Goal: Share content: Share content

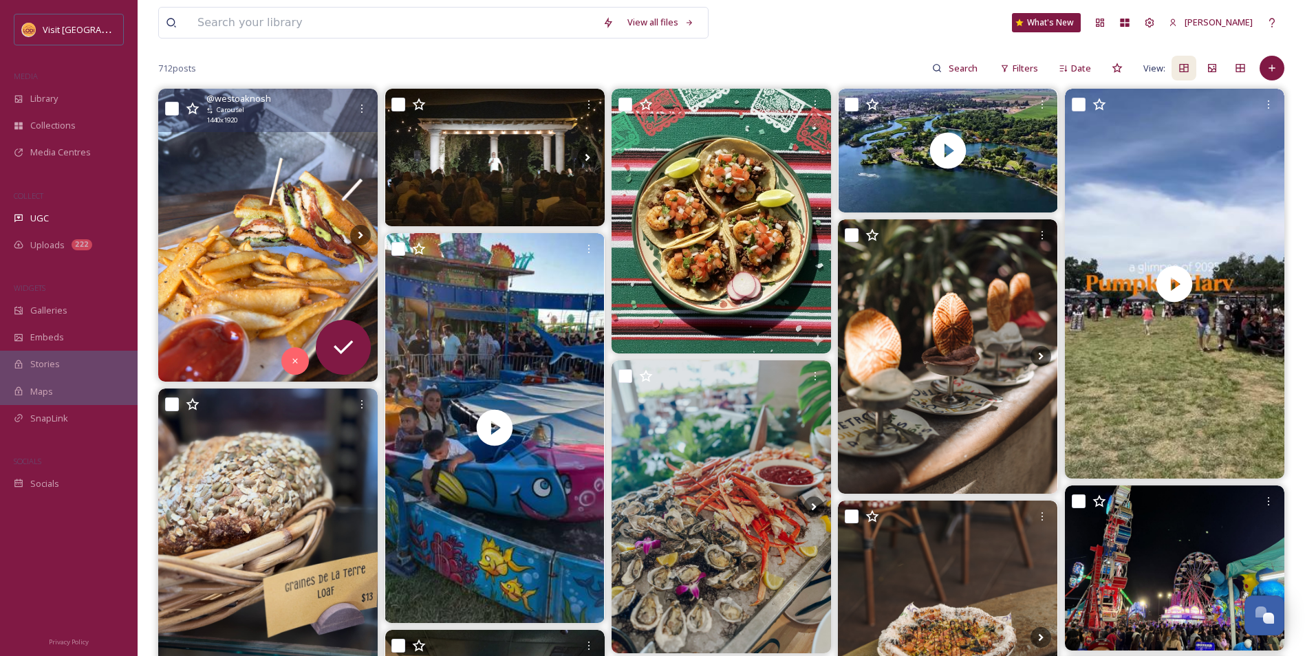
scroll to position [138, 0]
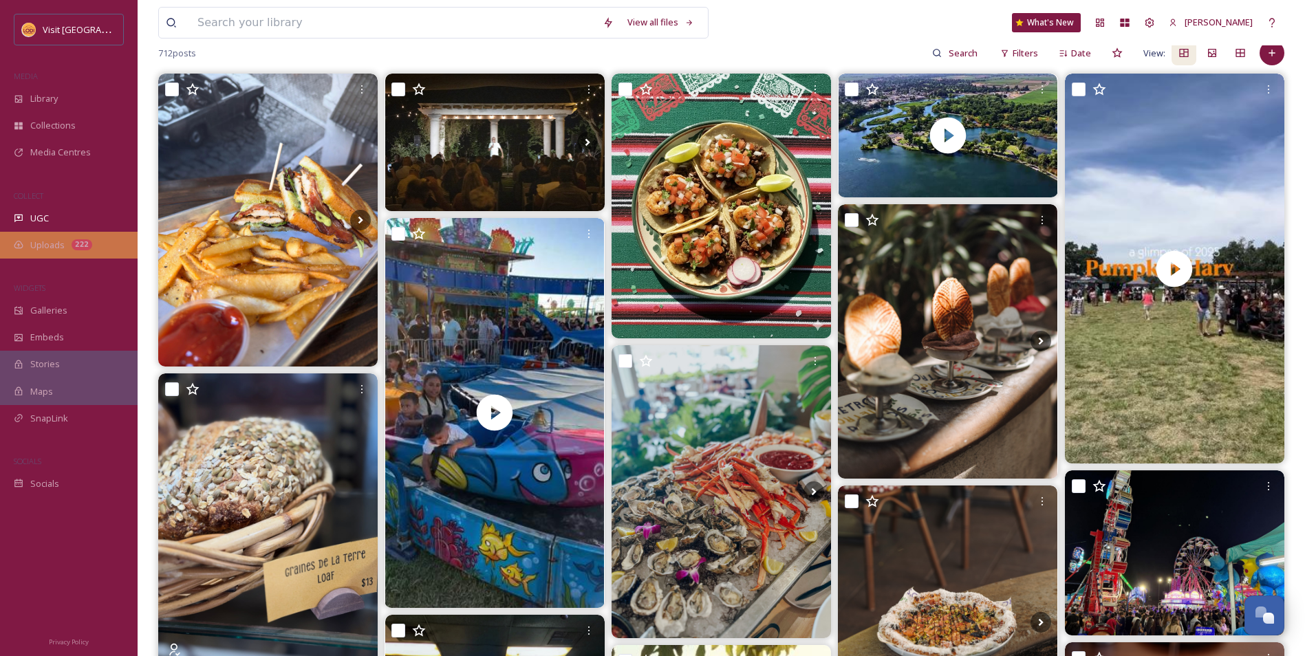
click at [62, 239] on span "Uploads" at bounding box center [47, 245] width 34 height 13
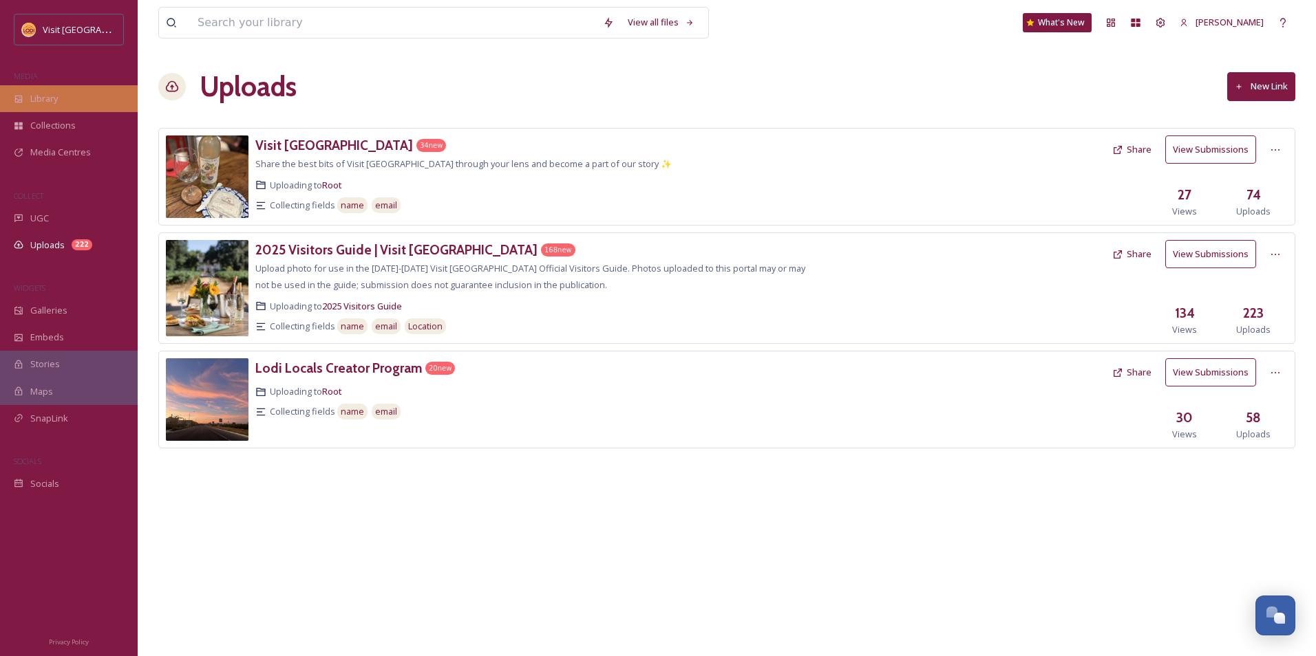
click at [44, 111] on div "Library" at bounding box center [69, 98] width 138 height 27
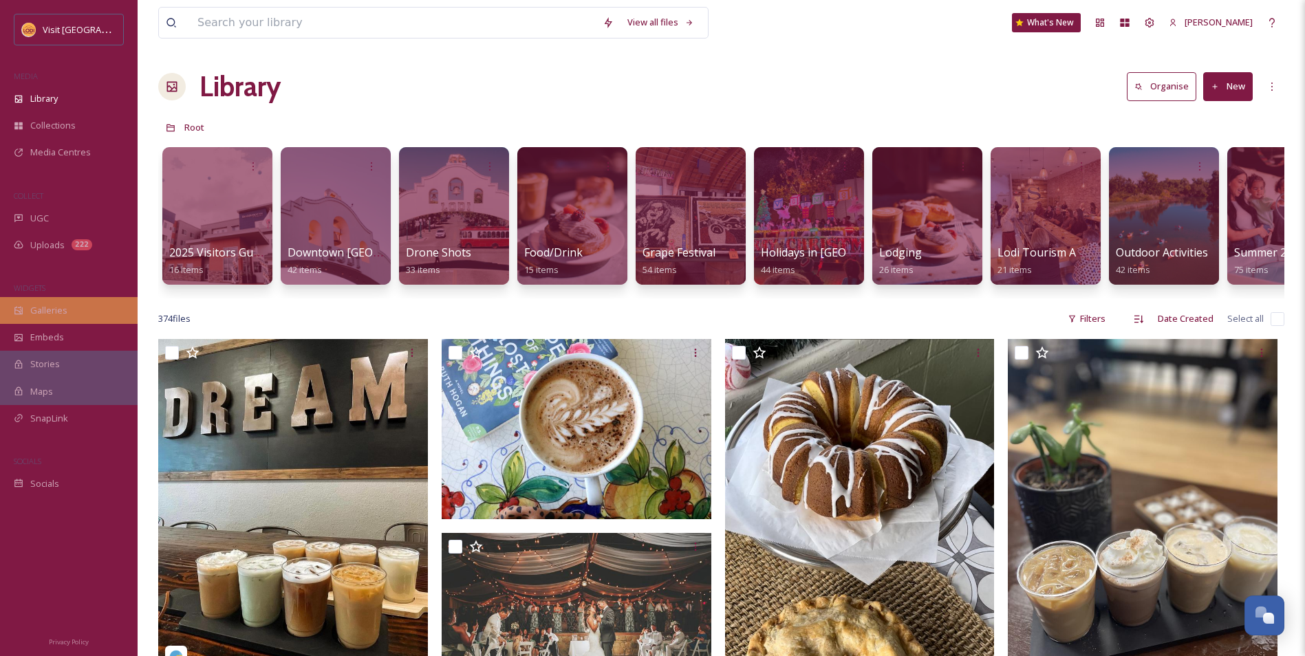
click at [72, 310] on div "Galleries" at bounding box center [69, 310] width 138 height 27
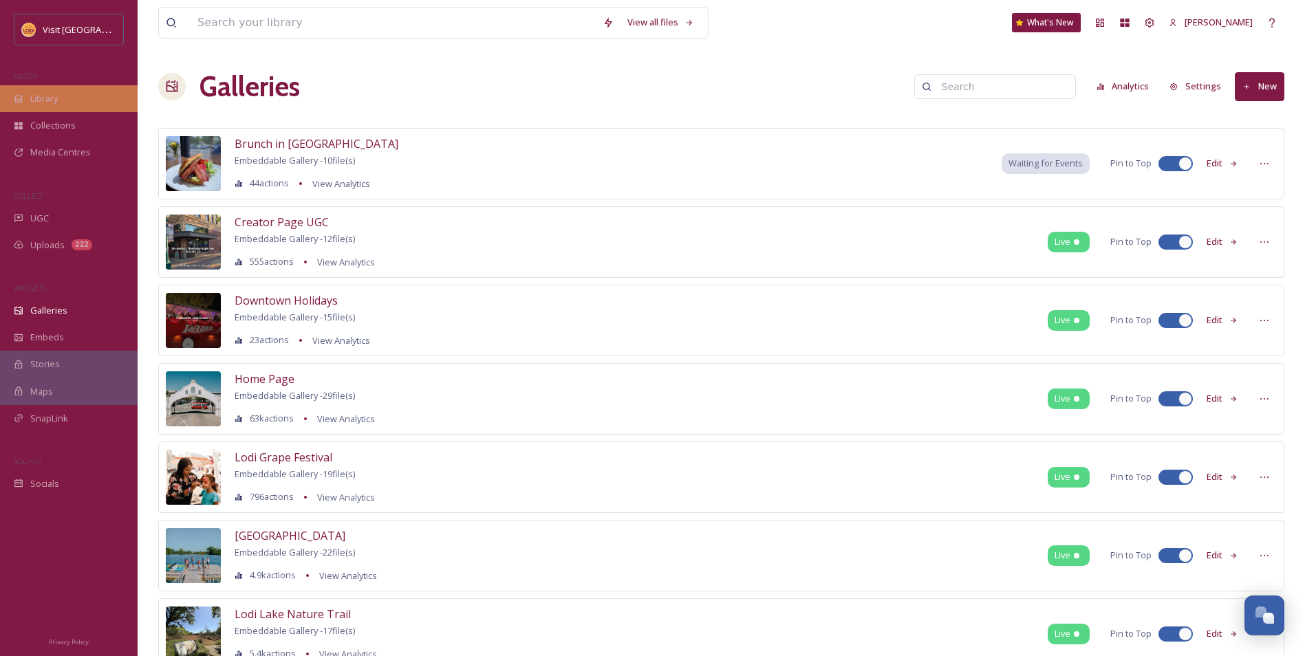
click at [69, 107] on div "Library" at bounding box center [69, 98] width 138 height 27
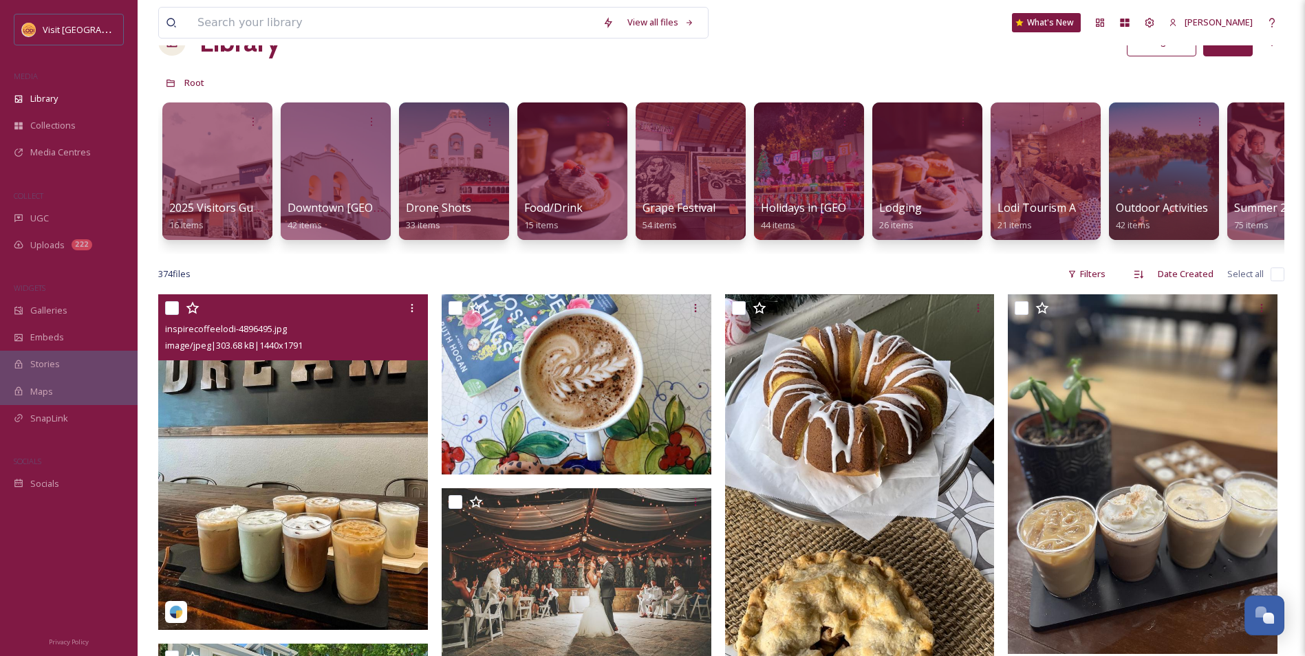
scroll to position [69, 0]
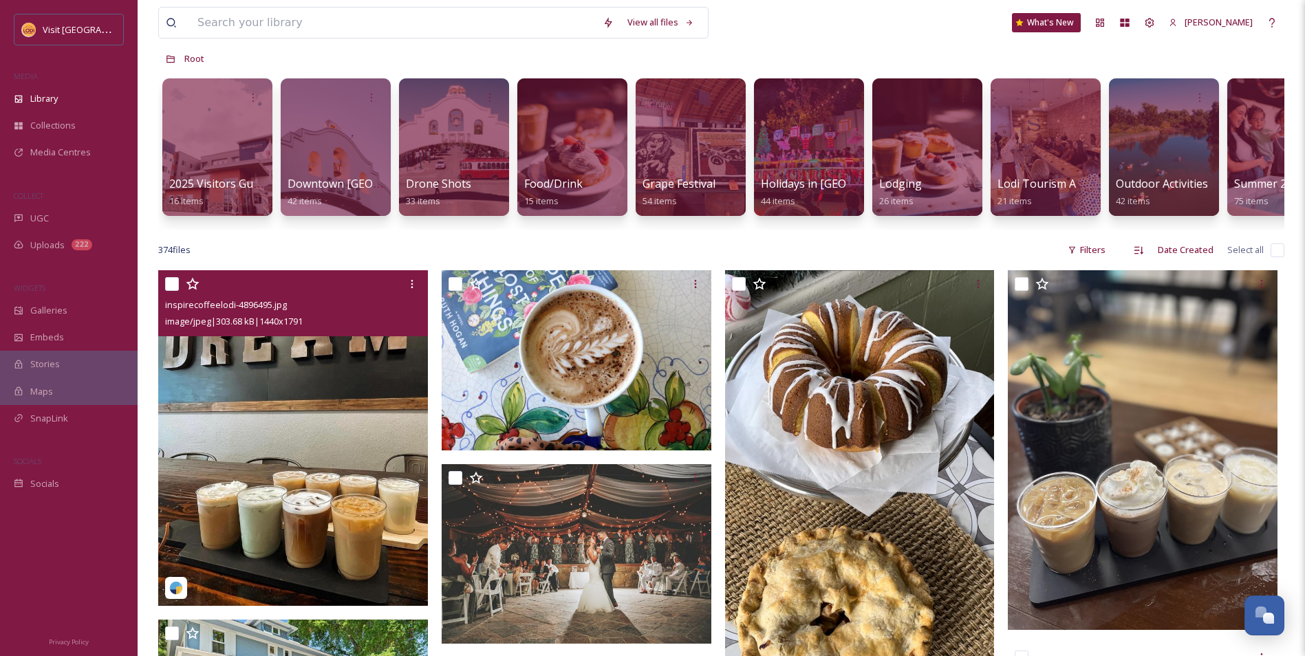
click at [173, 291] on input "checkbox" at bounding box center [172, 284] width 14 height 14
checkbox input "true"
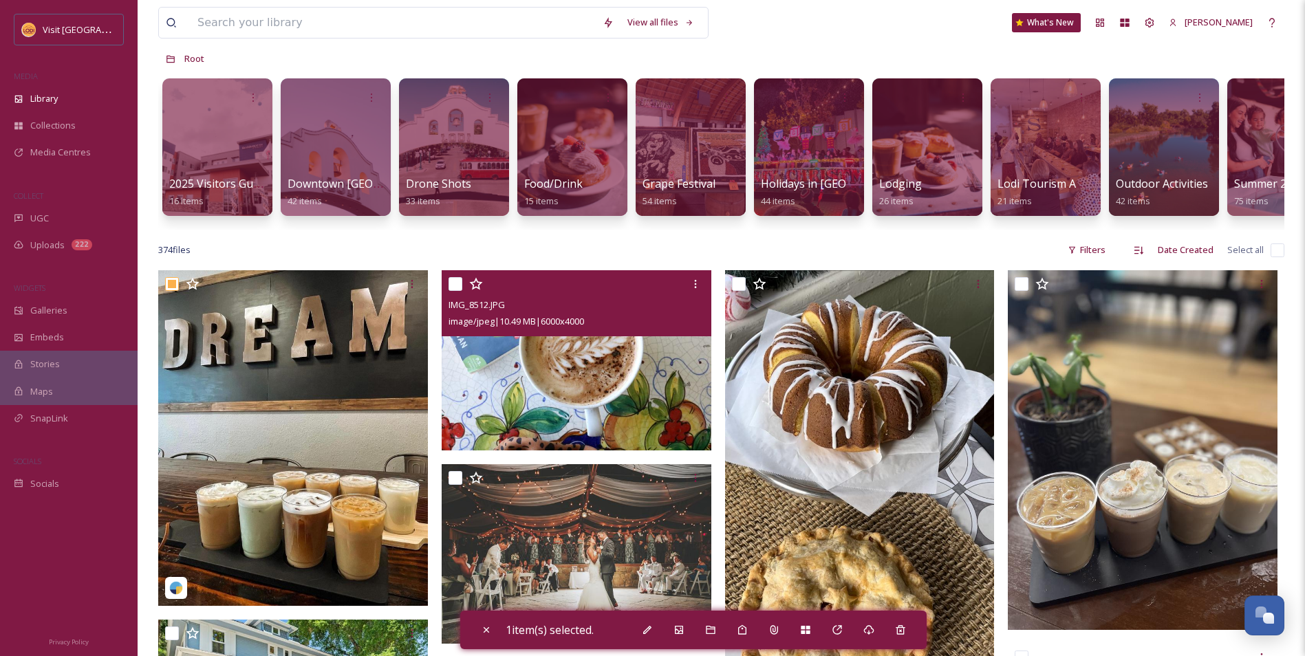
click at [450, 291] on input "checkbox" at bounding box center [456, 284] width 14 height 14
checkbox input "true"
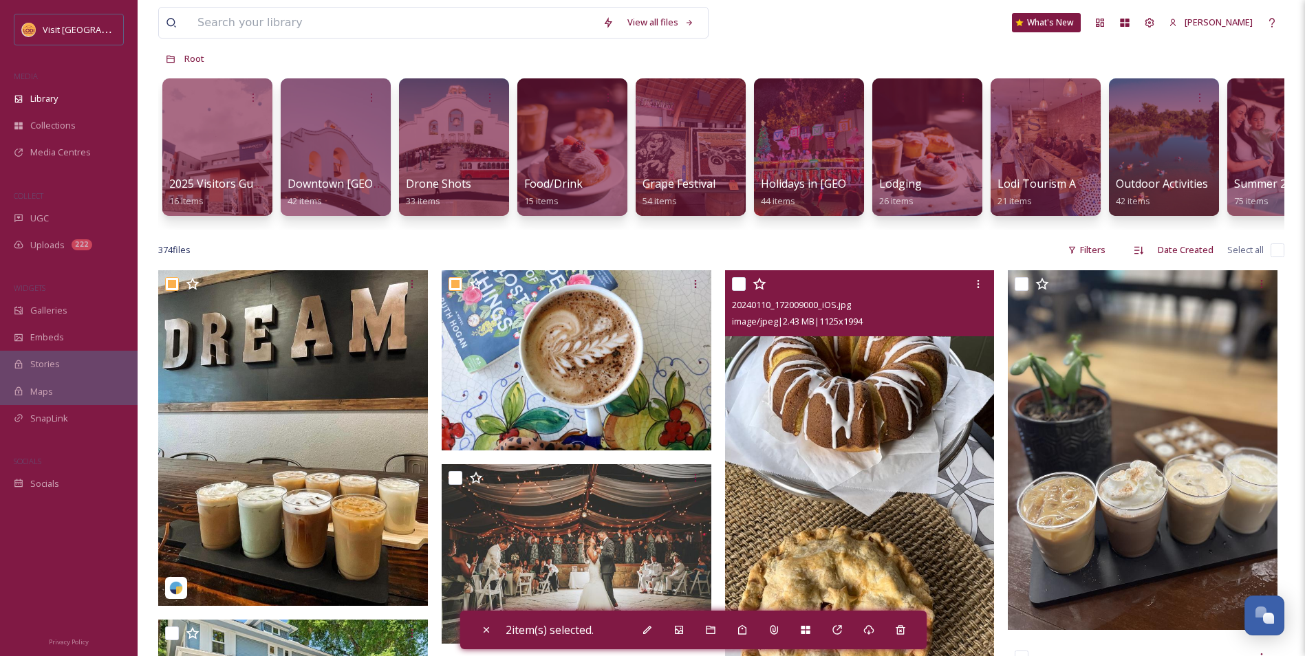
click at [736, 291] on input "checkbox" at bounding box center [739, 284] width 14 height 14
checkbox input "true"
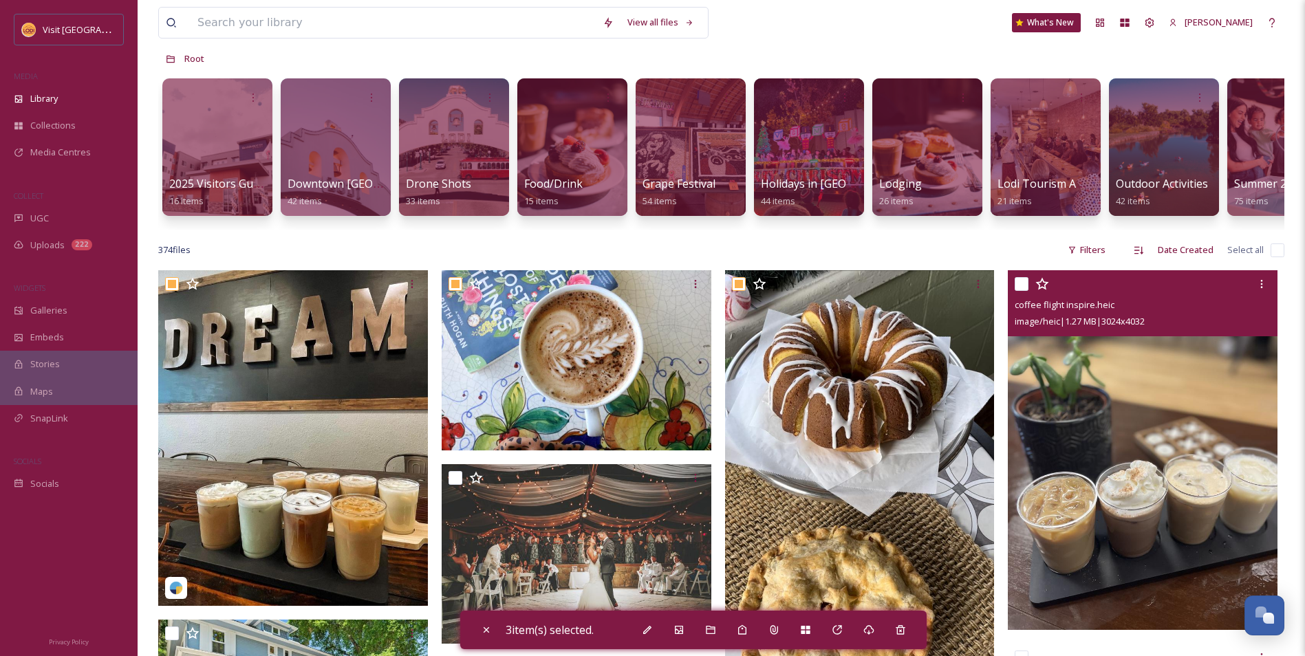
click at [1026, 291] on input "checkbox" at bounding box center [1022, 284] width 14 height 14
checkbox input "true"
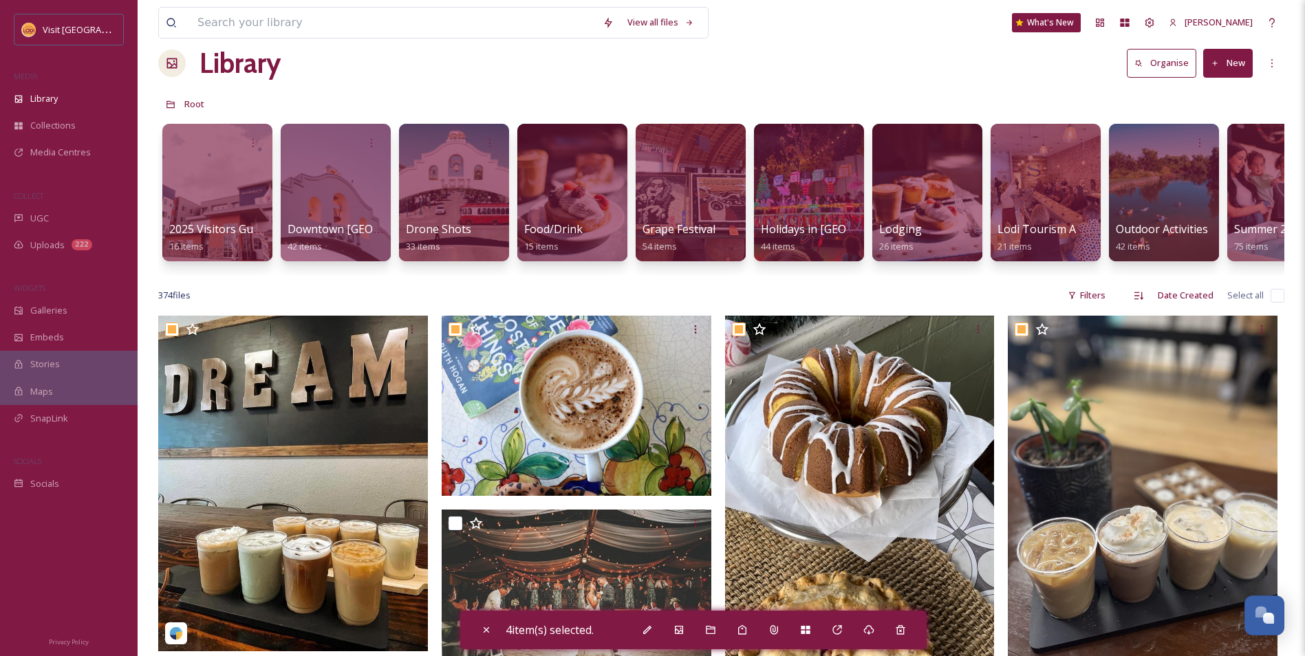
scroll to position [0, 0]
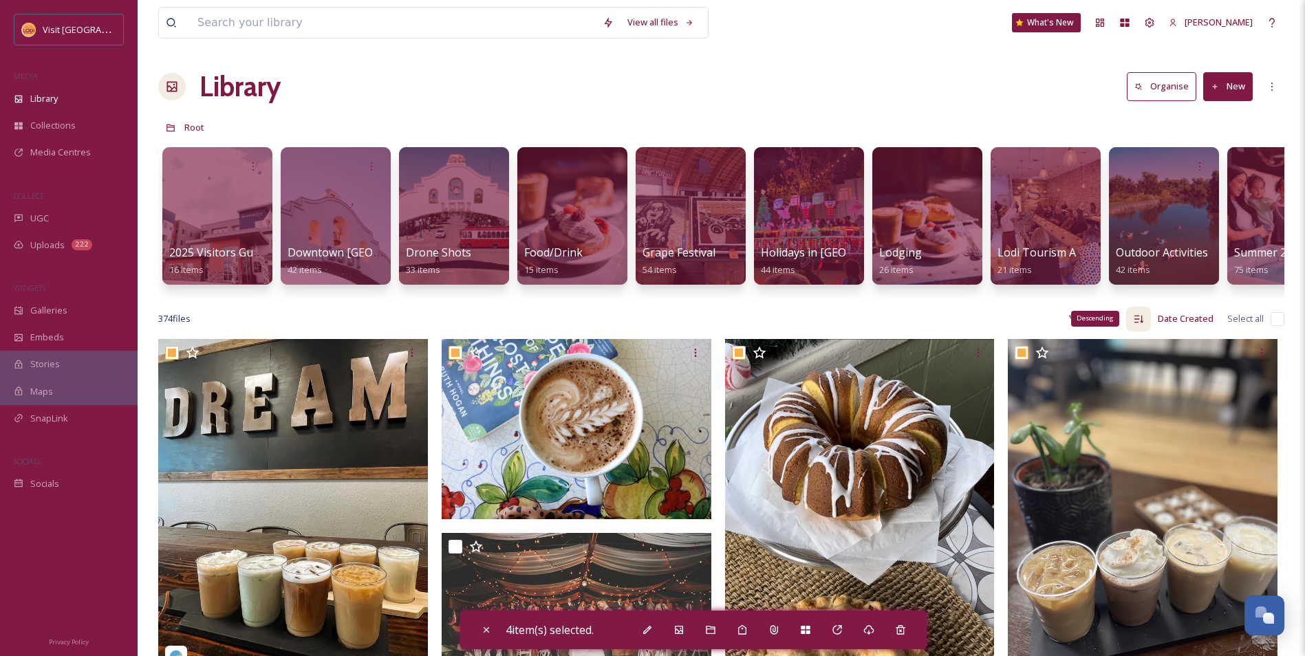
click at [1146, 332] on div "Descending" at bounding box center [1138, 319] width 25 height 25
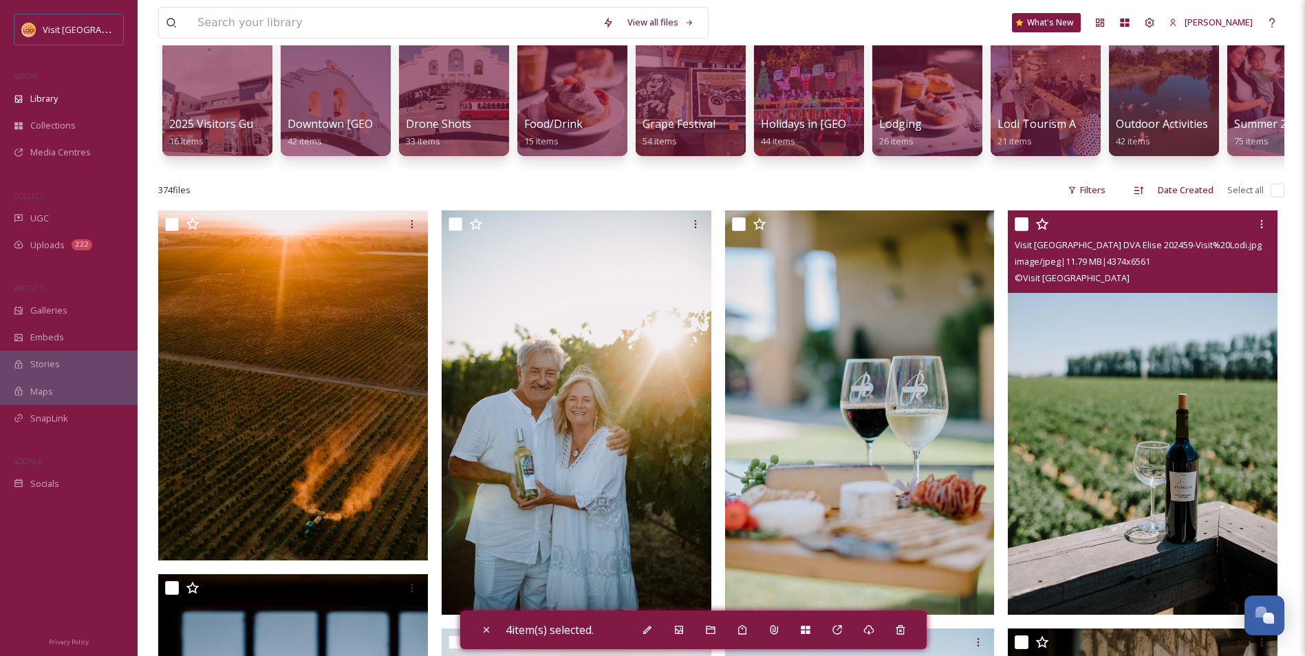
scroll to position [138, 0]
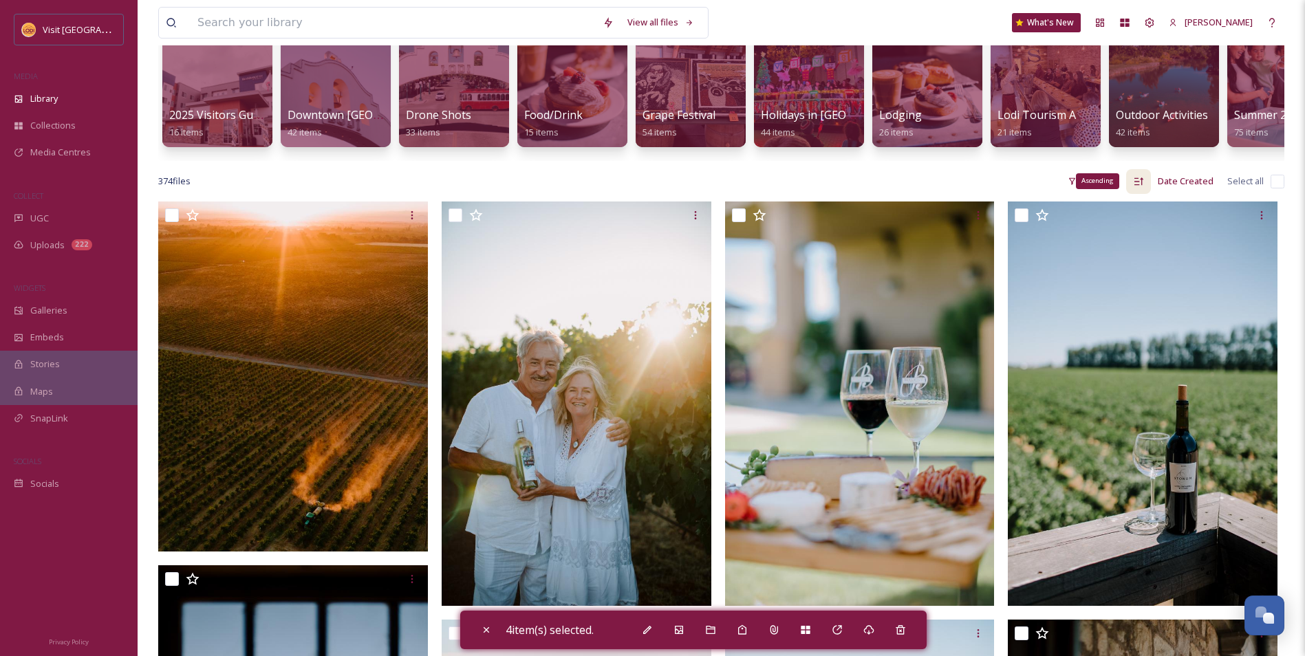
click at [1139, 187] on icon at bounding box center [1138, 181] width 11 height 11
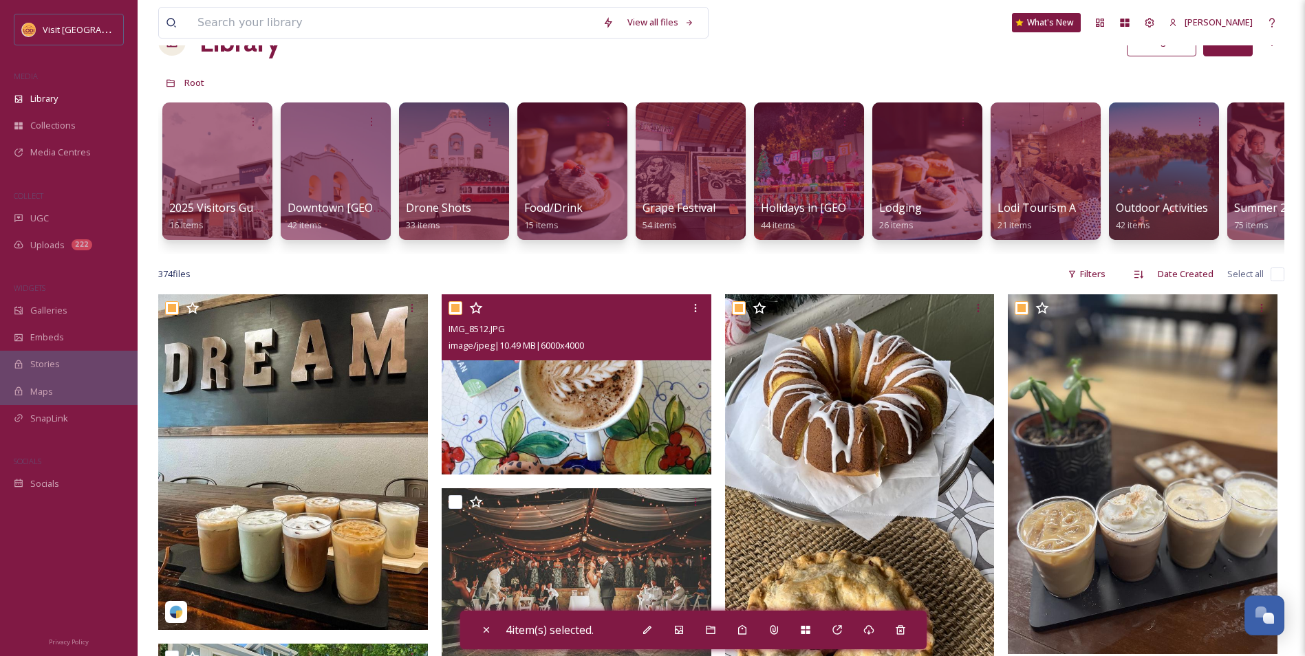
scroll to position [69, 0]
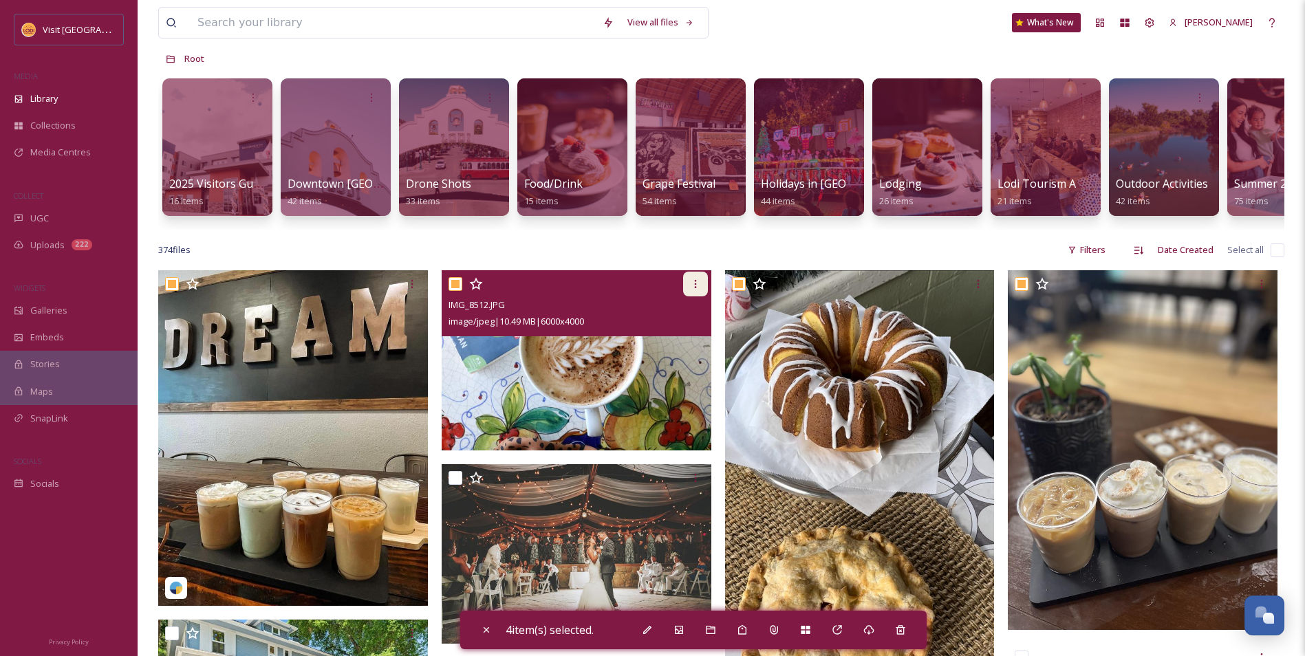
click at [696, 288] on icon at bounding box center [695, 284] width 2 height 8
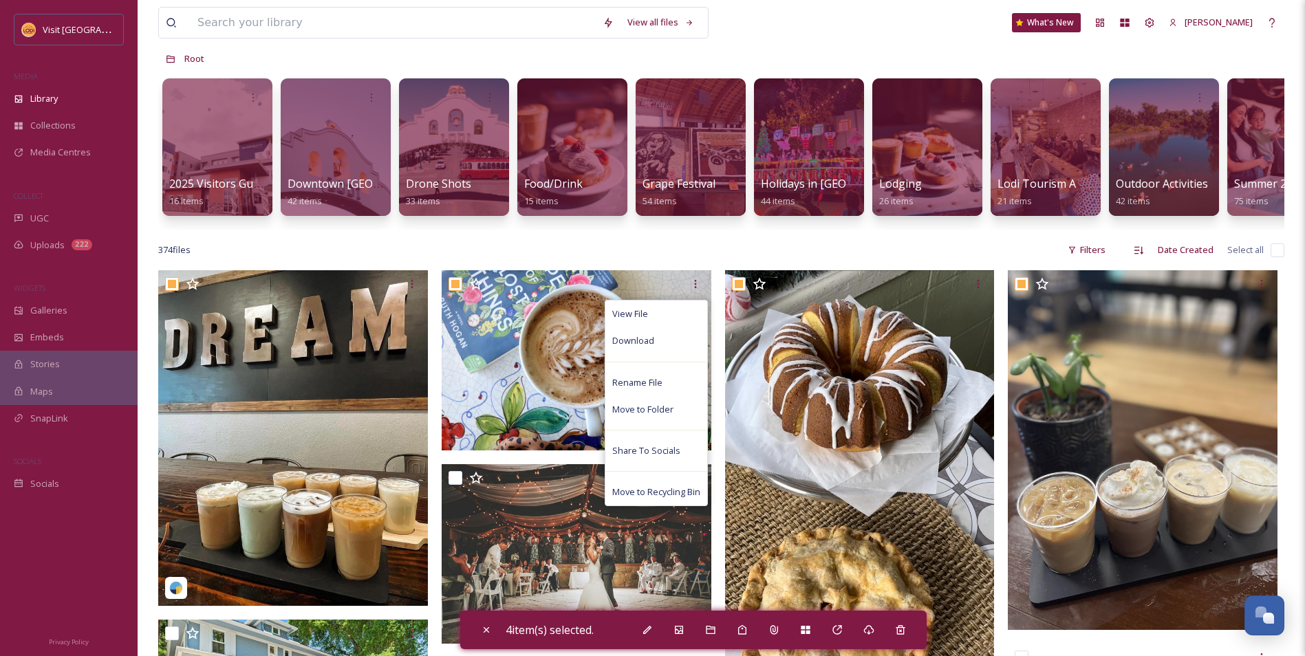
click at [788, 41] on div "View all files What's New [PERSON_NAME]" at bounding box center [721, 22] width 1126 height 45
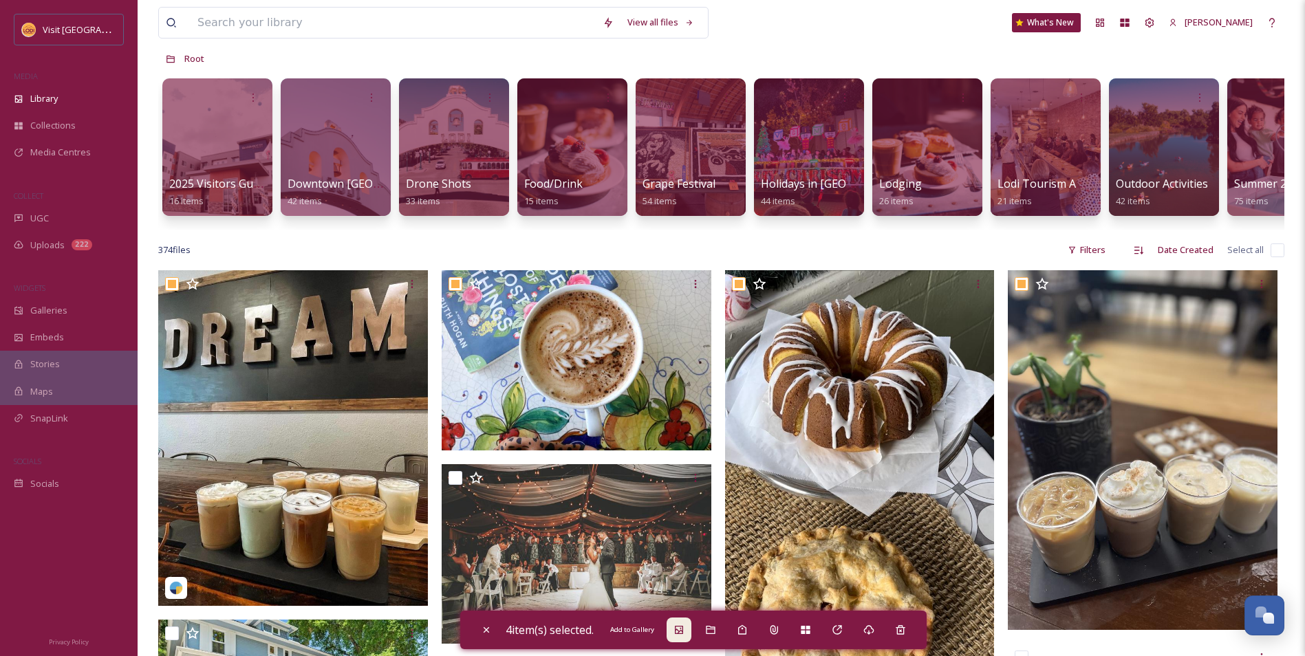
click at [677, 623] on div "Add to Gallery" at bounding box center [679, 630] width 25 height 25
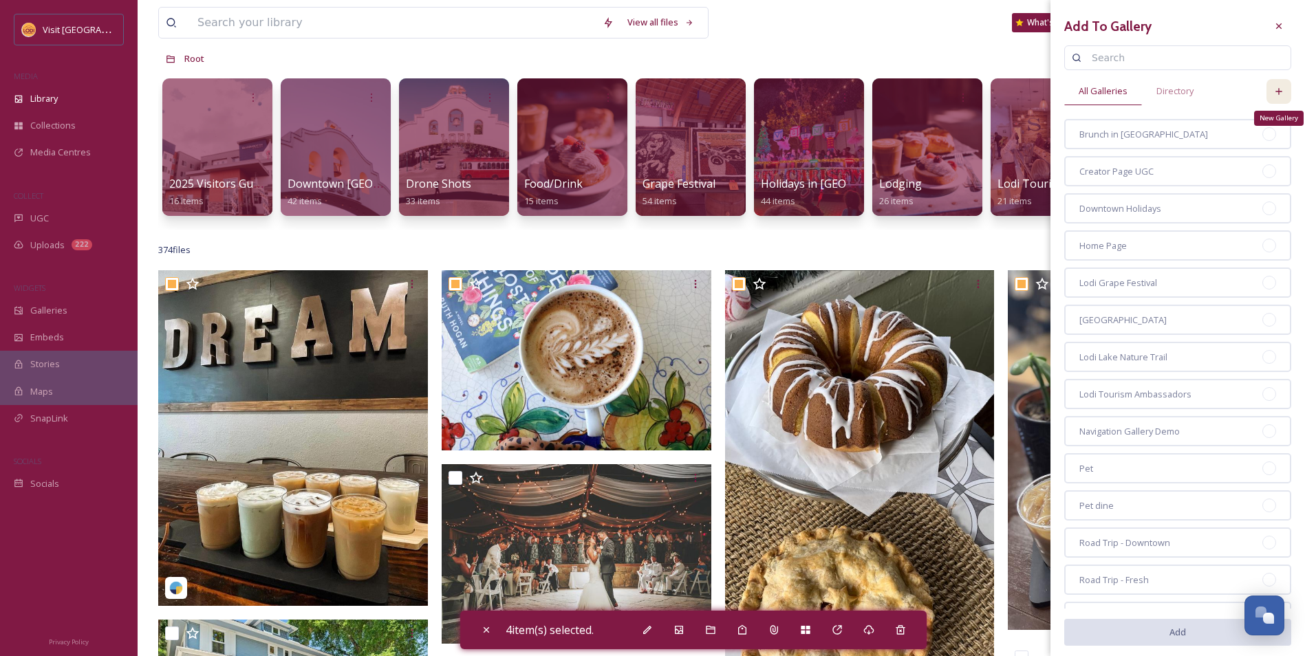
click at [1267, 90] on div "New Gallery" at bounding box center [1279, 91] width 25 height 25
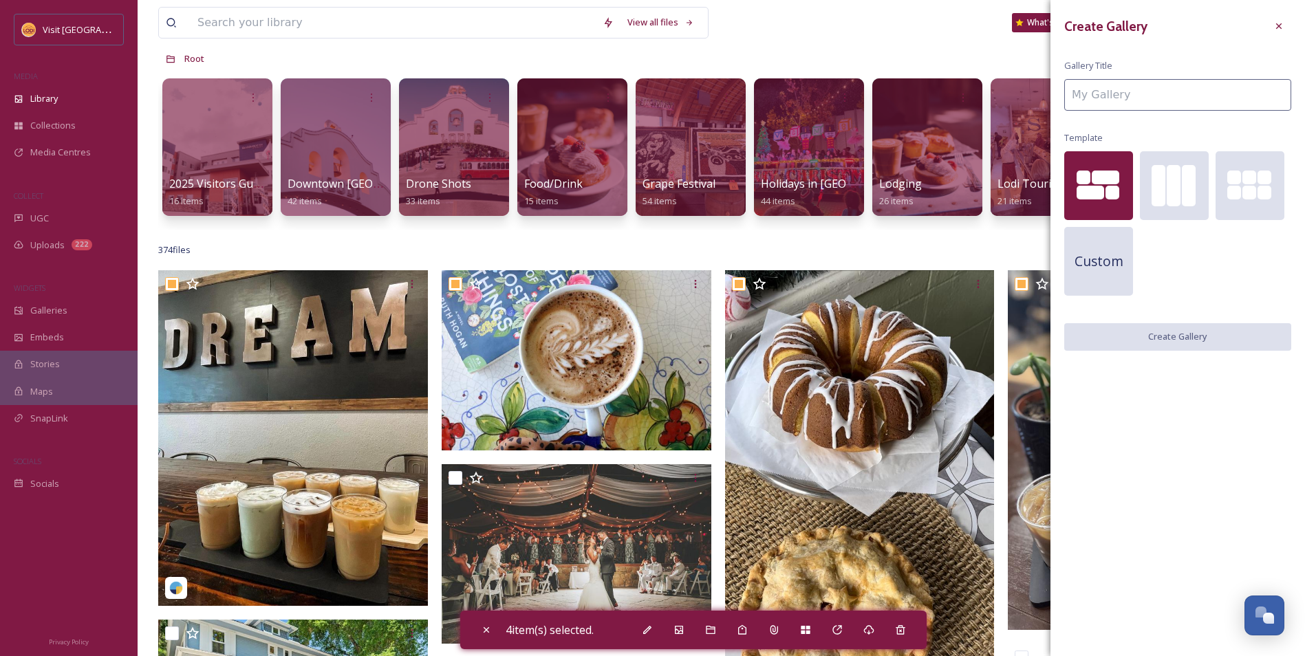
click at [1157, 99] on input at bounding box center [1177, 95] width 227 height 32
type input "Cafe"
click at [1190, 347] on button "Create Gallery" at bounding box center [1177, 337] width 227 height 28
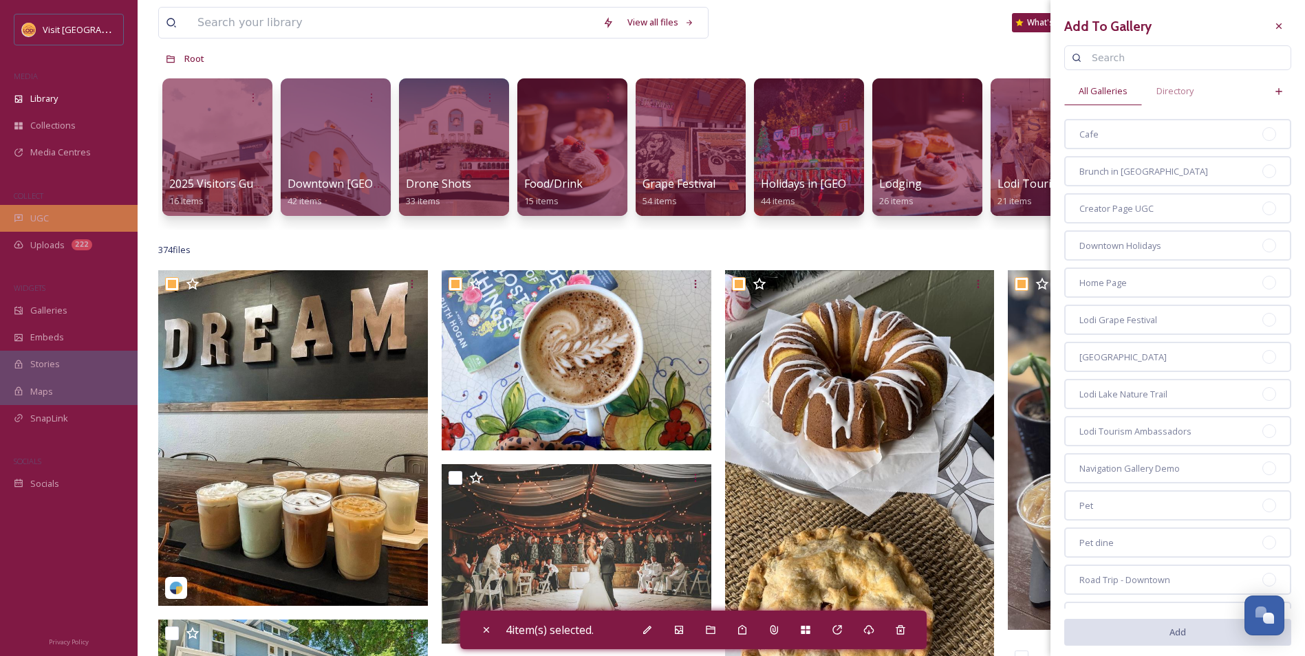
click at [66, 218] on div "UGC" at bounding box center [69, 218] width 138 height 27
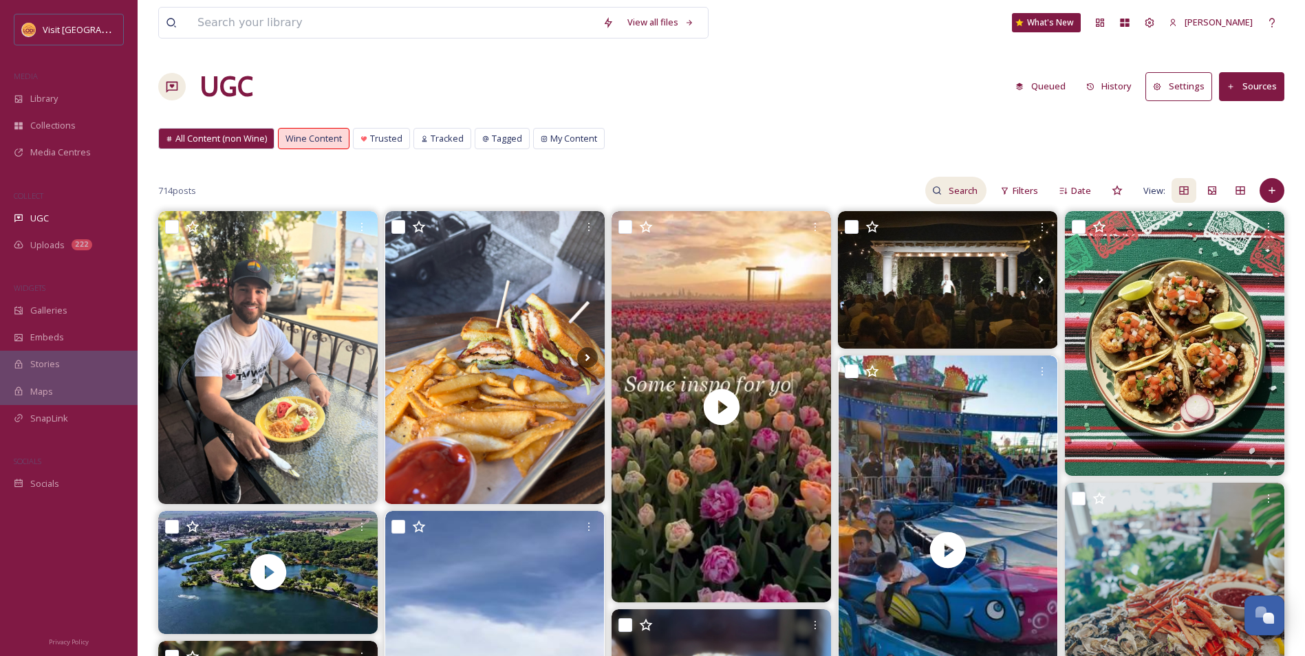
click at [979, 193] on input at bounding box center [964, 191] width 45 height 28
type input "cafe"
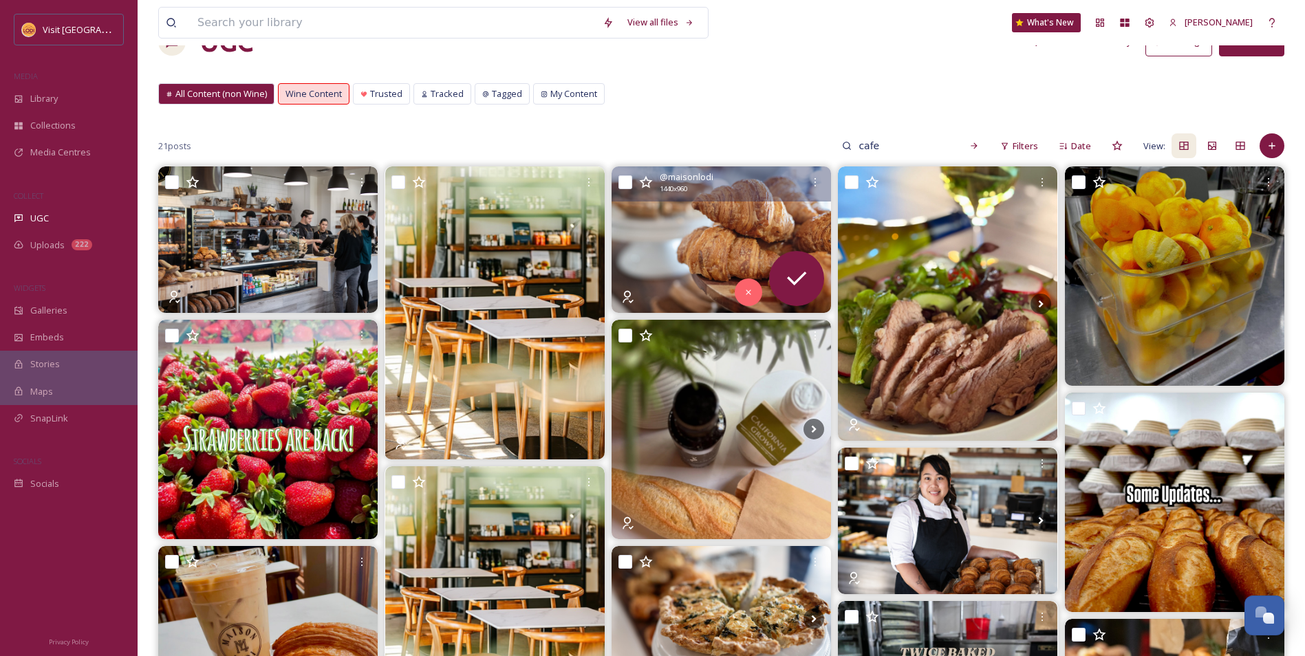
scroll to position [69, 0]
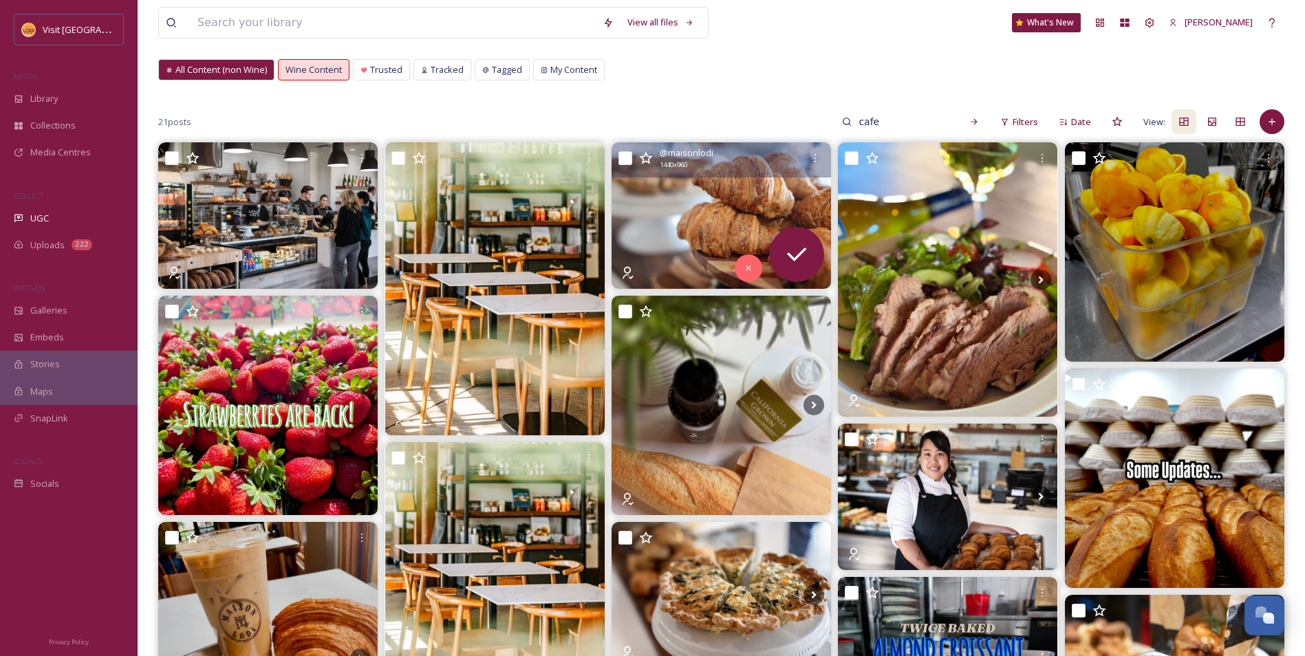
click at [619, 154] on input "checkbox" at bounding box center [626, 158] width 14 height 14
checkbox input "true"
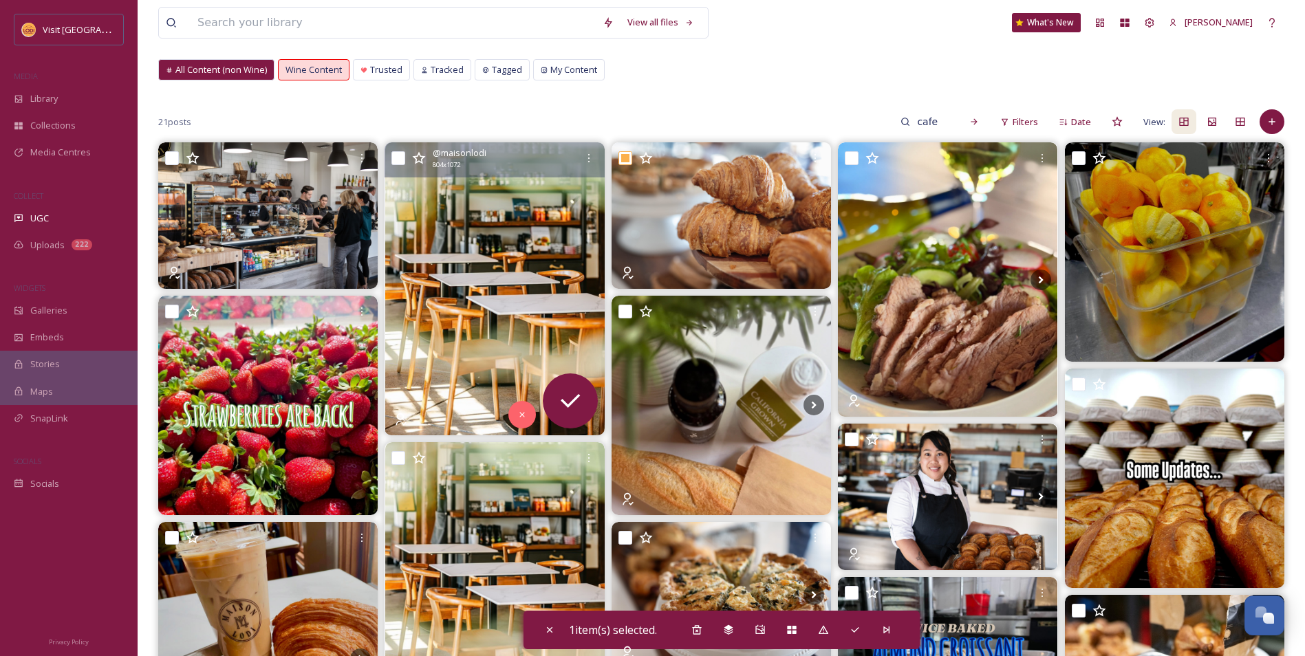
click at [399, 157] on input "checkbox" at bounding box center [398, 158] width 14 height 14
checkbox input "true"
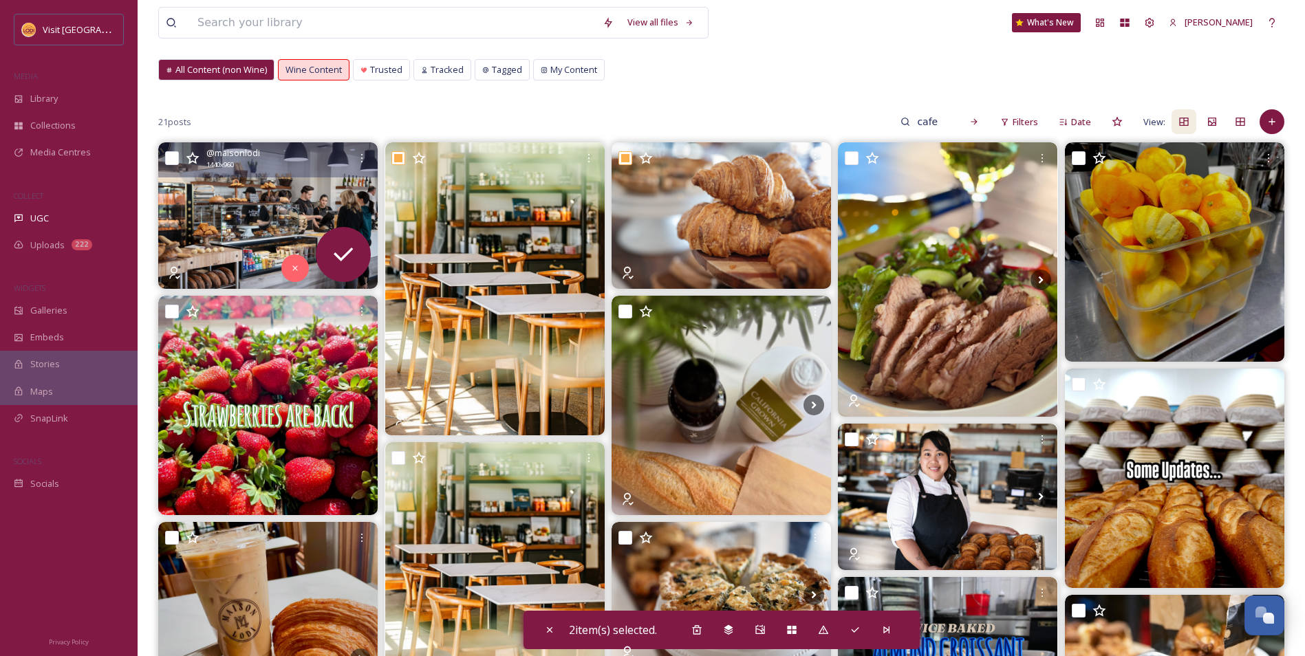
click at [168, 156] on input "checkbox" at bounding box center [172, 158] width 14 height 14
checkbox input "true"
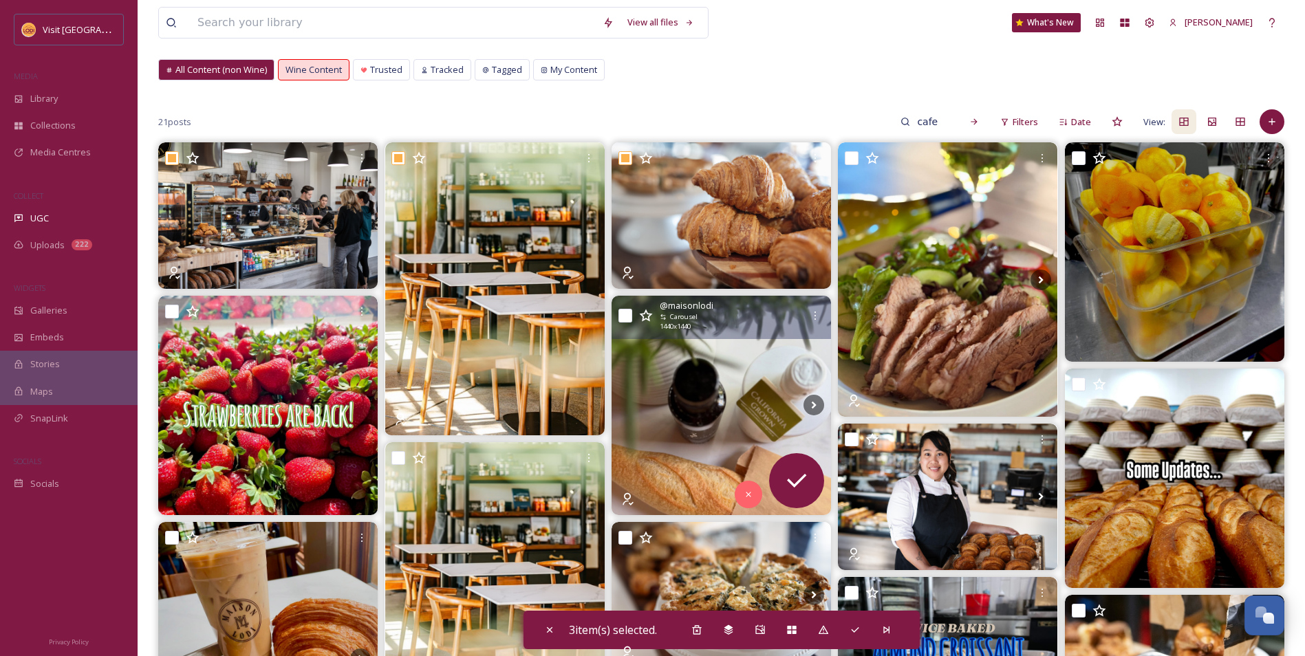
click at [619, 316] on input "checkbox" at bounding box center [626, 316] width 14 height 14
checkbox input "true"
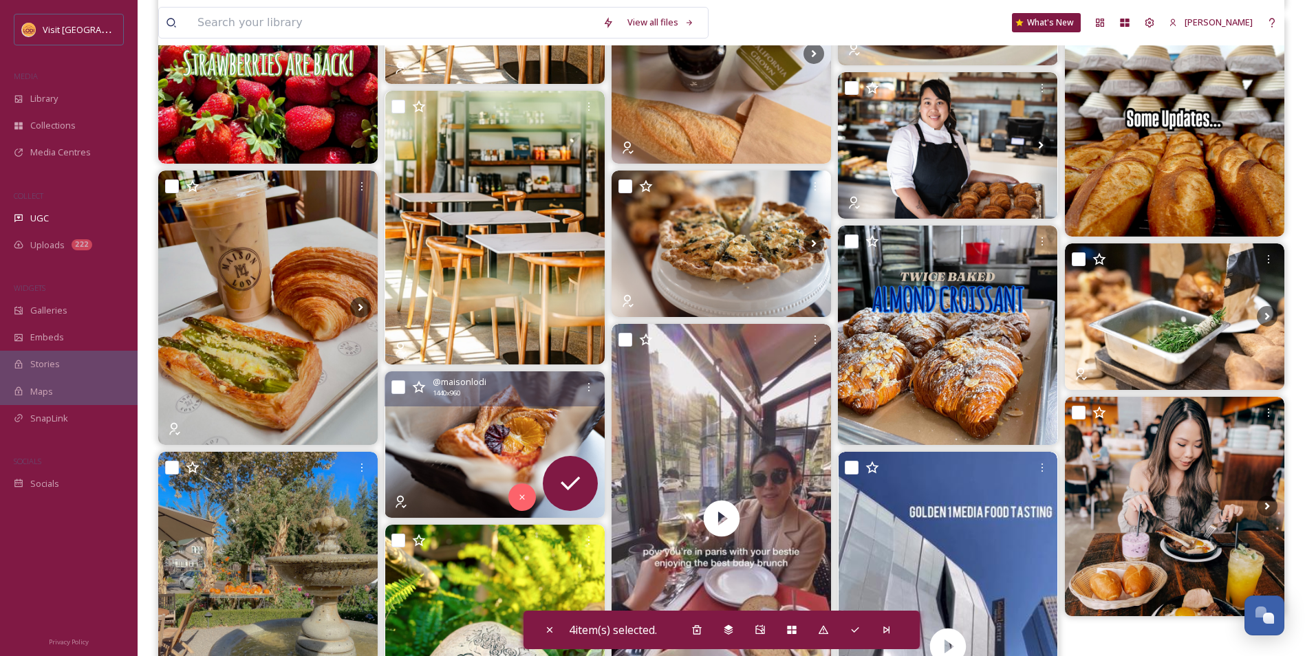
scroll to position [413, 0]
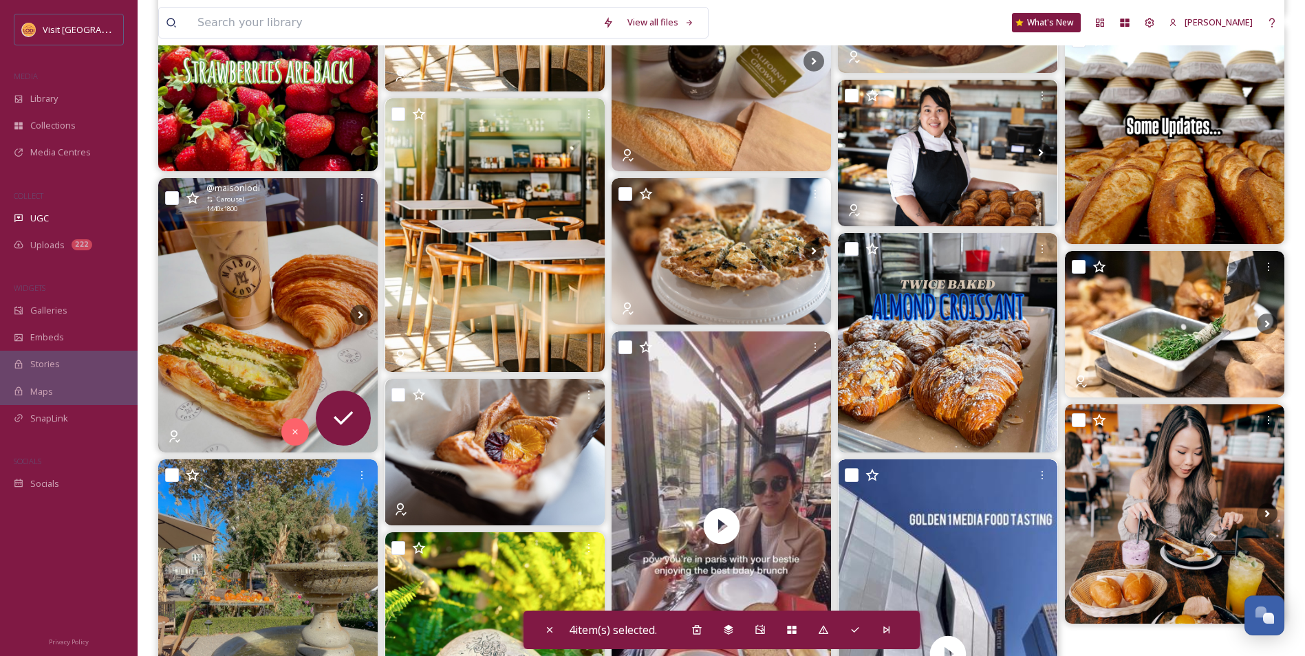
click at [171, 199] on input "checkbox" at bounding box center [172, 198] width 14 height 14
checkbox input "true"
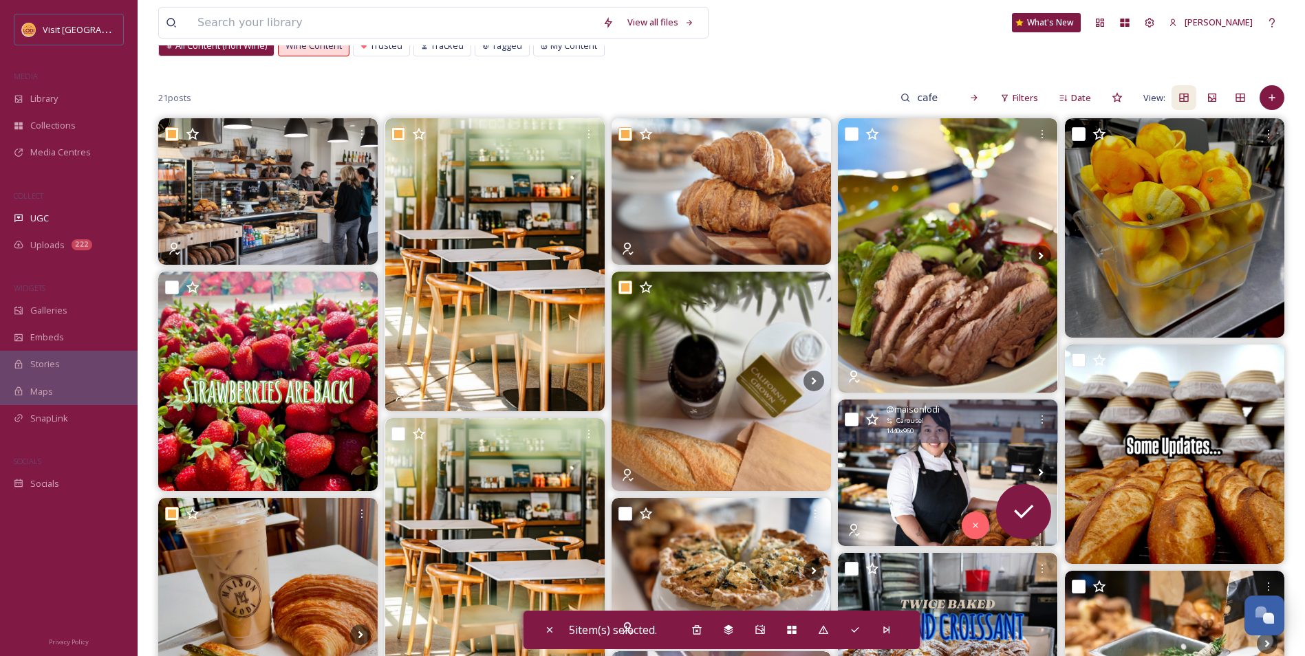
scroll to position [0, 0]
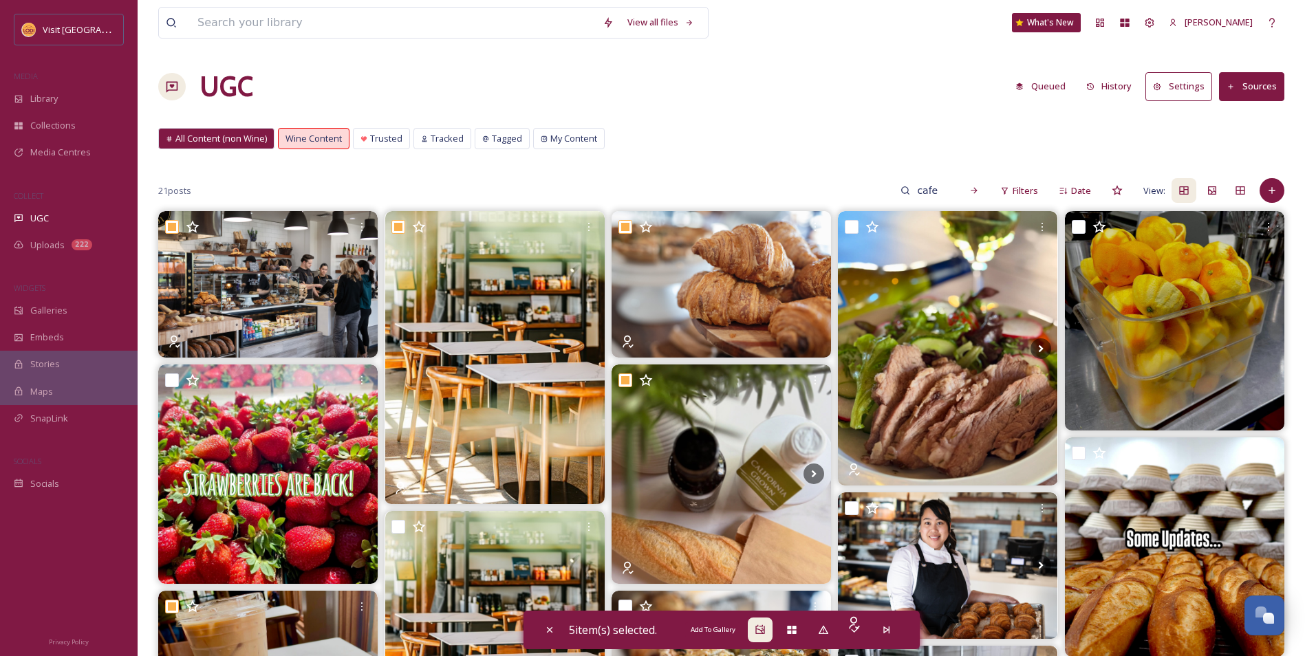
click at [758, 633] on icon at bounding box center [759, 629] width 9 height 9
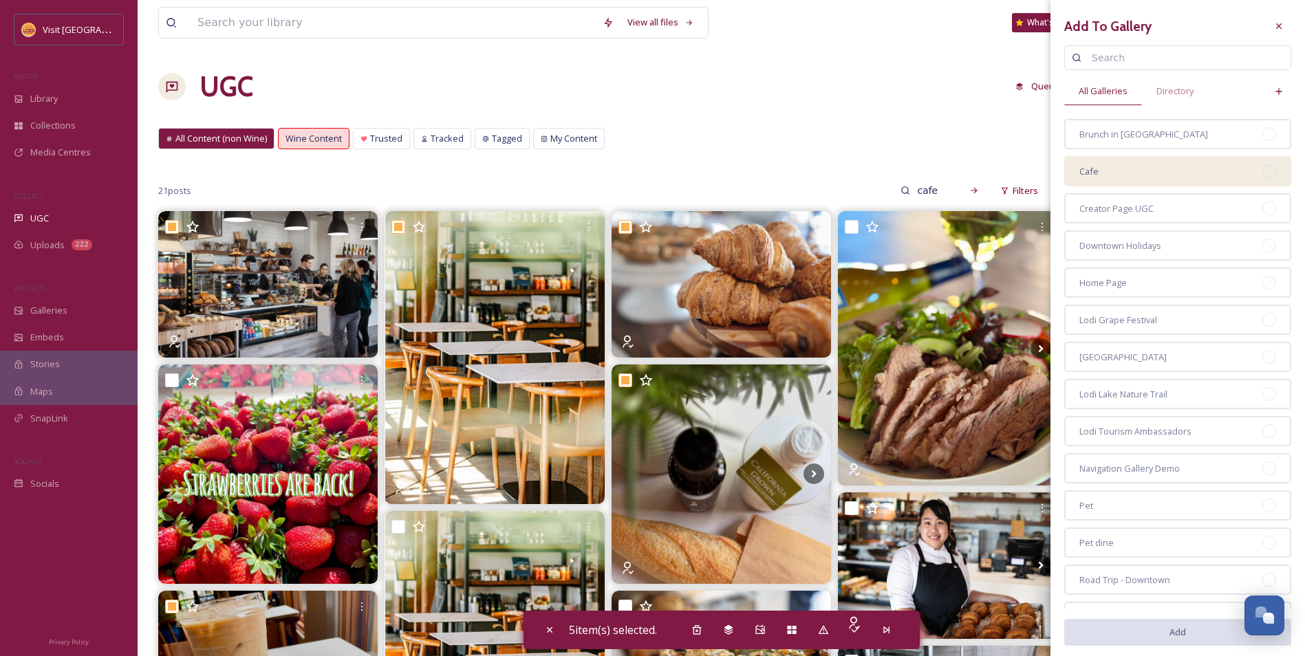
click at [1247, 178] on div "Cafe" at bounding box center [1177, 171] width 227 height 30
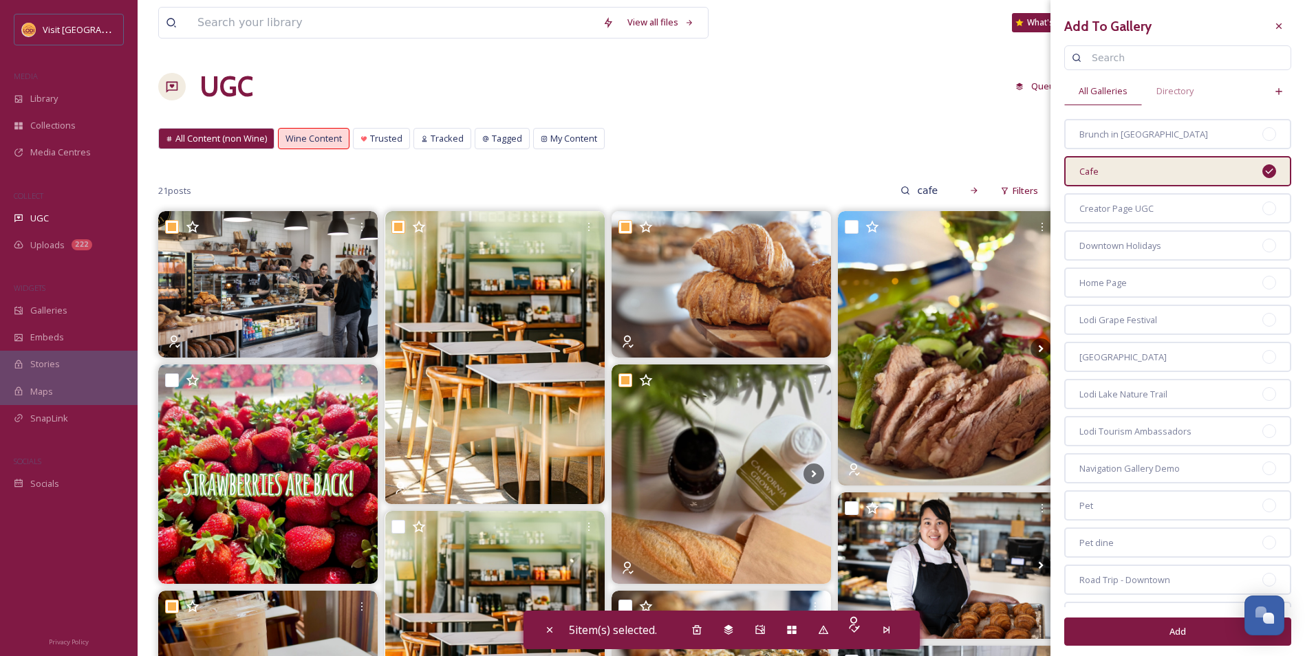
click at [1212, 628] on button "Add" at bounding box center [1177, 632] width 227 height 28
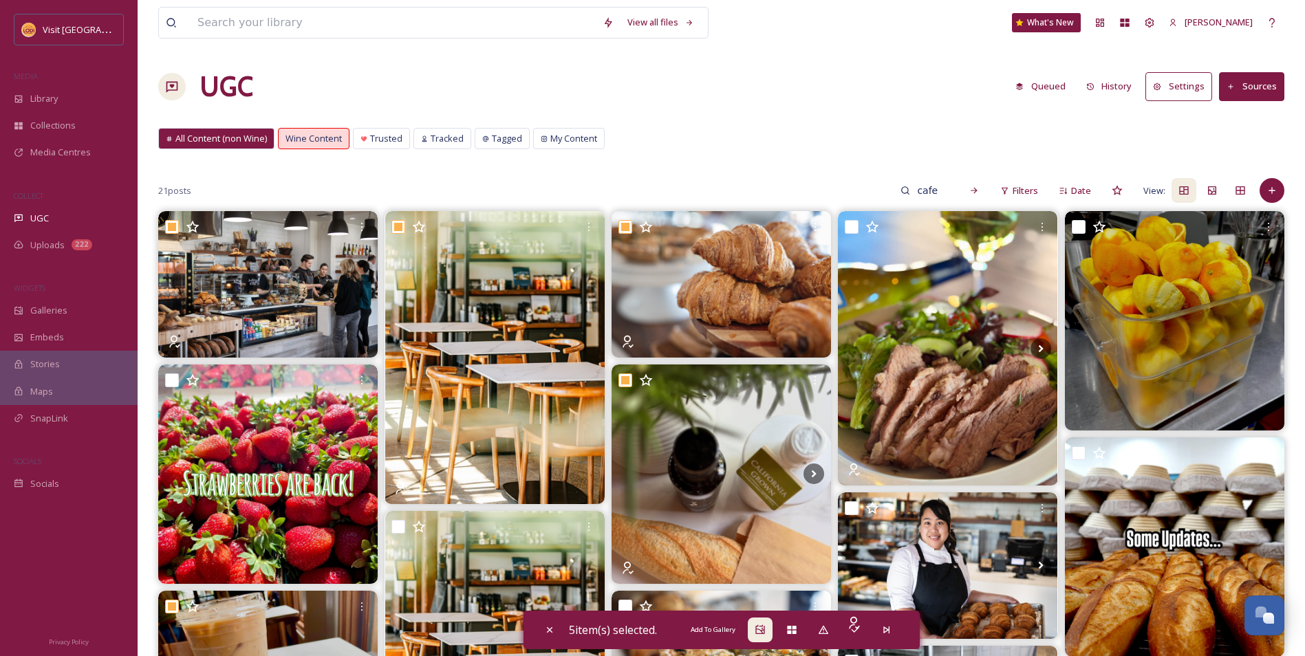
click at [755, 632] on div "Add To Gallery" at bounding box center [760, 630] width 25 height 25
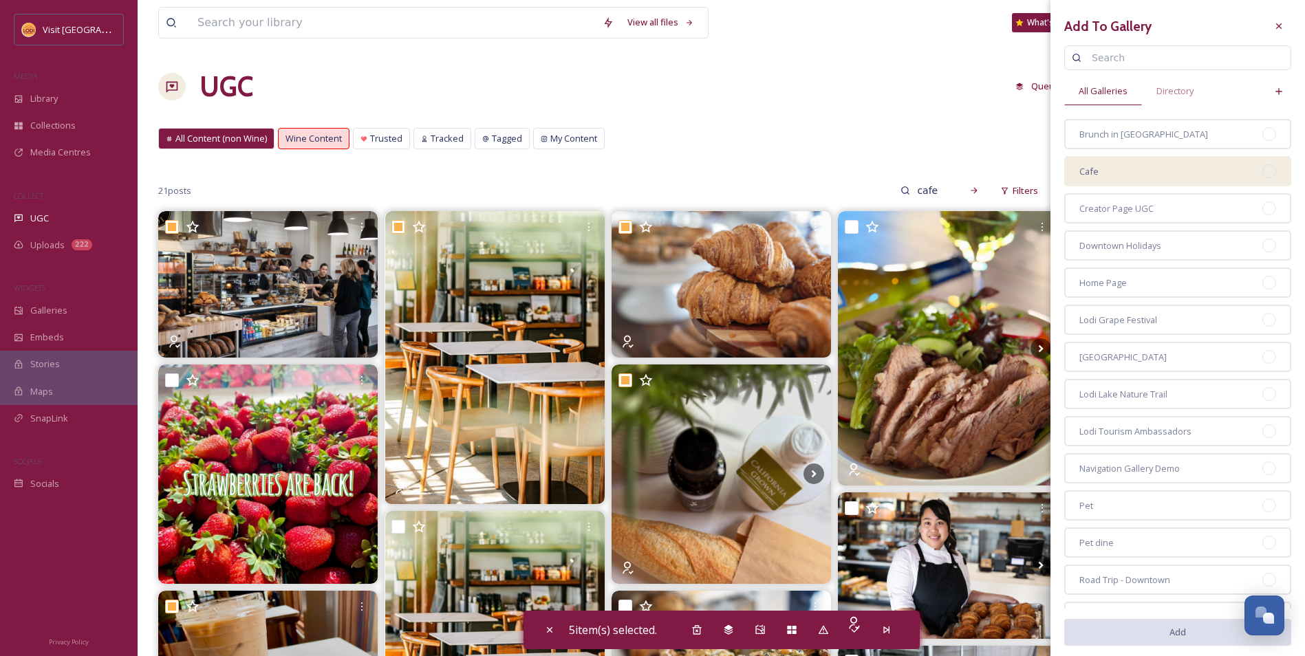
click at [1192, 186] on div "Cafe" at bounding box center [1177, 171] width 227 height 30
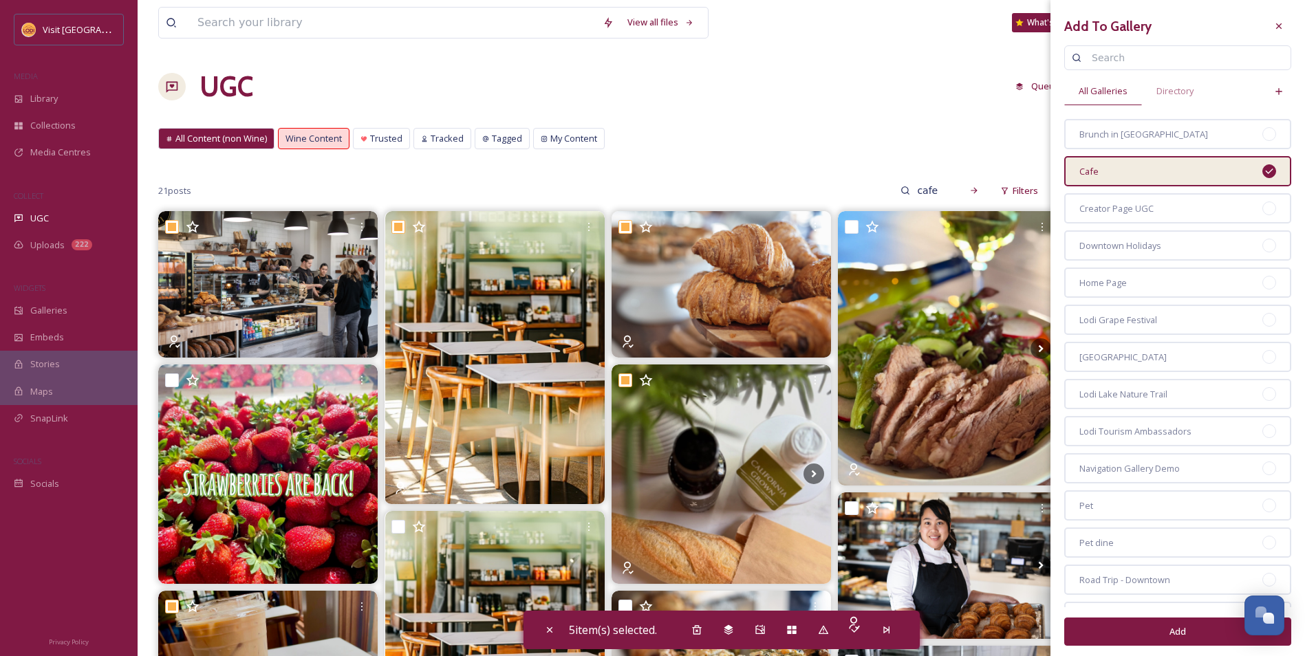
click at [1177, 626] on button "Add" at bounding box center [1177, 632] width 227 height 28
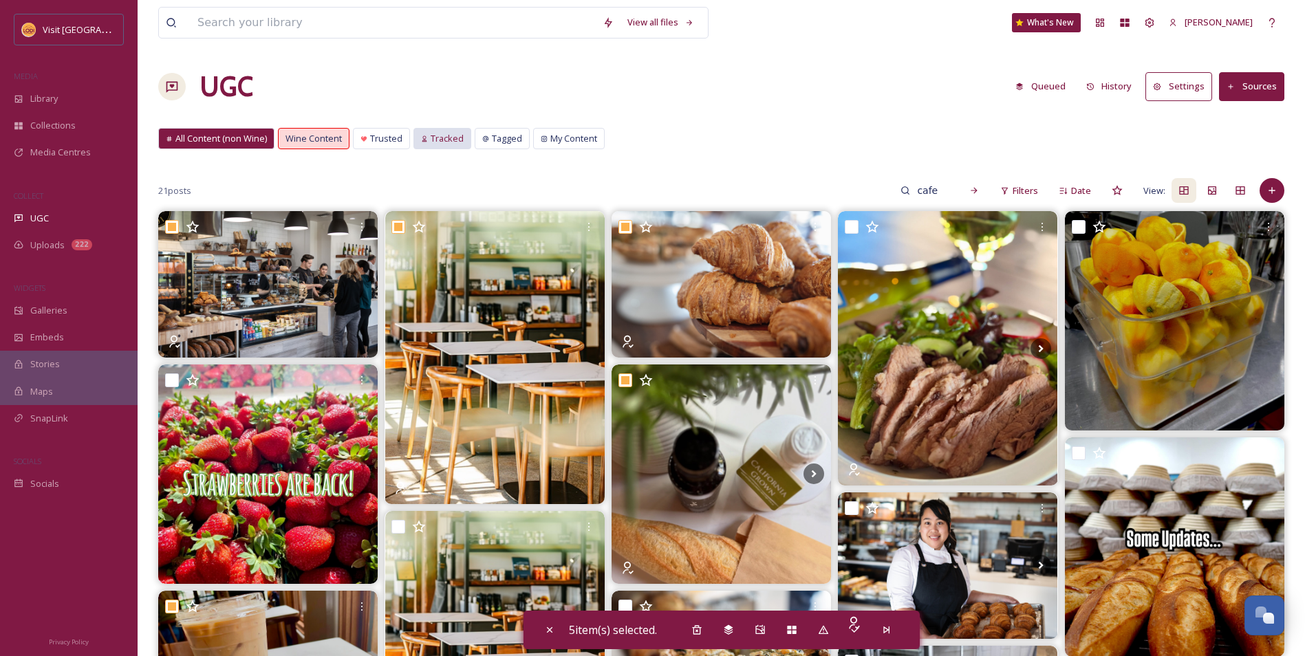
click at [460, 139] on span "Tracked" at bounding box center [447, 138] width 33 height 13
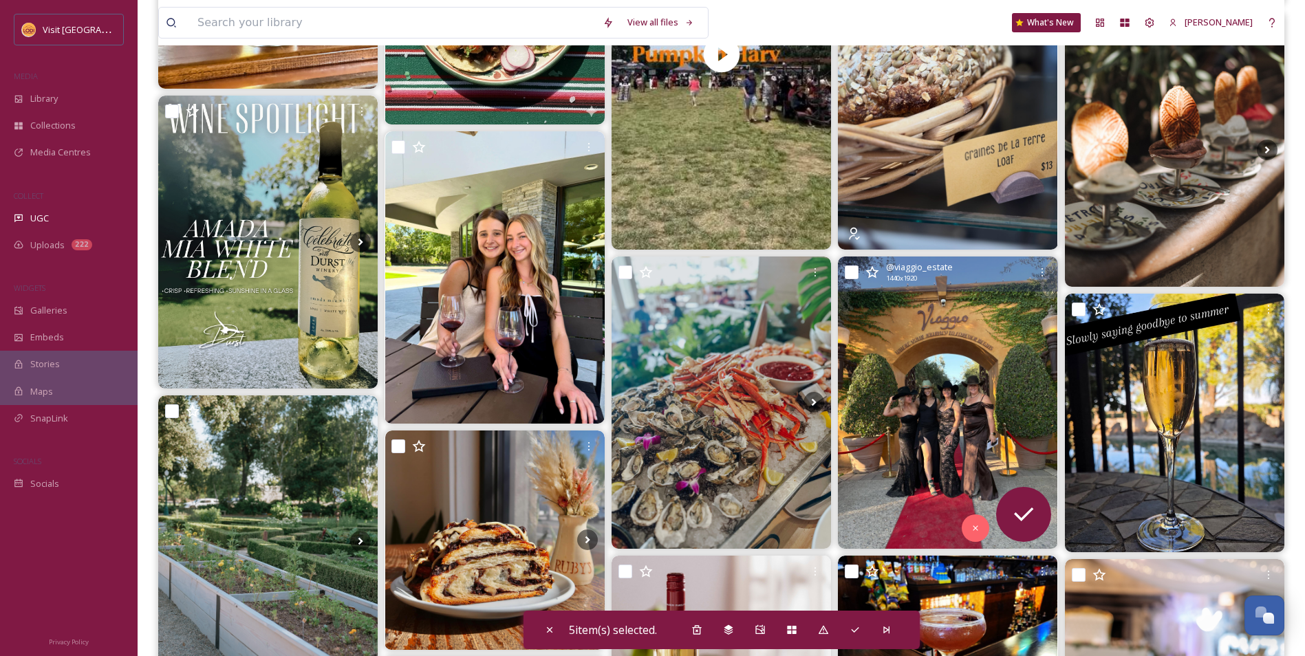
scroll to position [826, 0]
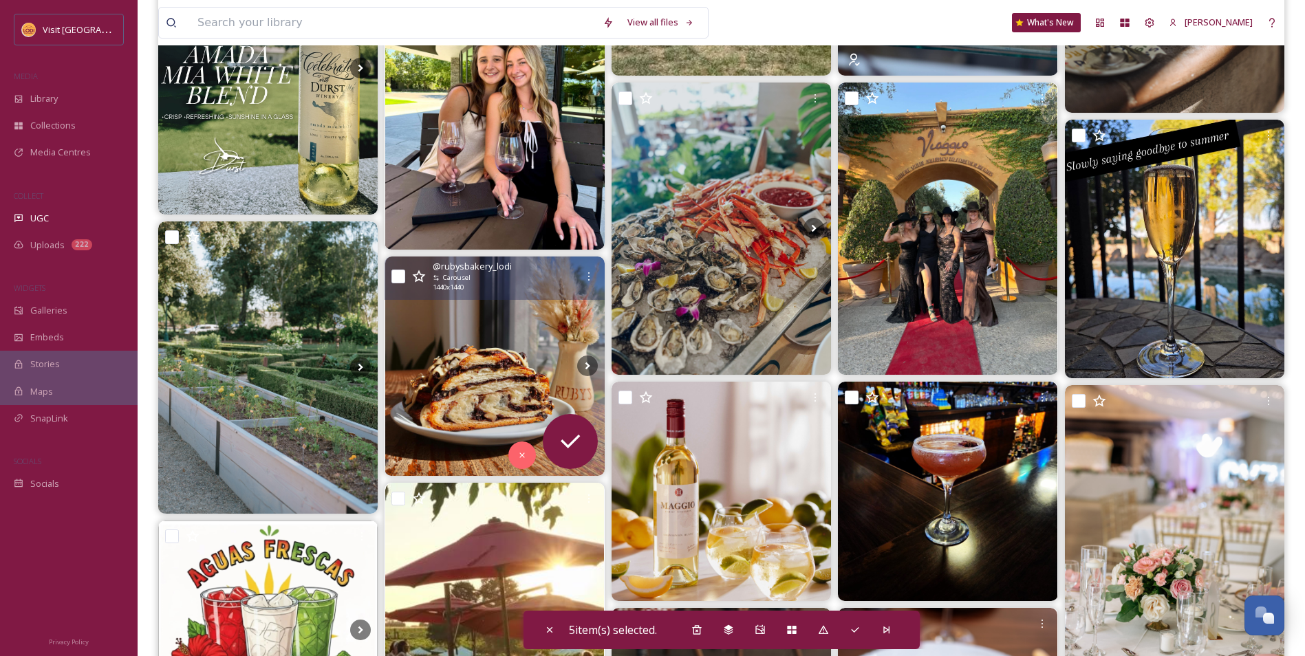
click at [402, 279] on input "checkbox" at bounding box center [398, 277] width 14 height 14
checkbox input "true"
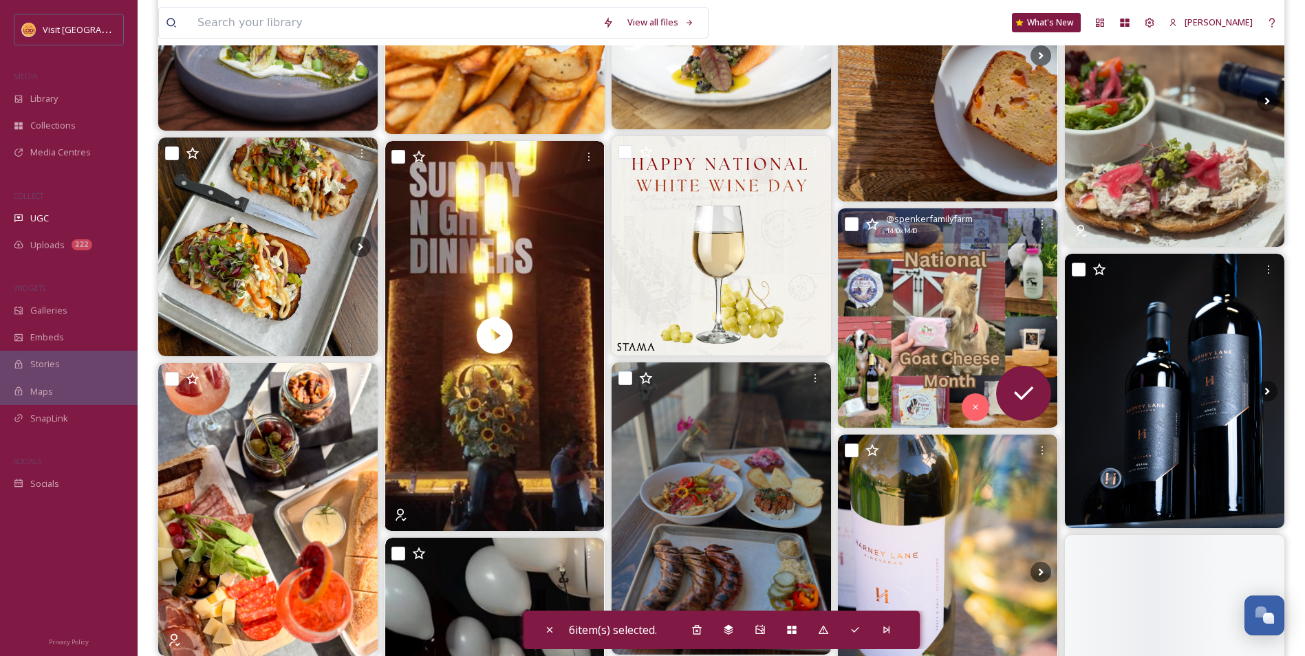
scroll to position [6743, 0]
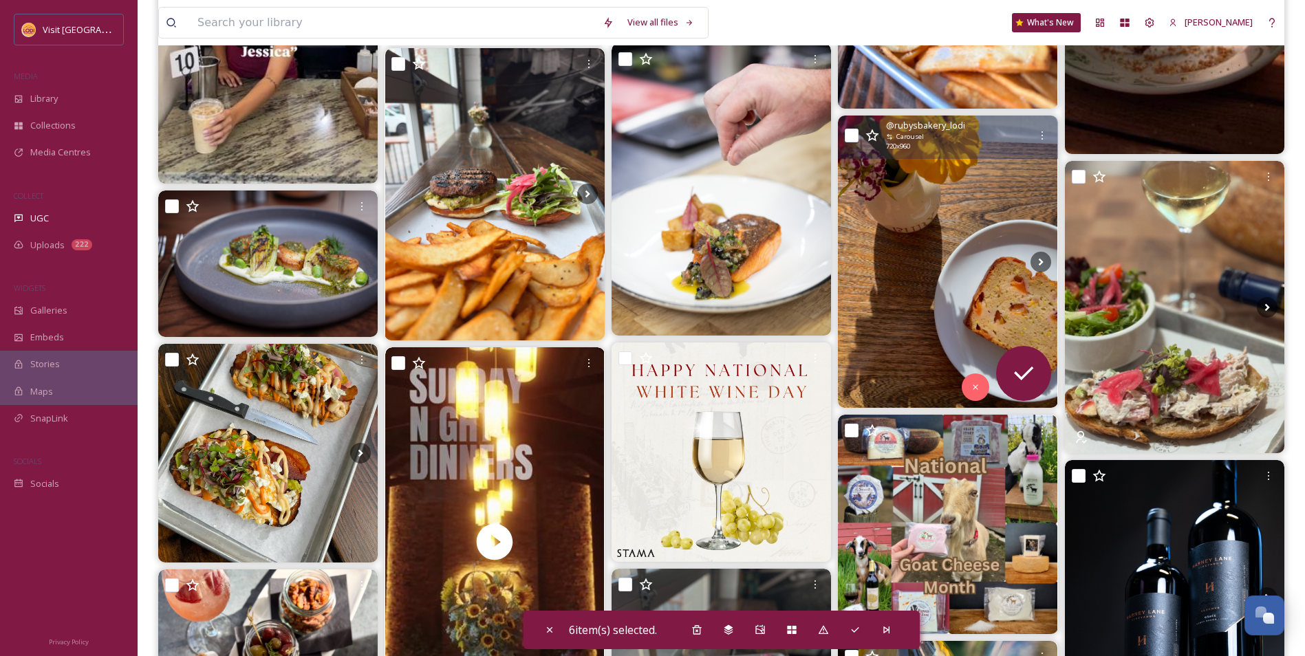
click at [850, 136] on input "checkbox" at bounding box center [852, 136] width 14 height 14
checkbox input "true"
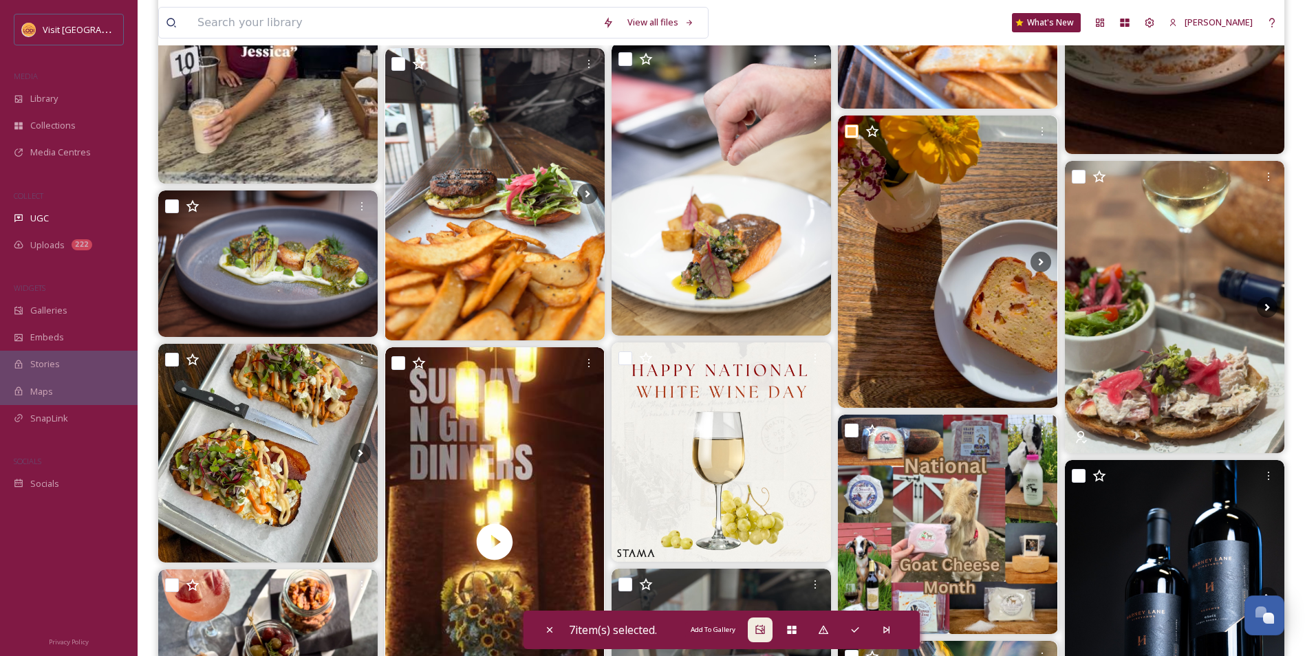
click at [757, 630] on icon at bounding box center [760, 630] width 11 height 11
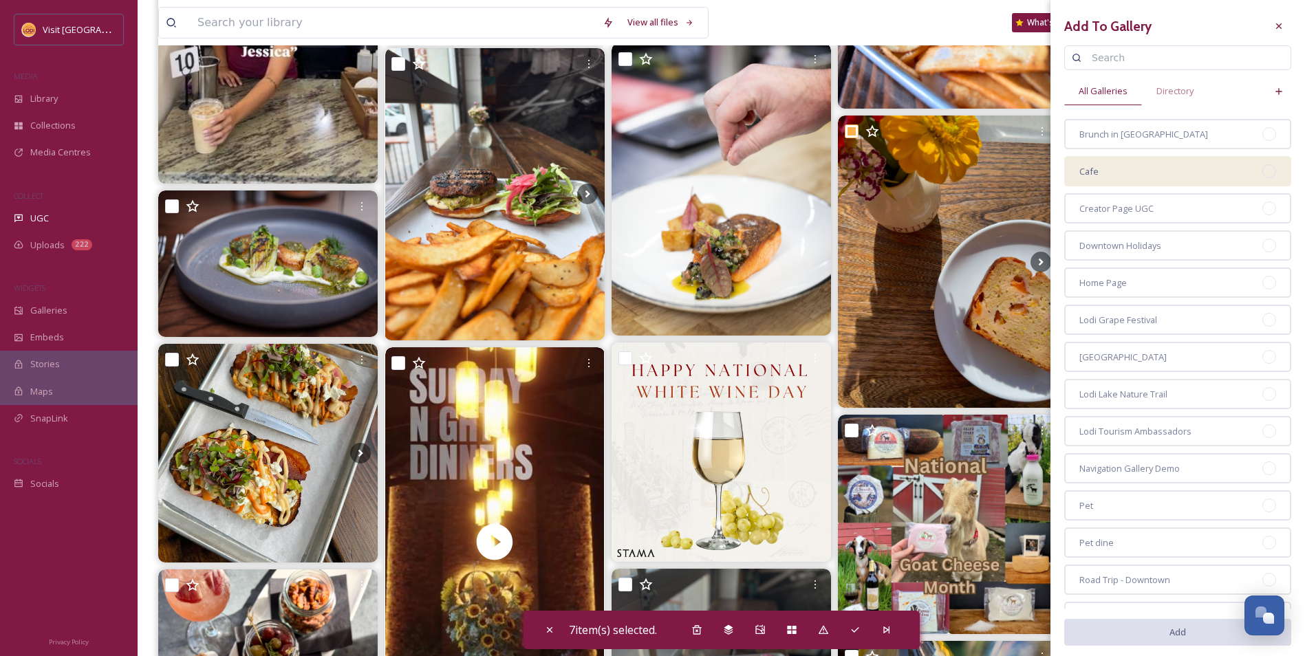
click at [1130, 175] on div "Cafe" at bounding box center [1177, 171] width 227 height 30
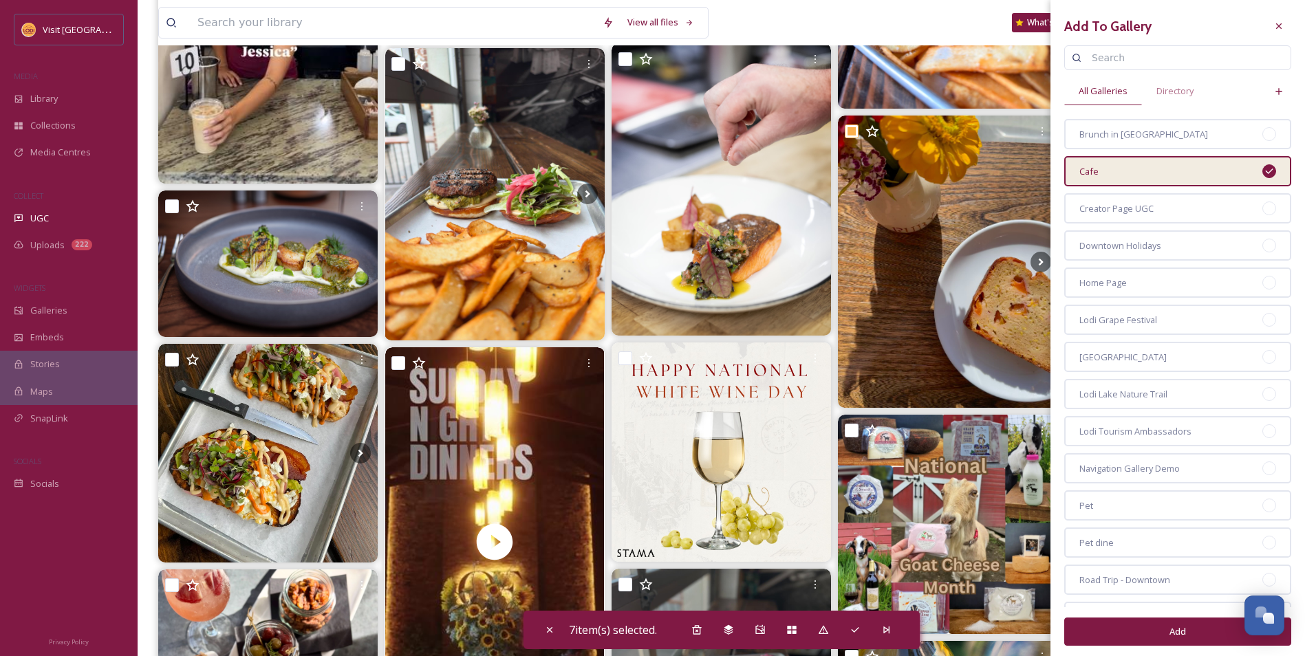
click at [1190, 641] on button "Add" at bounding box center [1177, 632] width 227 height 28
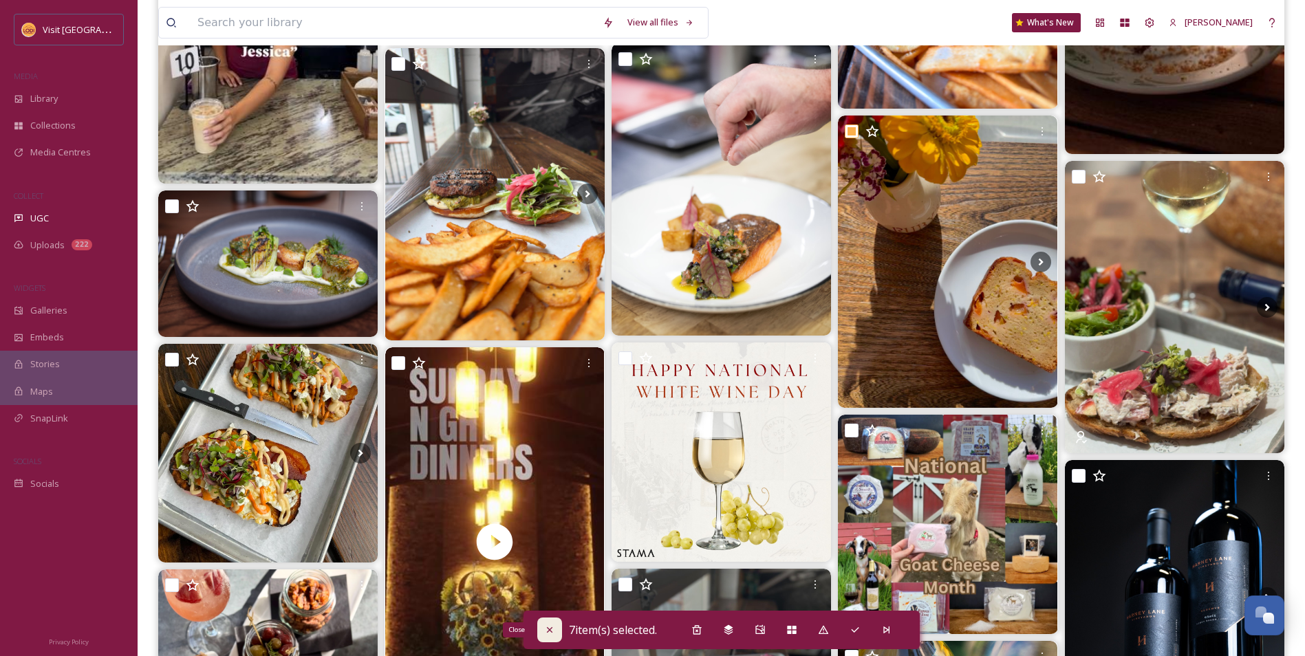
click at [552, 629] on icon at bounding box center [549, 630] width 11 height 11
checkbox input "false"
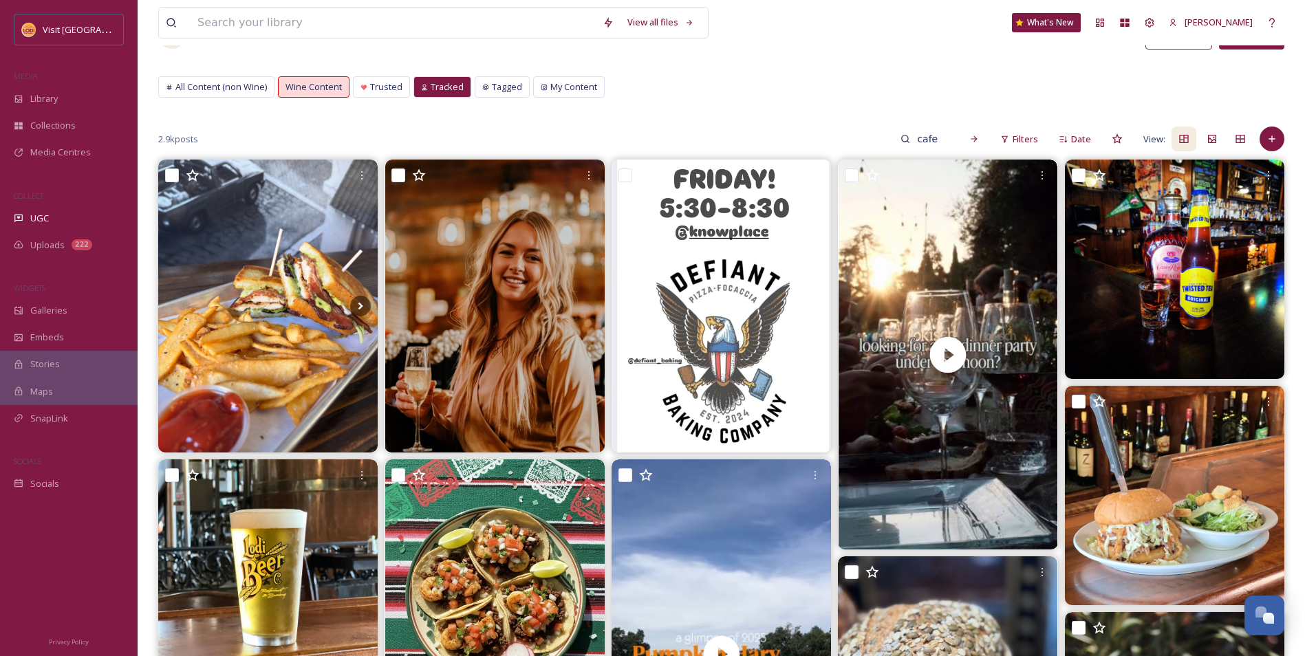
scroll to position [16, 0]
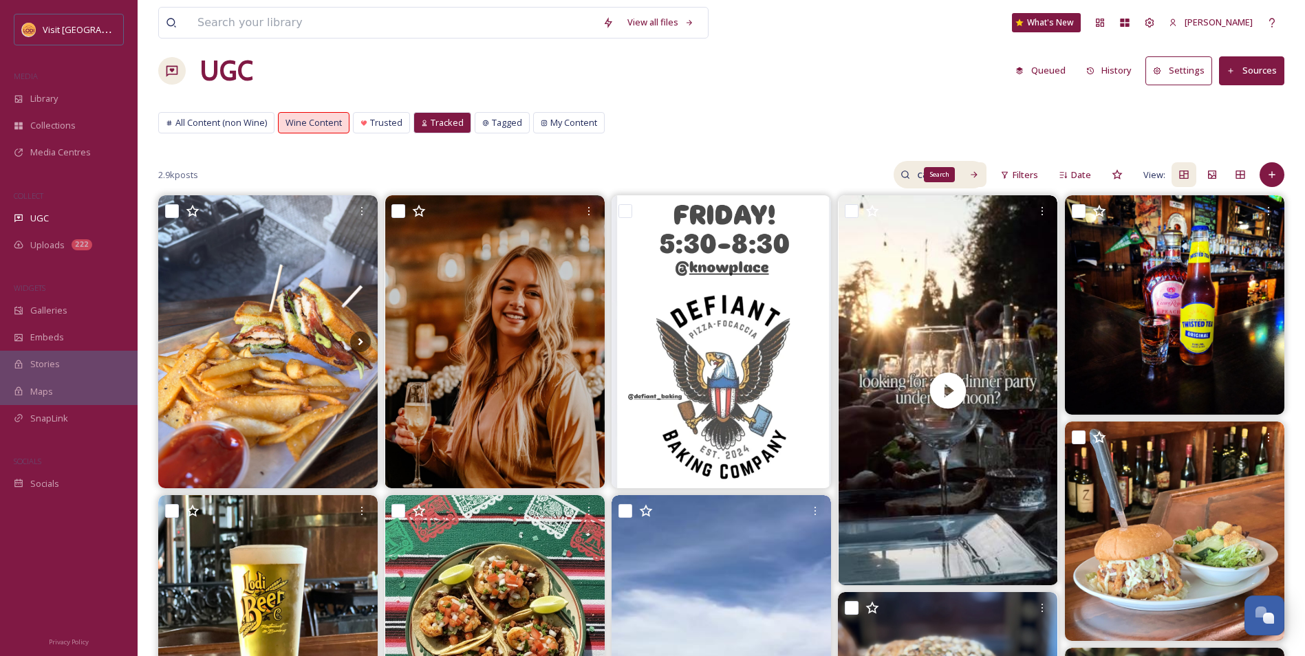
click at [981, 171] on div "Search" at bounding box center [974, 174] width 25 height 25
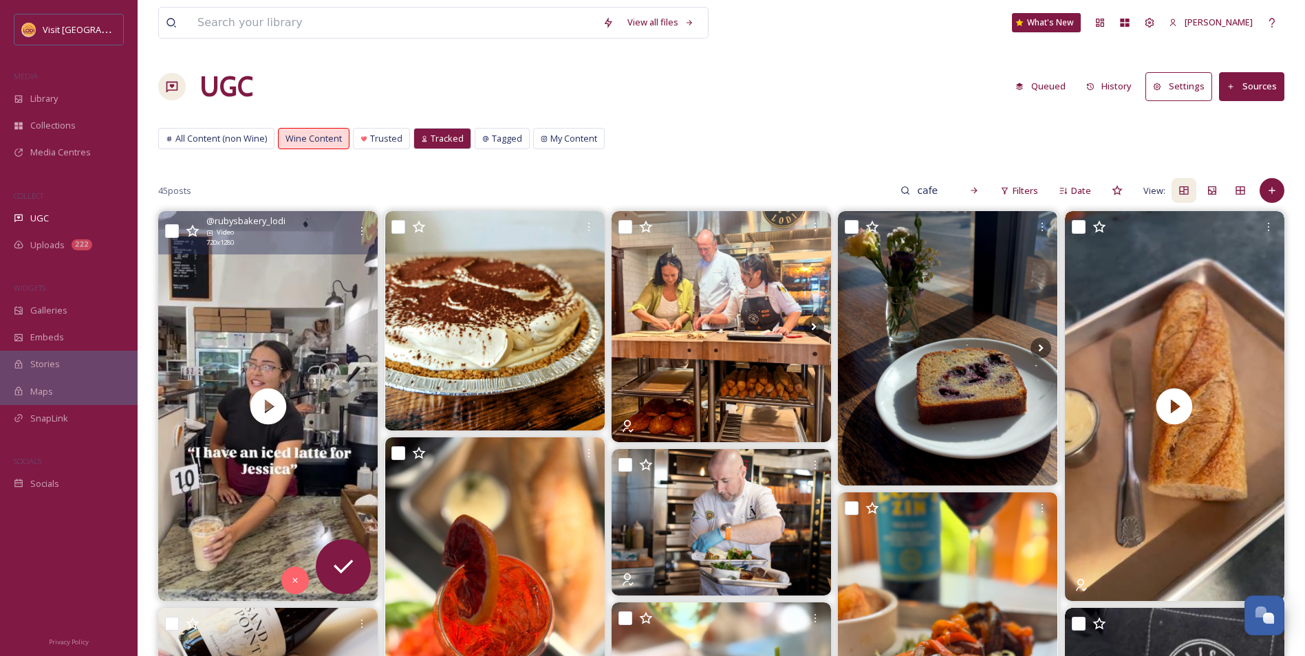
click at [170, 230] on input "checkbox" at bounding box center [172, 231] width 14 height 14
checkbox input "true"
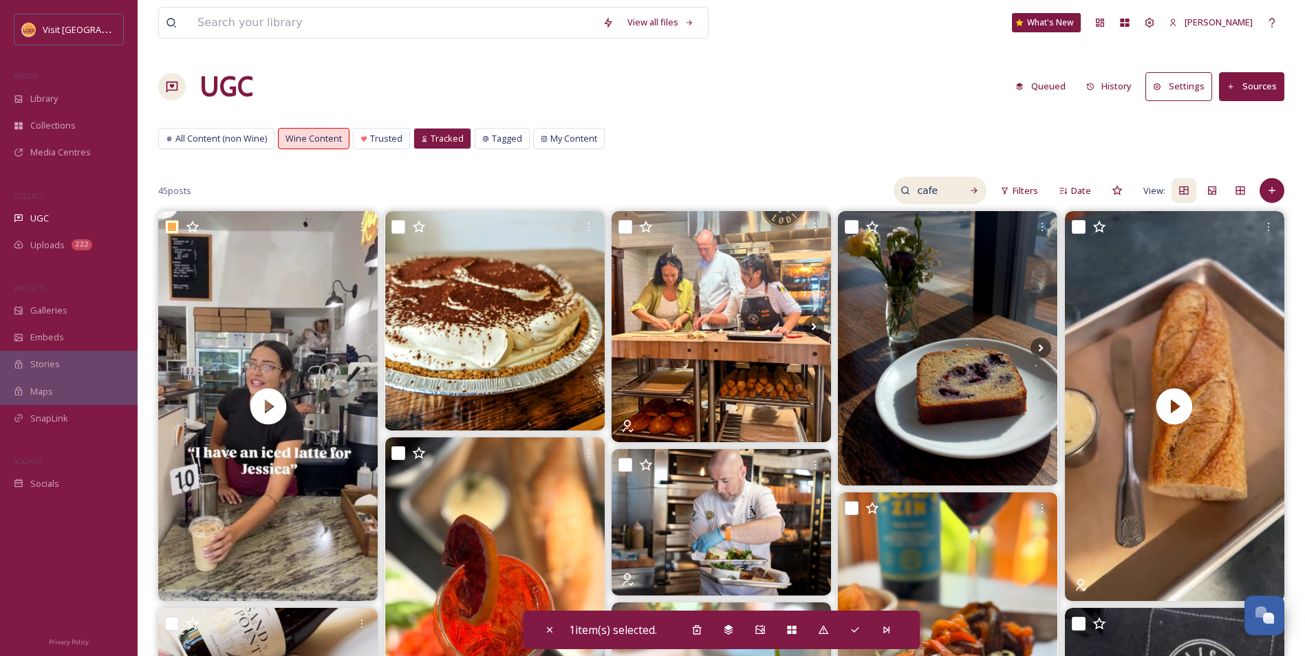
click at [946, 189] on input "cafe" at bounding box center [932, 191] width 45 height 28
drag, startPoint x: 946, startPoint y: 189, endPoint x: 854, endPoint y: 192, distance: 92.2
click at [854, 192] on input "cafe" at bounding box center [903, 191] width 103 height 28
type input "coffee"
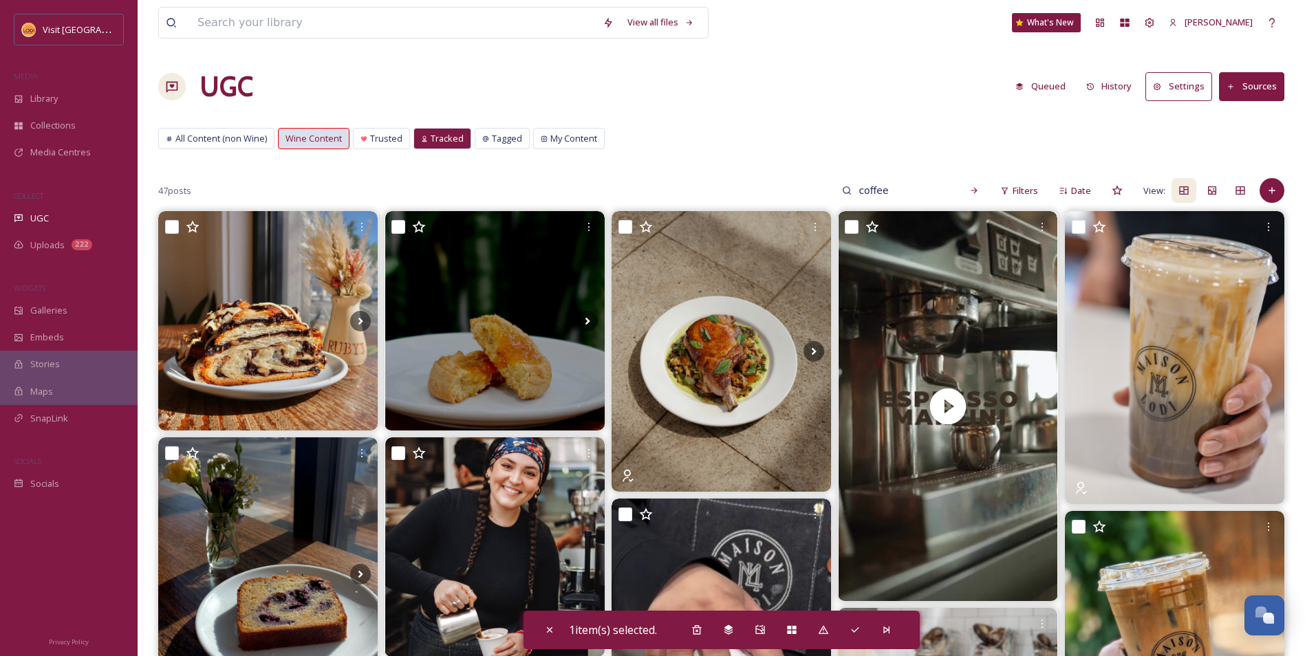
click at [331, 141] on span "Wine Content" at bounding box center [314, 138] width 56 height 13
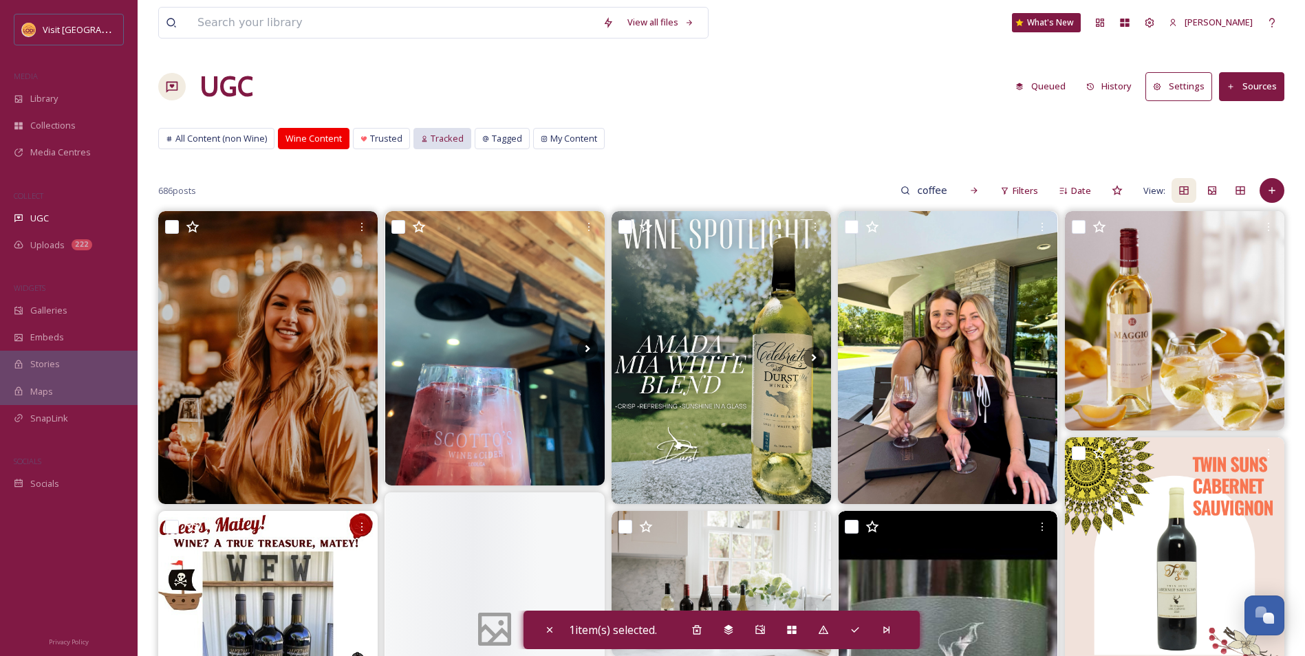
click at [434, 147] on div "Tracked" at bounding box center [442, 139] width 56 height 20
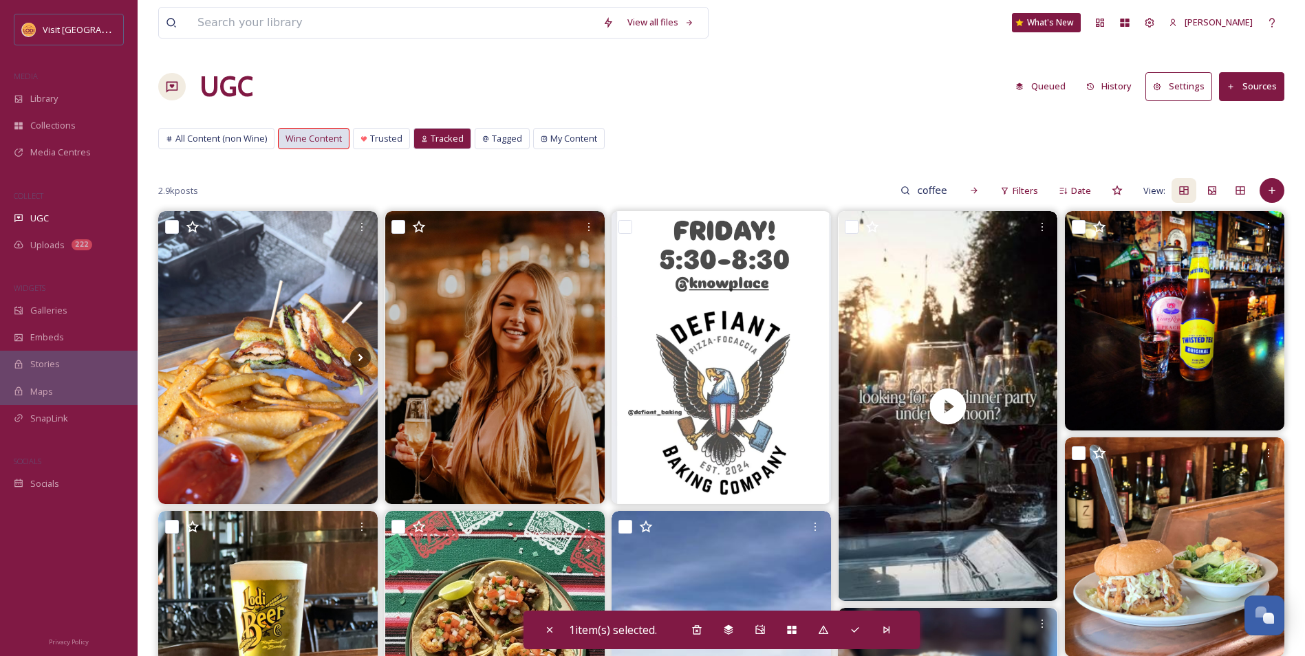
click at [344, 137] on div "Wine Content" at bounding box center [314, 139] width 70 height 20
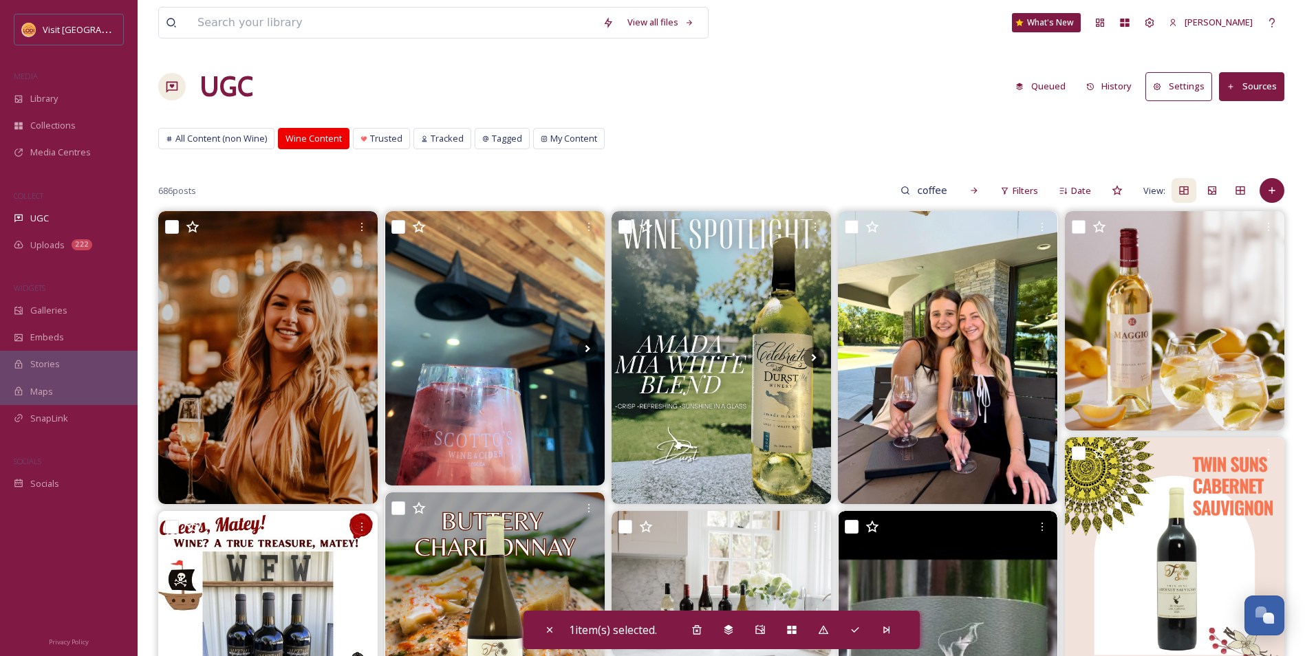
click at [324, 141] on span "Wine Content" at bounding box center [314, 138] width 56 height 13
click at [438, 145] on span "Tracked" at bounding box center [447, 138] width 33 height 13
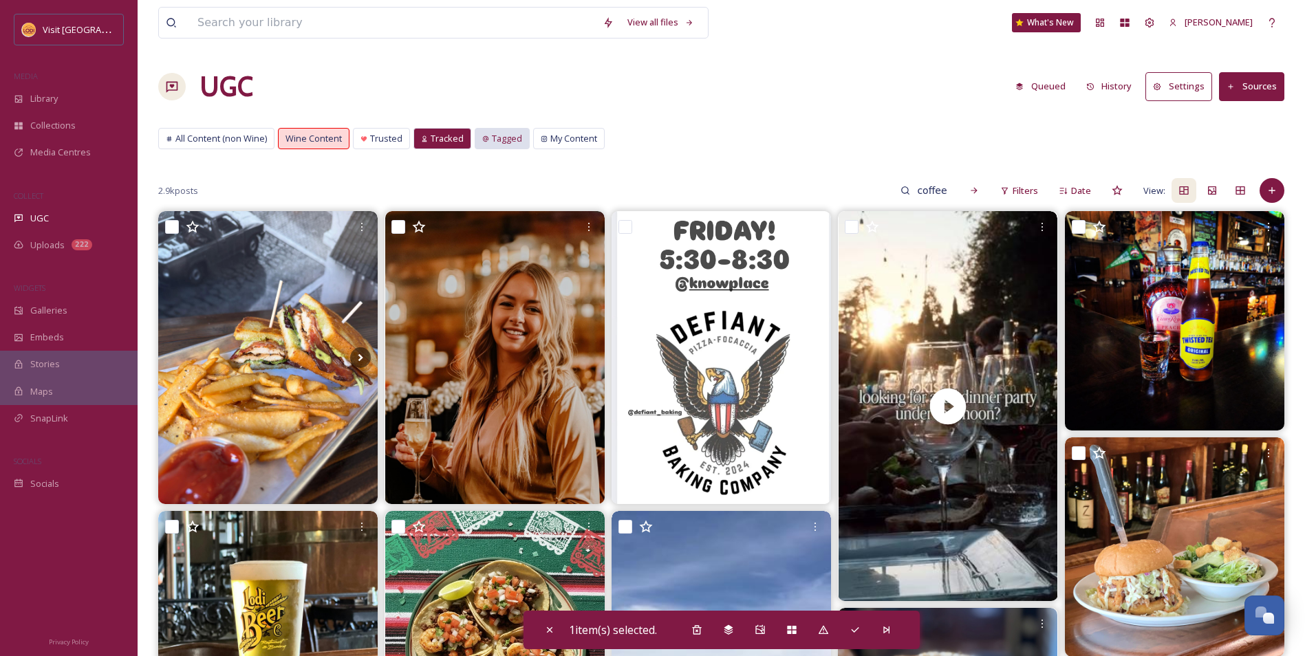
click at [515, 144] on span "Tagged" at bounding box center [507, 138] width 30 height 13
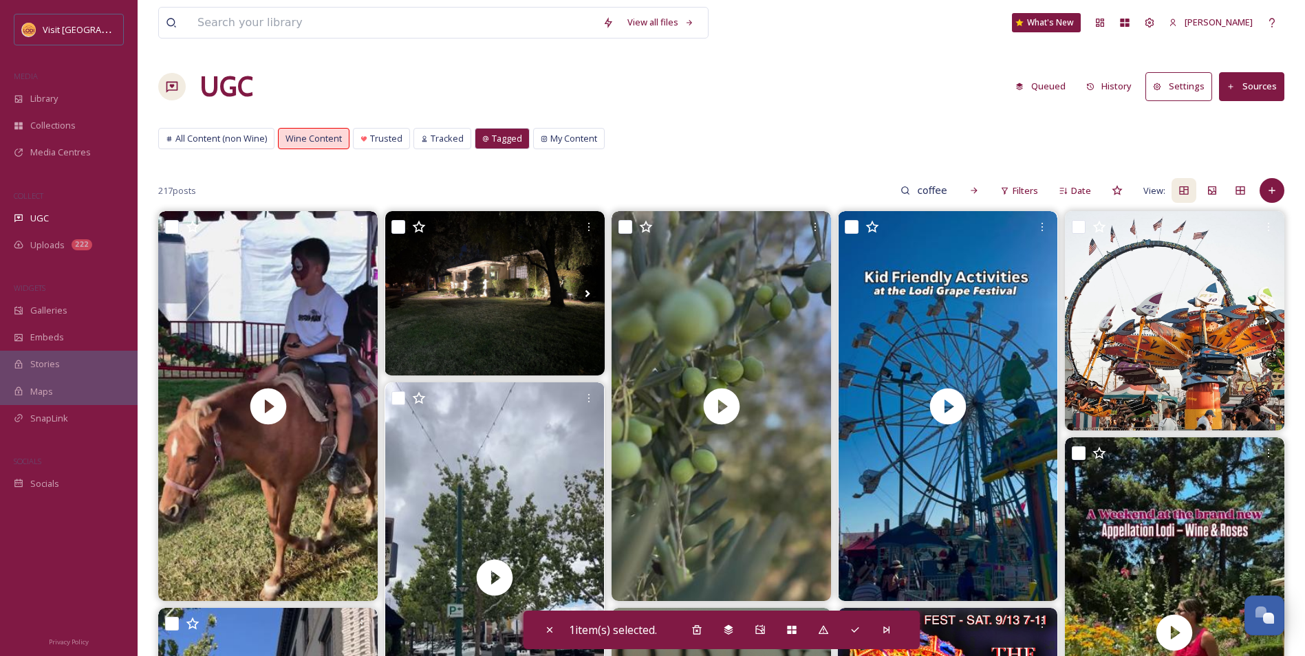
click at [1256, 91] on button "Sources" at bounding box center [1251, 86] width 65 height 28
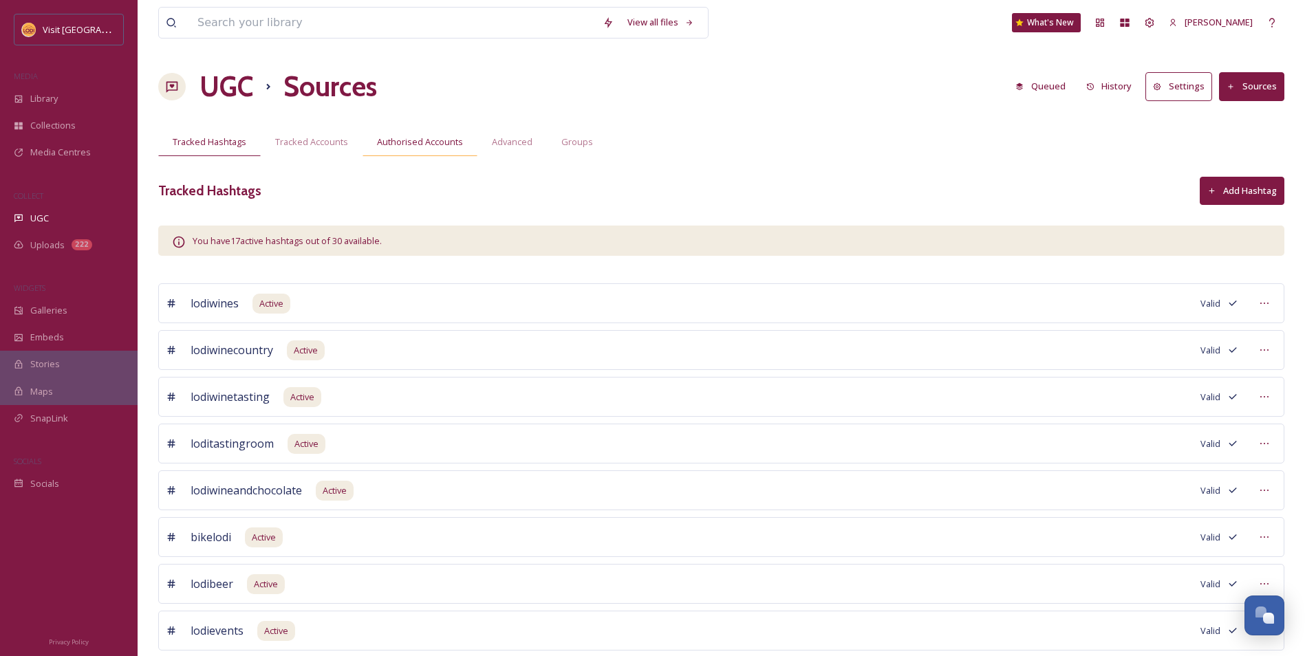
click at [430, 140] on span "Authorised Accounts" at bounding box center [420, 142] width 86 height 13
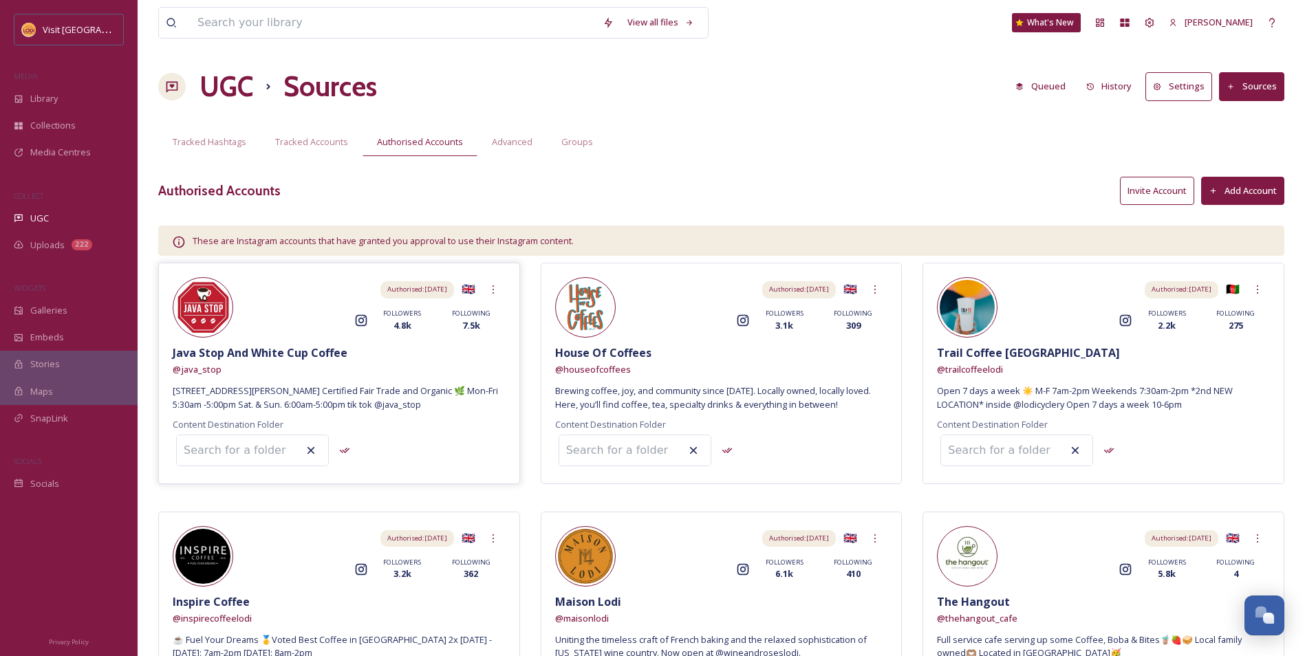
click at [244, 458] on input at bounding box center [252, 451] width 151 height 30
click at [364, 314] on icon "Instagram" at bounding box center [361, 321] width 14 height 14
click at [299, 151] on div "Tracked Accounts" at bounding box center [312, 142] width 102 height 28
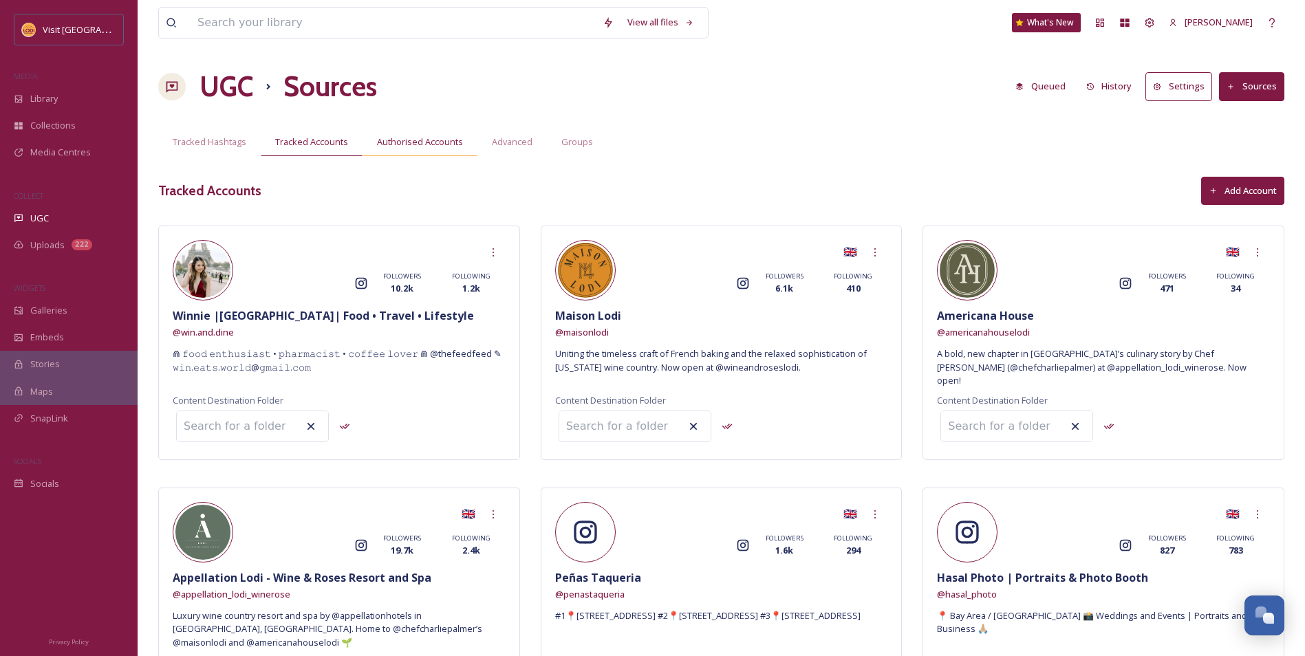
click at [460, 153] on div "Authorised Accounts" at bounding box center [420, 142] width 115 height 28
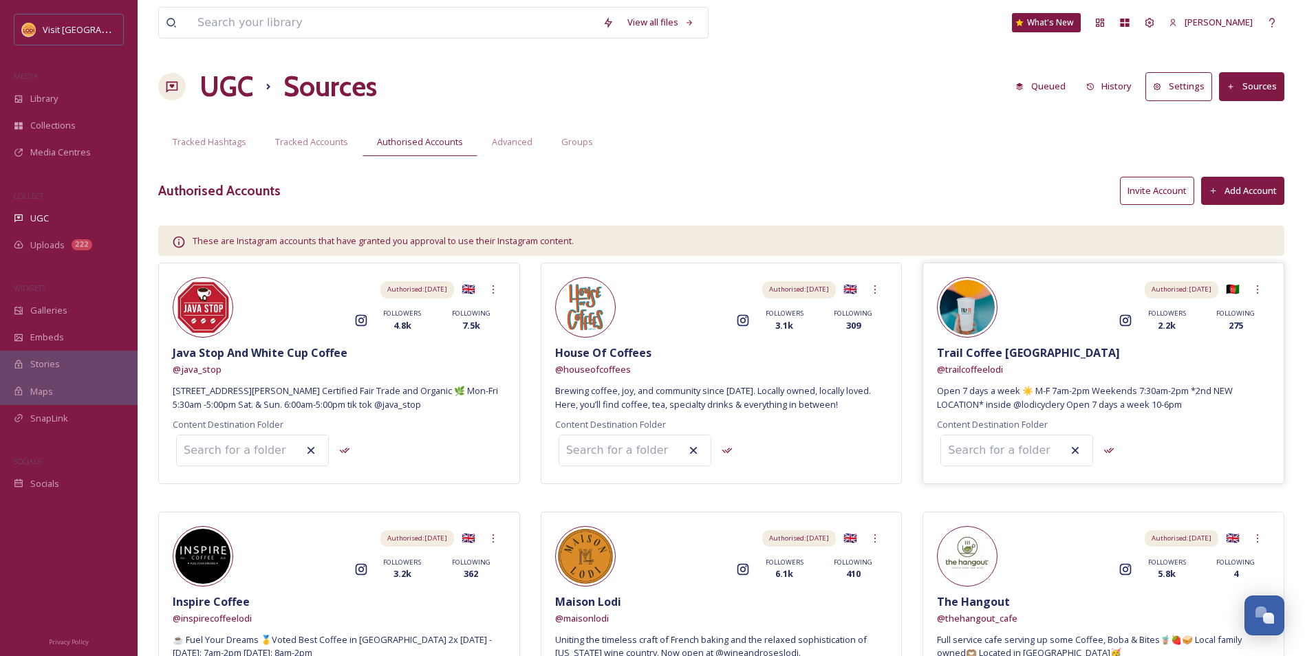
click at [1068, 405] on span "Open 7 days a week ☀️ M-F 7am-2pm Weekends 7:30am-2pm *2nd NEW LOCATION* inside…" at bounding box center [1103, 398] width 333 height 26
click at [1256, 288] on icon at bounding box center [1257, 289] width 11 height 11
click at [1081, 294] on div "Authorised: [DATE] 🇦🇫 Remove" at bounding box center [1134, 289] width 272 height 25
click at [973, 304] on img at bounding box center [967, 307] width 55 height 55
click at [286, 146] on span "Tracked Accounts" at bounding box center [311, 142] width 73 height 13
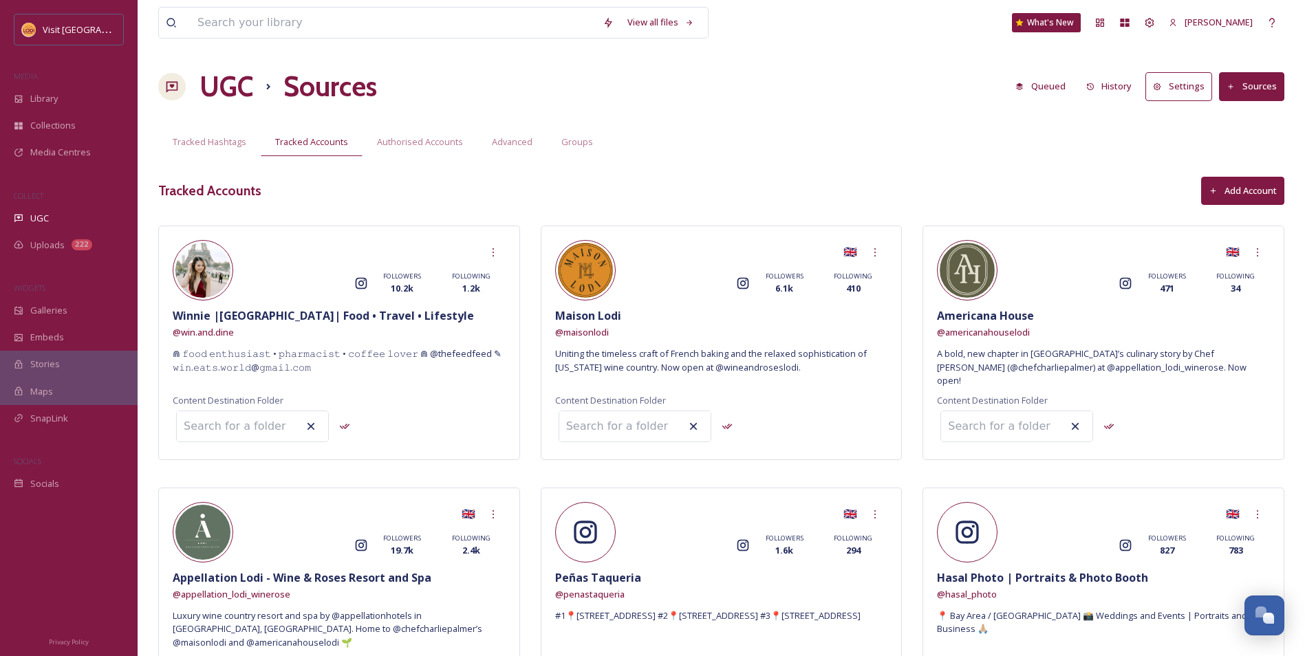
click at [1259, 191] on button "Add Account" at bounding box center [1242, 191] width 83 height 28
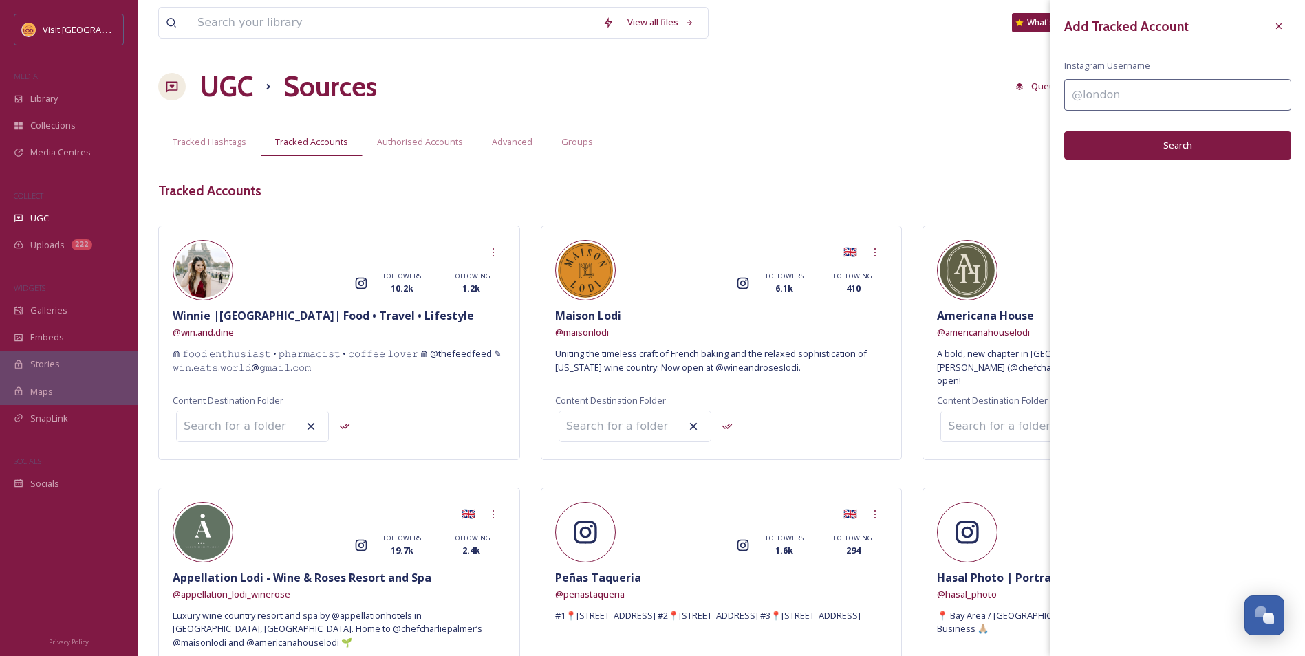
click at [1163, 95] on input at bounding box center [1177, 95] width 227 height 32
type input "houseofcoffees"
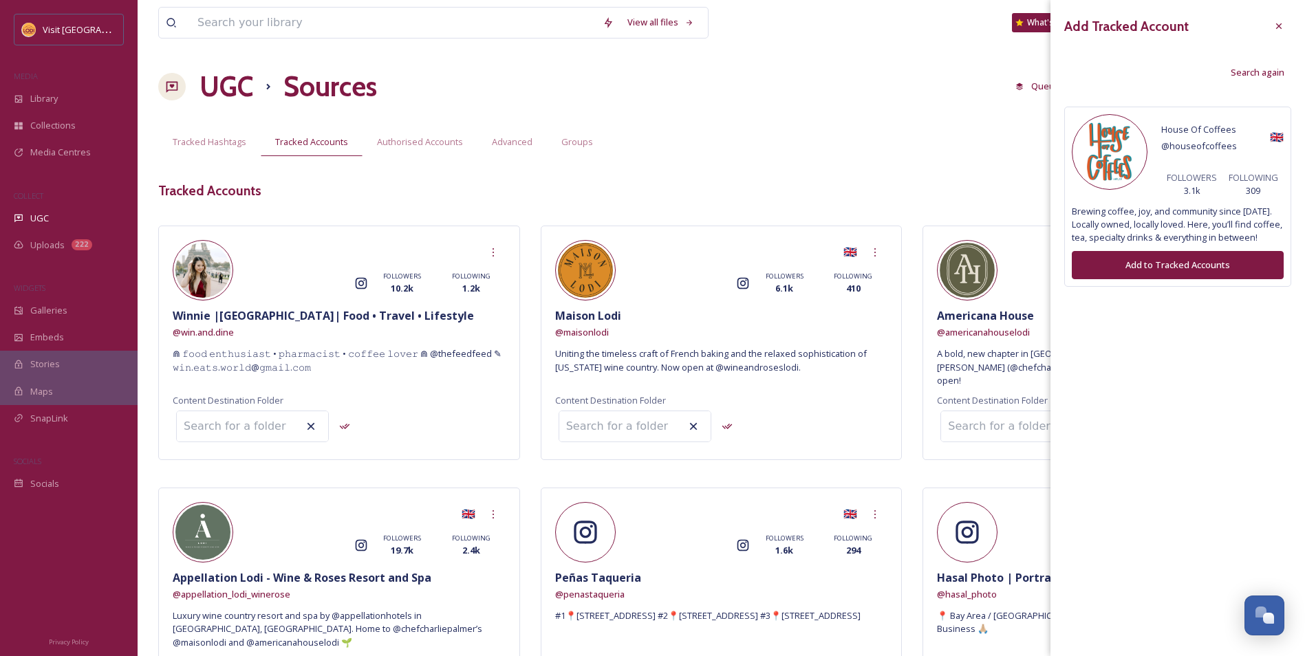
click at [1149, 266] on button "Add to Tracked Accounts" at bounding box center [1178, 265] width 212 height 28
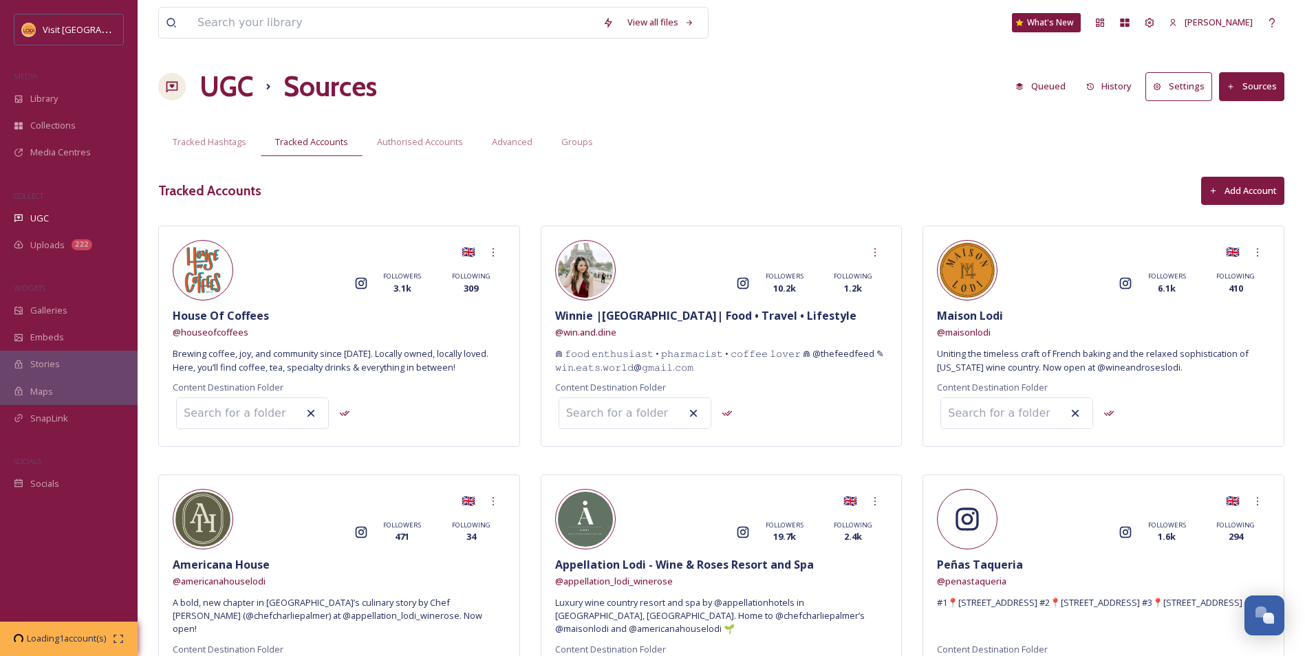
click at [1253, 189] on button "Add Account" at bounding box center [1242, 191] width 83 height 28
click at [422, 144] on span "Authorised Accounts" at bounding box center [420, 142] width 86 height 13
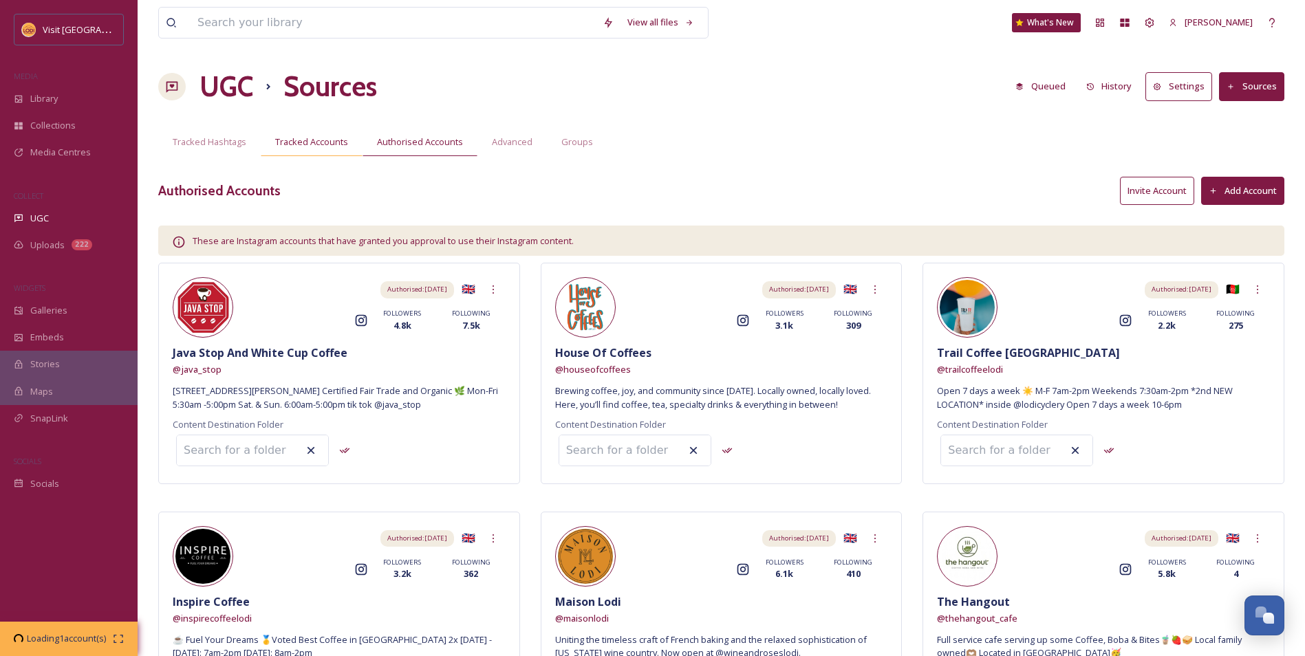
click at [313, 141] on span "Tracked Accounts" at bounding box center [311, 142] width 73 height 13
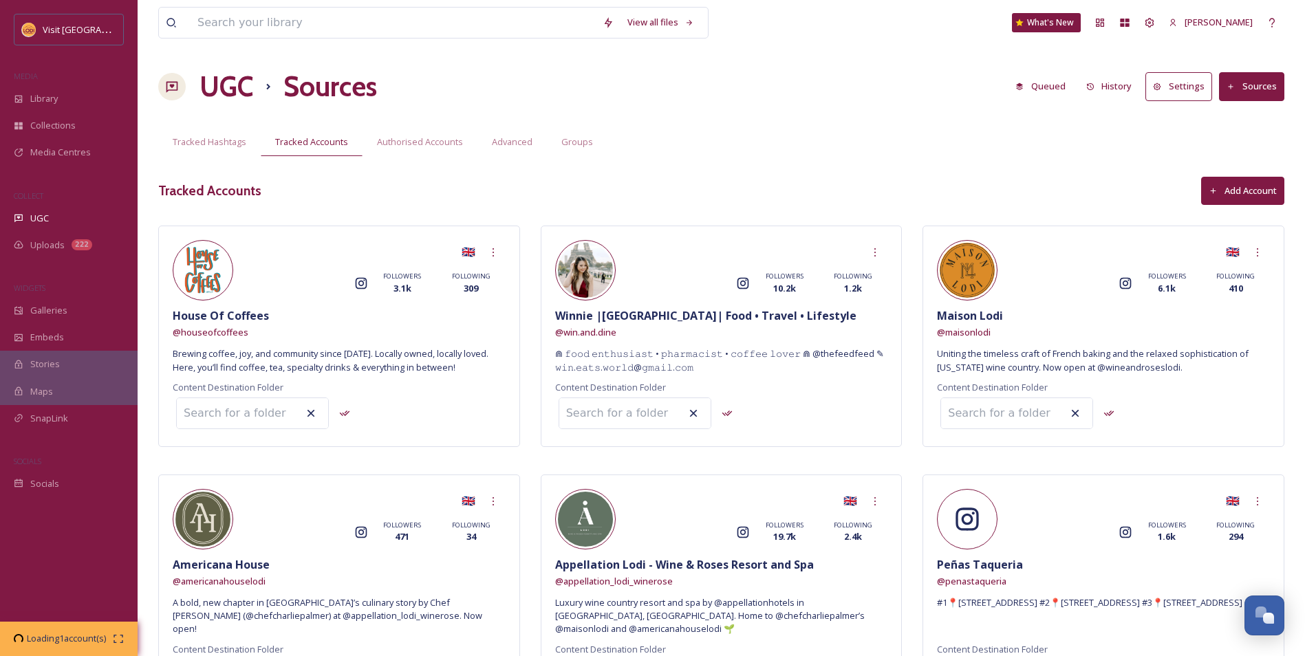
click at [1241, 200] on button "Add Account" at bounding box center [1242, 191] width 83 height 28
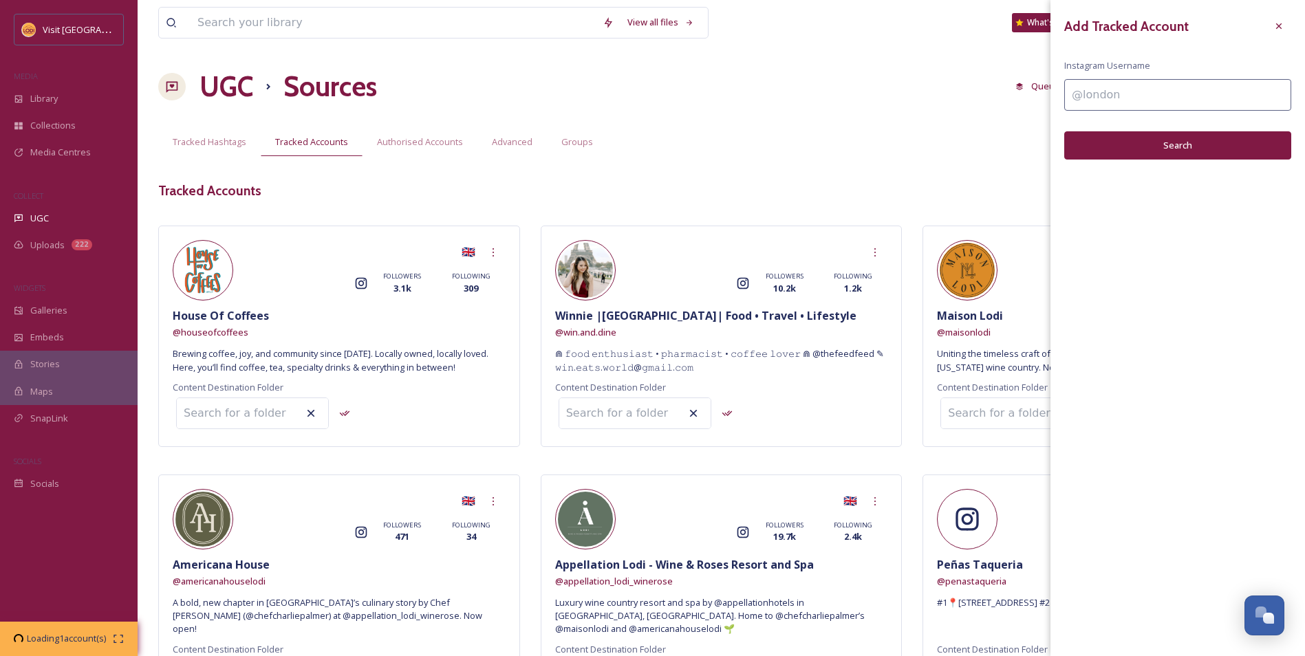
click at [1139, 92] on input at bounding box center [1177, 95] width 227 height 32
type input "java_stop"
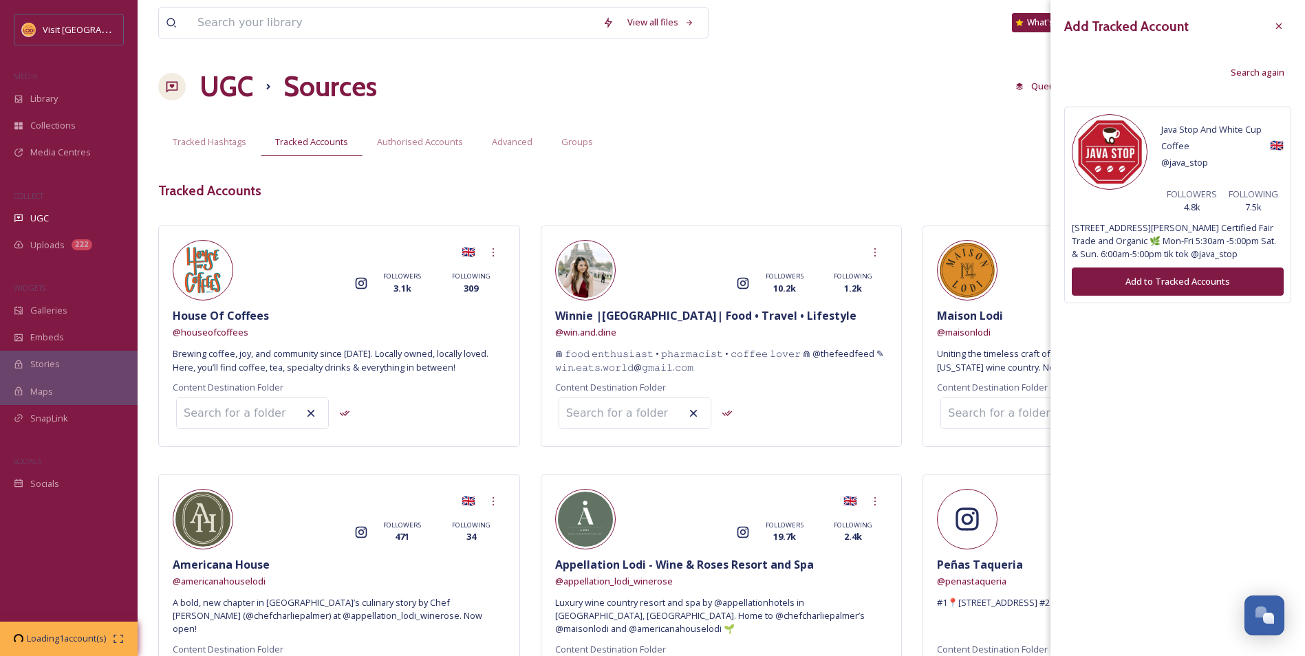
click at [1160, 275] on button "Add to Tracked Accounts" at bounding box center [1178, 282] width 212 height 28
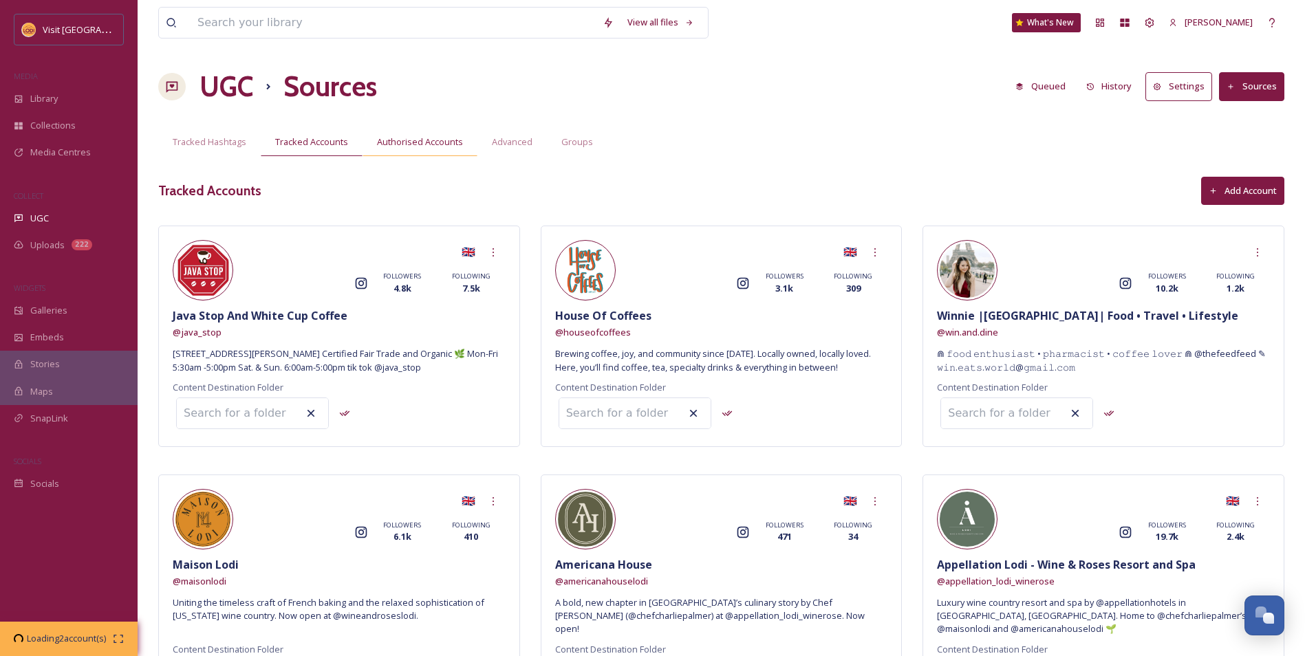
click at [444, 136] on span "Authorised Accounts" at bounding box center [420, 142] width 86 height 13
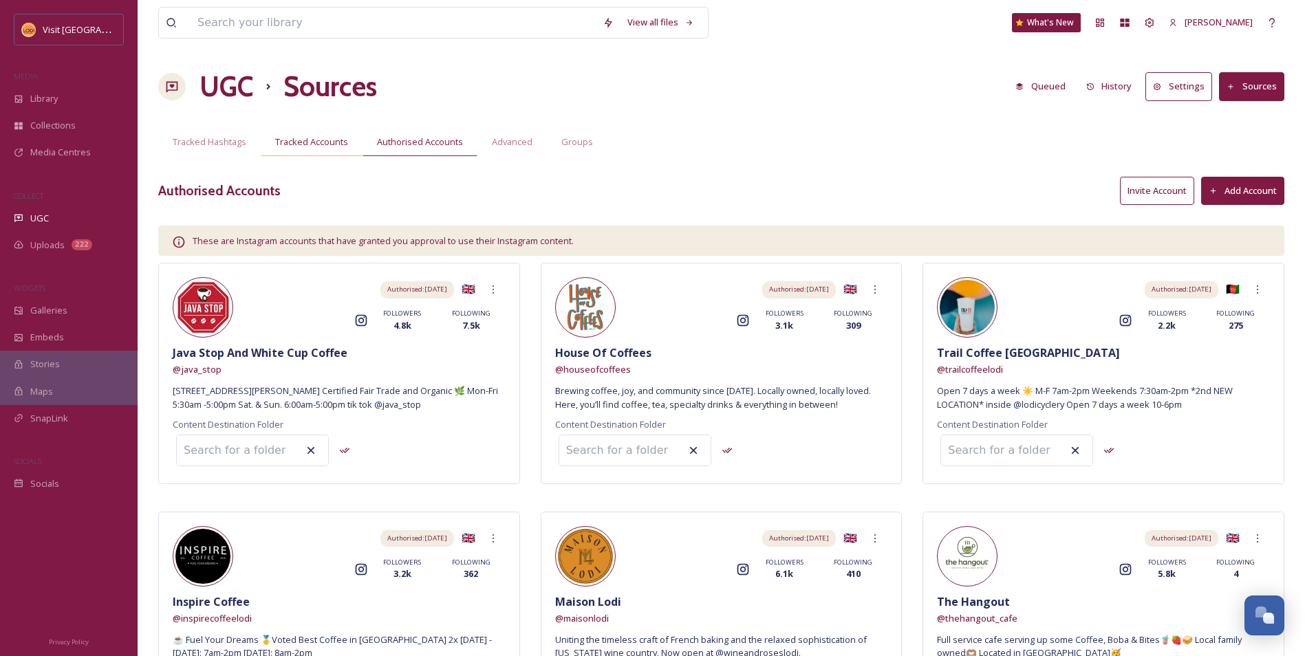
click at [330, 144] on span "Tracked Accounts" at bounding box center [311, 142] width 73 height 13
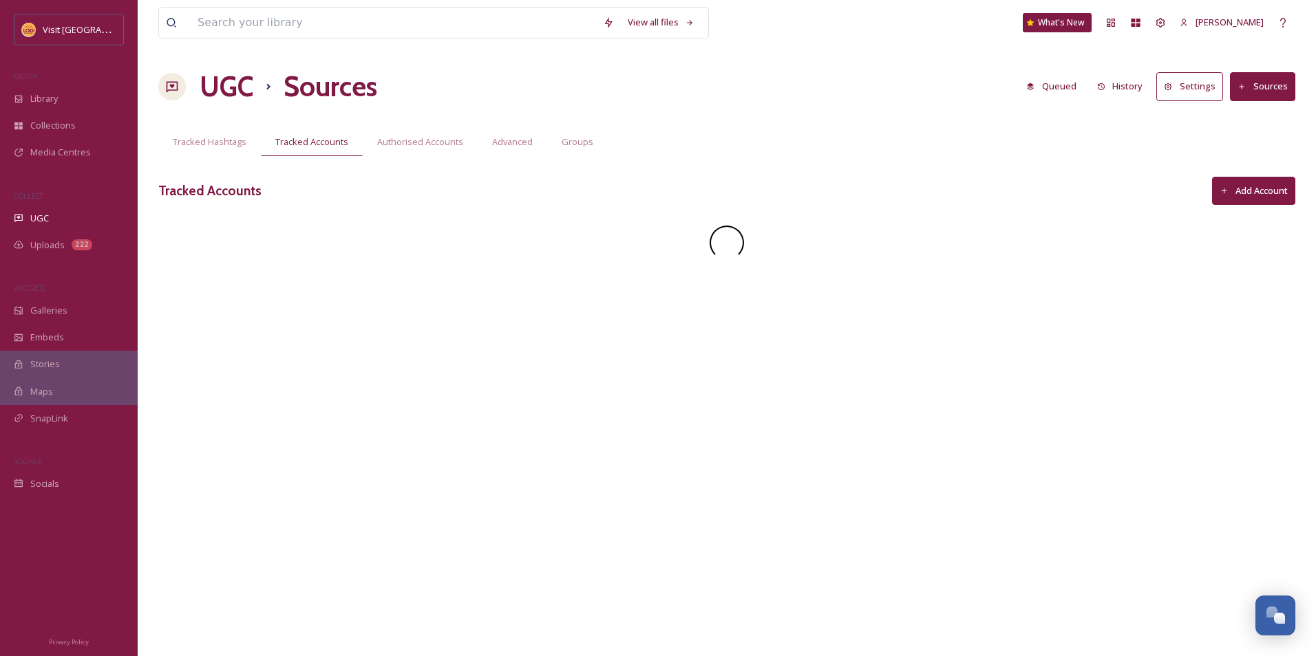
click at [1267, 190] on button "Add Account" at bounding box center [1253, 191] width 83 height 28
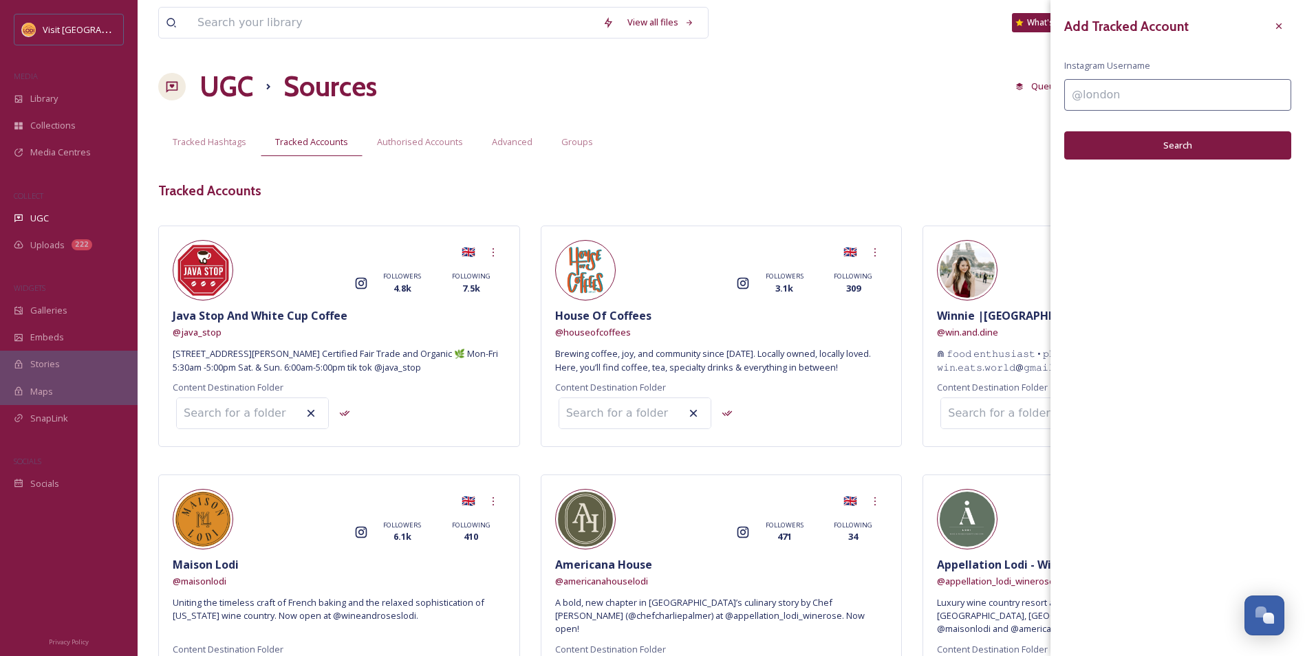
click at [1118, 103] on input at bounding box center [1177, 95] width 227 height 32
type input "thehangout_cafe"
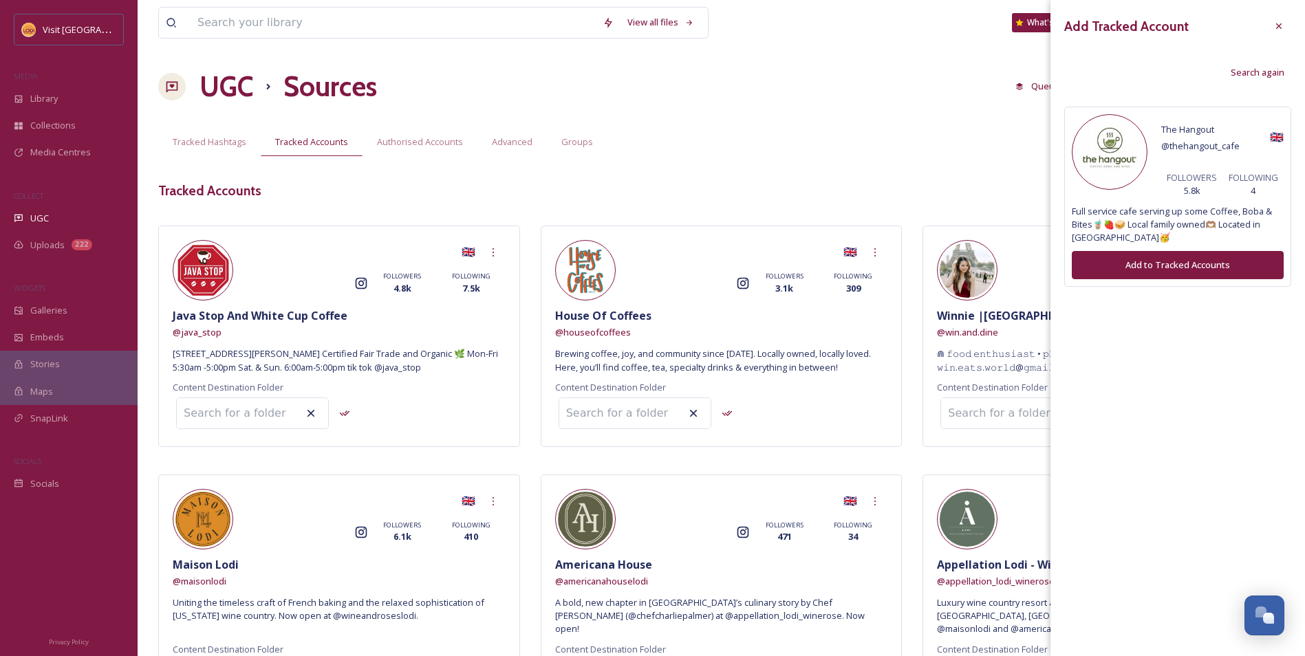
click at [1166, 264] on button "Add to Tracked Accounts" at bounding box center [1178, 265] width 212 height 28
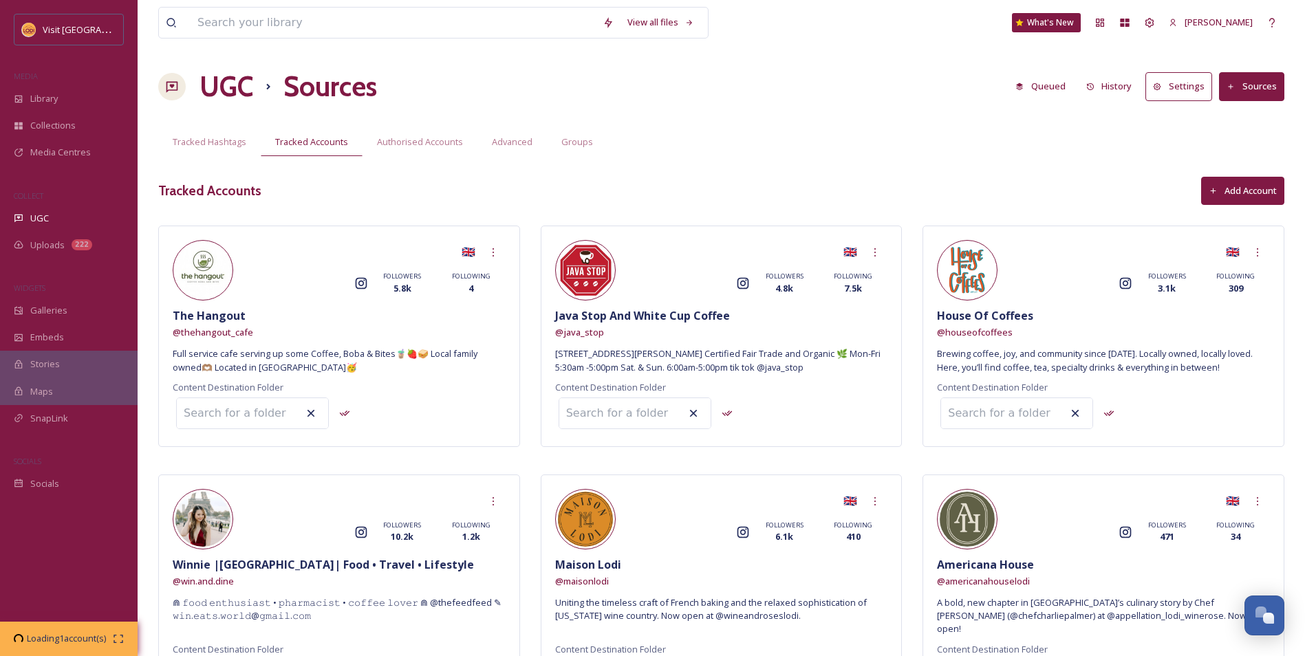
click at [1260, 193] on button "Add Account" at bounding box center [1242, 191] width 83 height 28
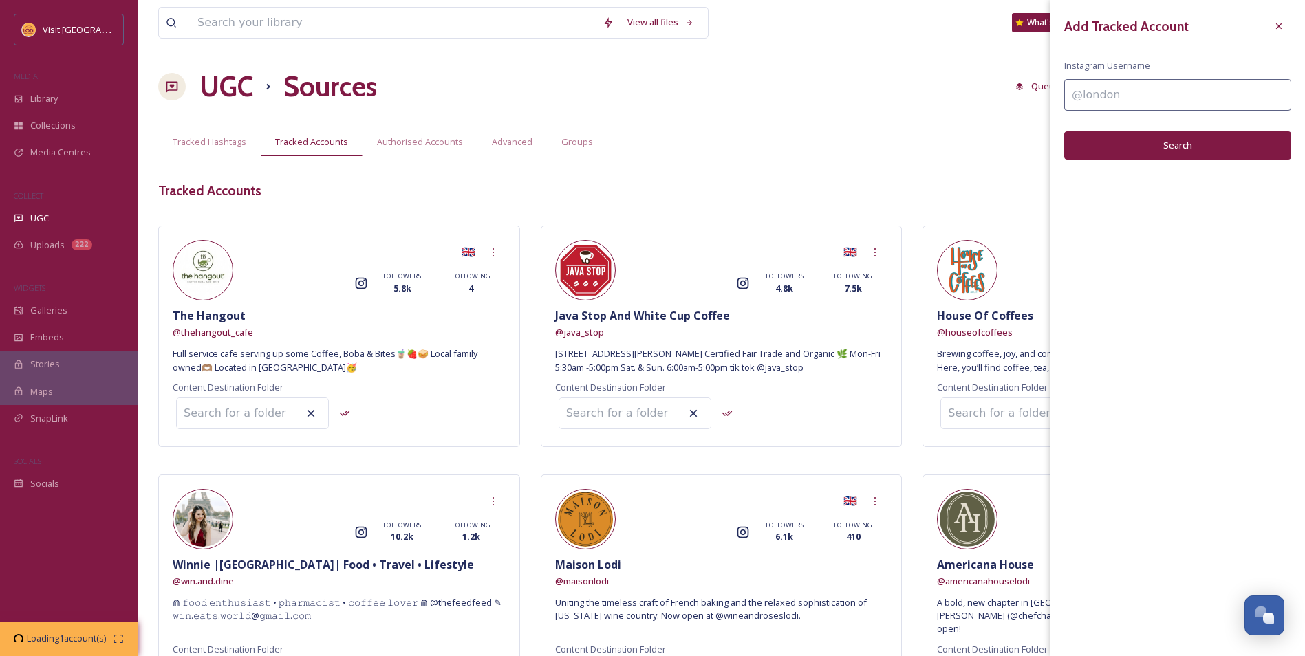
click at [1121, 91] on input at bounding box center [1177, 95] width 227 height 32
type input "inspire"
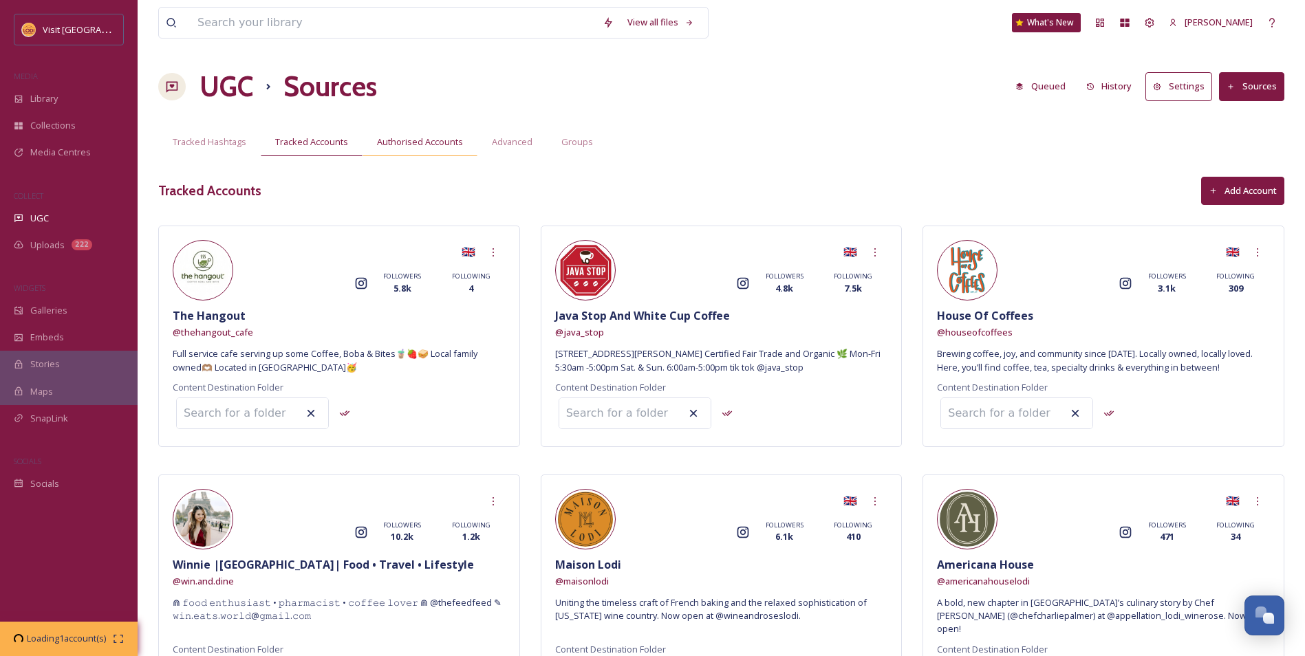
click at [441, 135] on div "Authorised Accounts" at bounding box center [420, 142] width 115 height 28
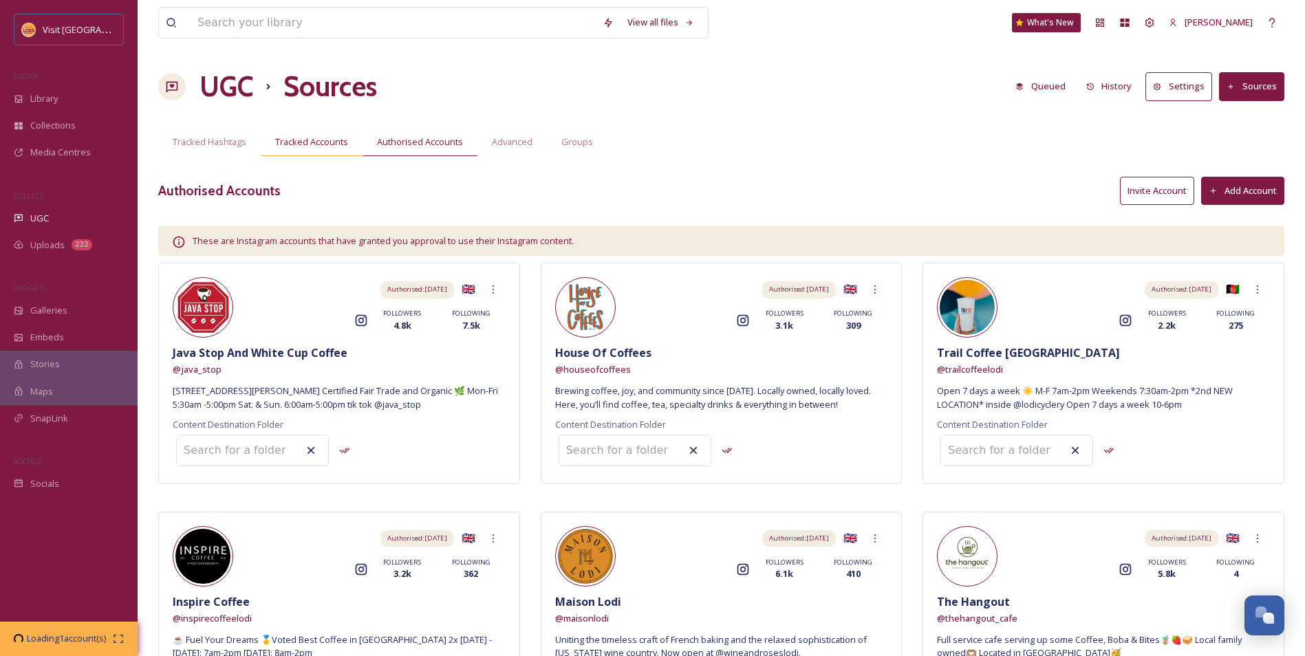
click at [321, 147] on span "Tracked Accounts" at bounding box center [311, 142] width 73 height 13
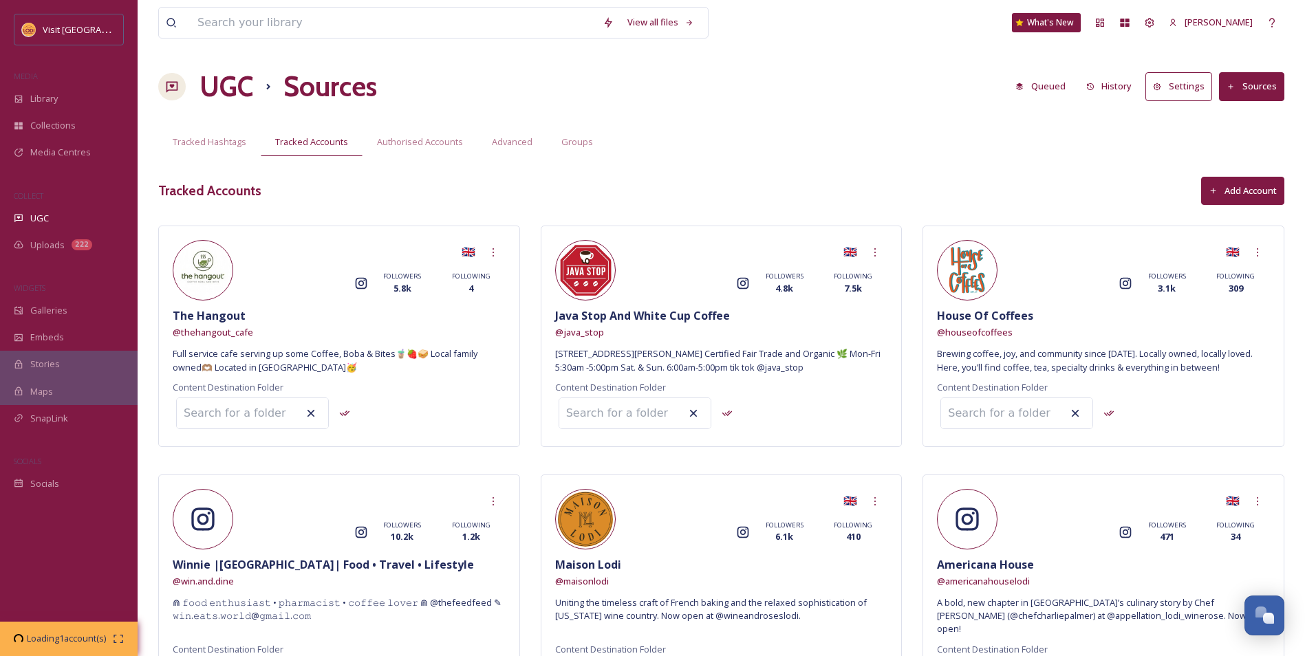
click at [1263, 191] on button "Add Account" at bounding box center [1242, 191] width 83 height 28
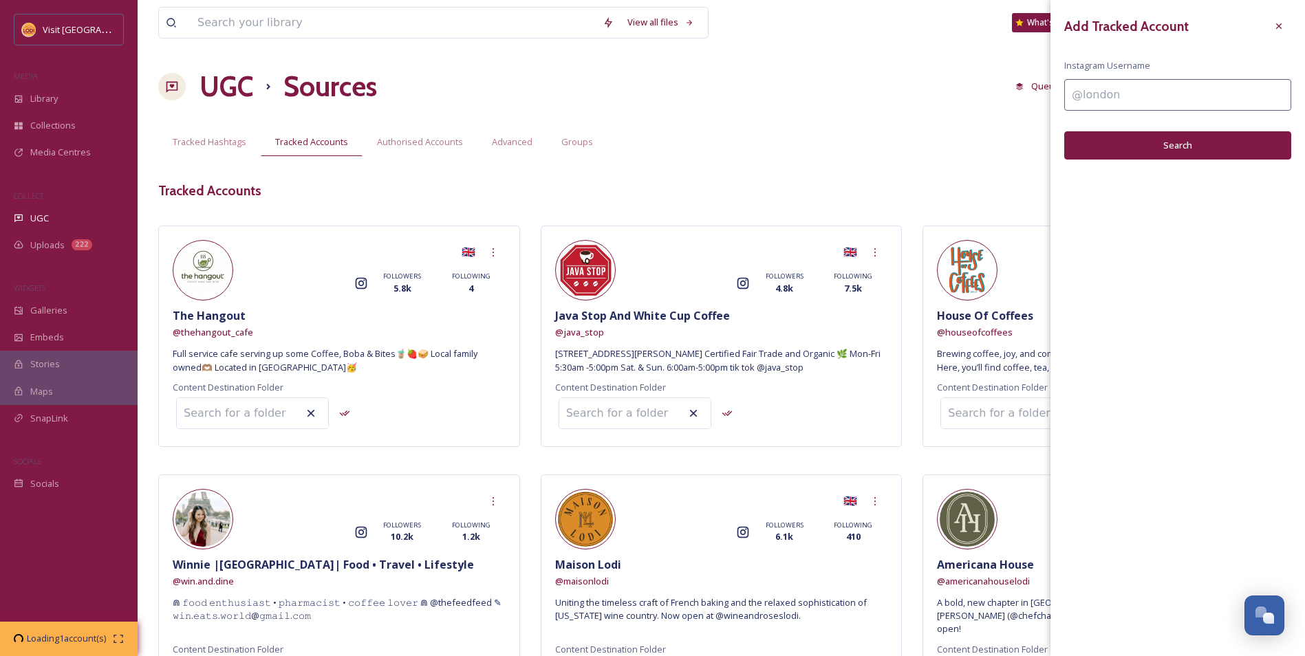
click at [1133, 106] on input at bounding box center [1177, 95] width 227 height 32
type input "inspirecoffelodi"
click at [1155, 149] on button "Search" at bounding box center [1177, 145] width 227 height 28
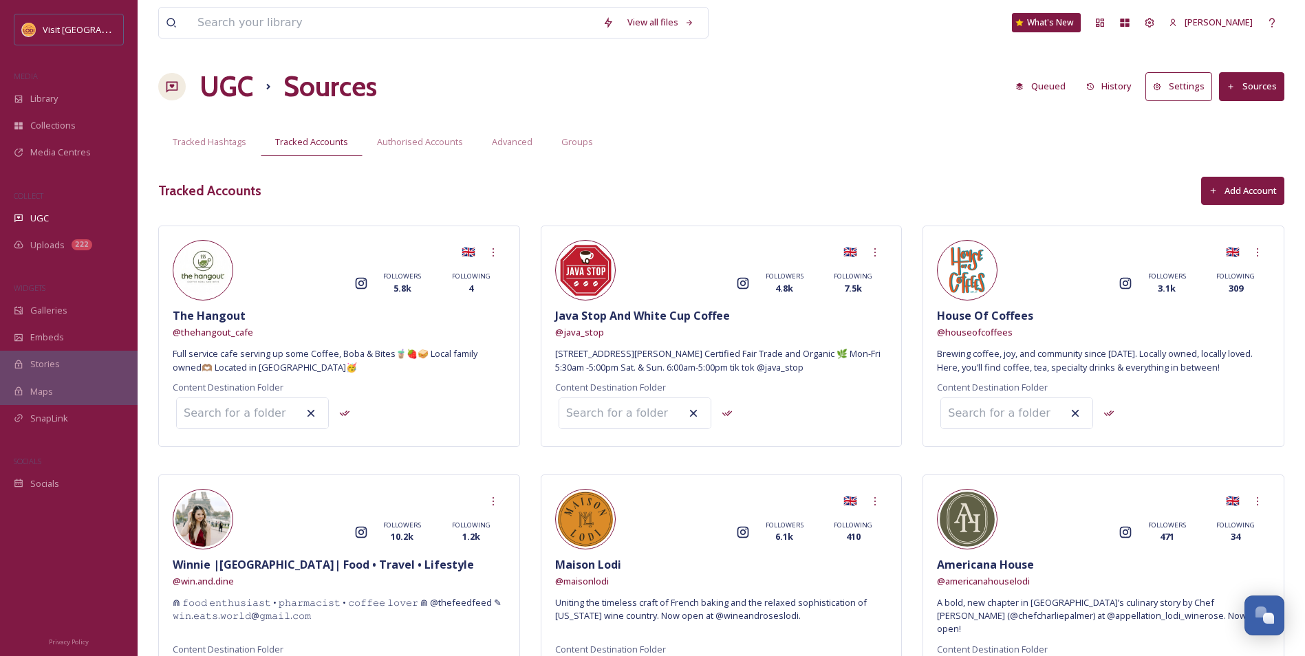
click at [960, 153] on div "Tracked Hashtags Tracked Accounts Authorised Accounts Advanced Groups" at bounding box center [721, 142] width 1126 height 28
click at [1230, 182] on button "Add Account" at bounding box center [1242, 191] width 83 height 28
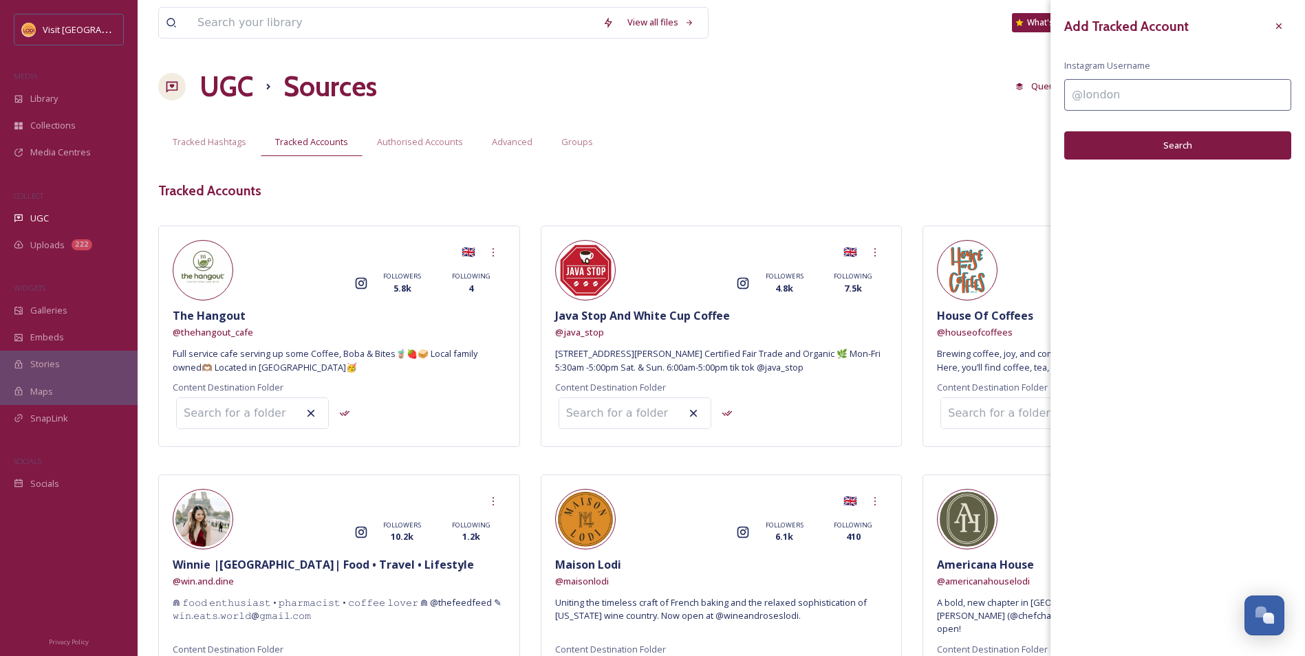
click at [1107, 94] on input at bounding box center [1177, 95] width 227 height 32
type input "inspirecoffeelodi"
click at [1227, 149] on button "Search" at bounding box center [1177, 145] width 227 height 28
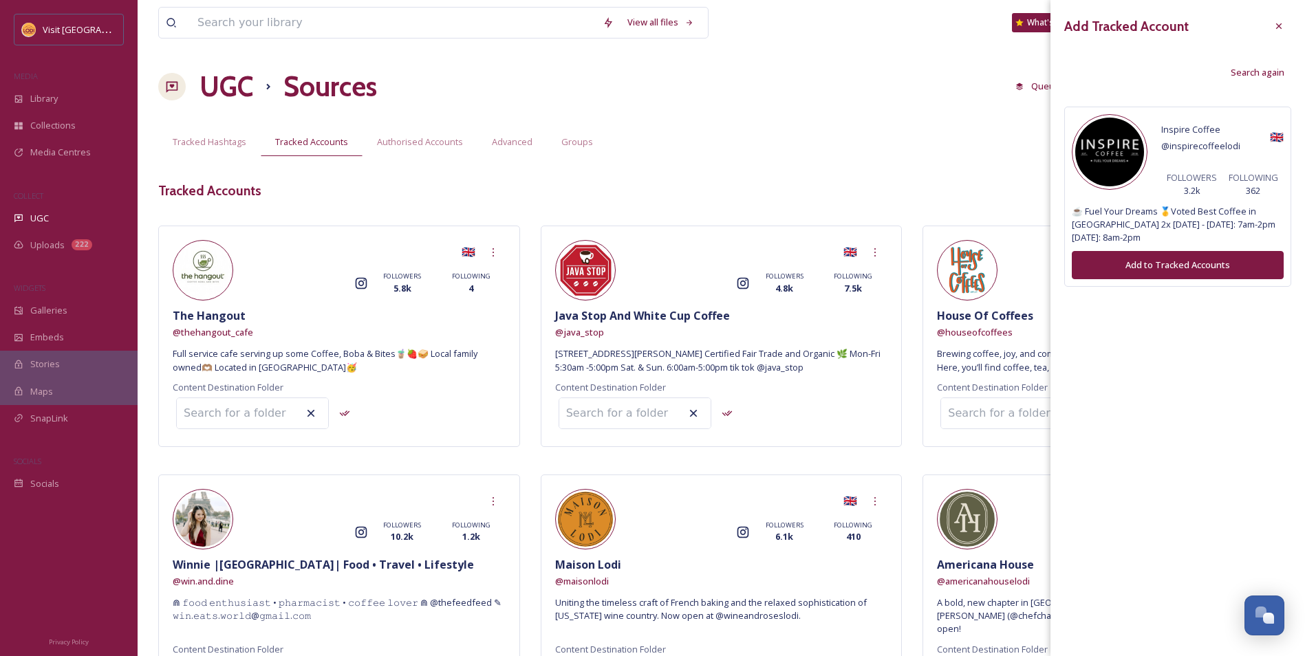
click at [1172, 260] on button "Add to Tracked Accounts" at bounding box center [1178, 265] width 212 height 28
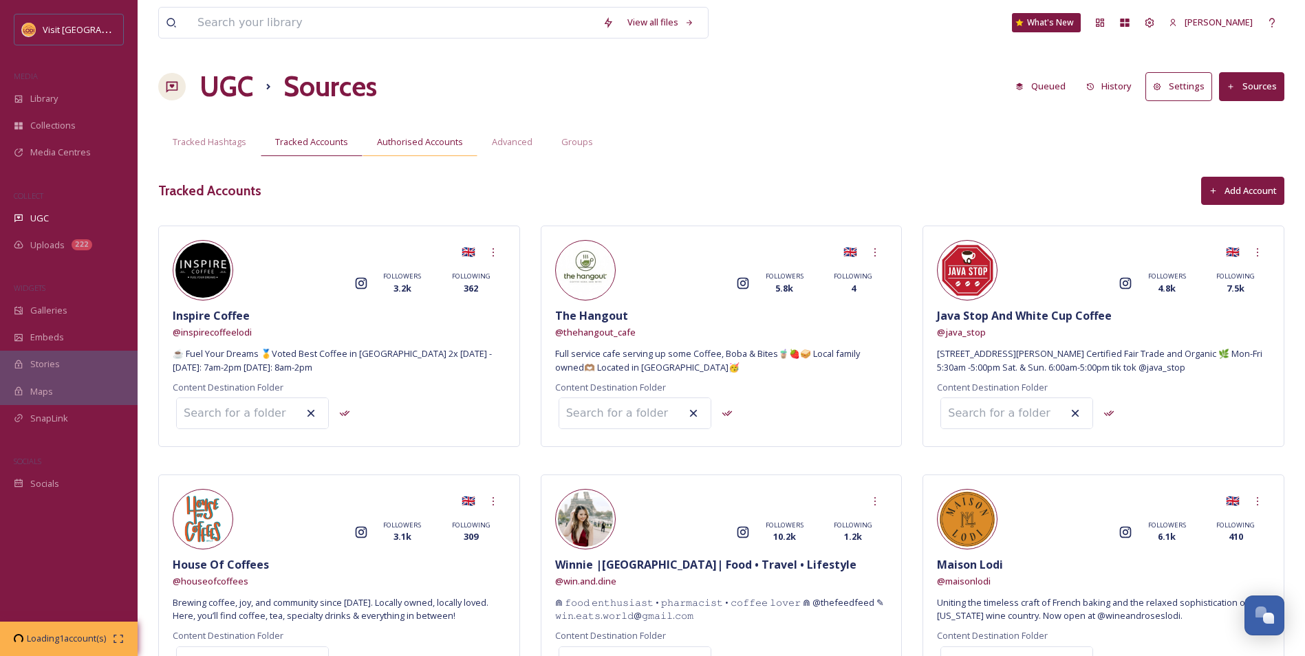
click at [422, 133] on div "Authorised Accounts" at bounding box center [420, 142] width 115 height 28
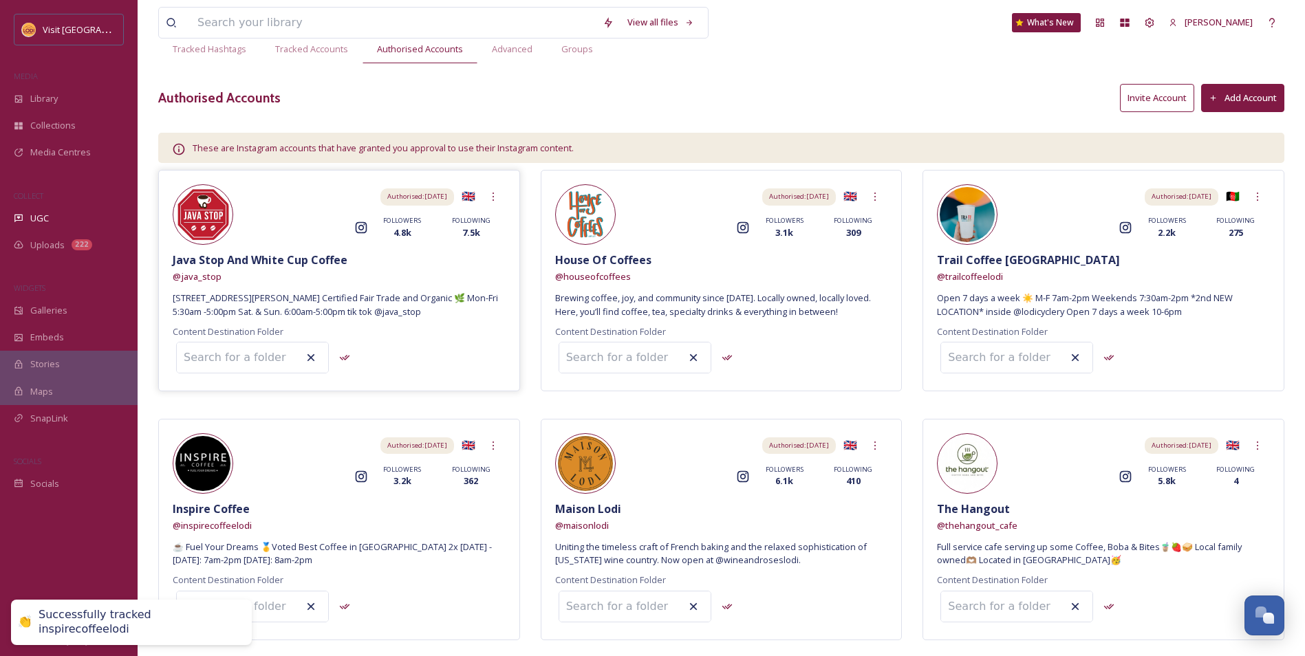
scroll to position [69, 0]
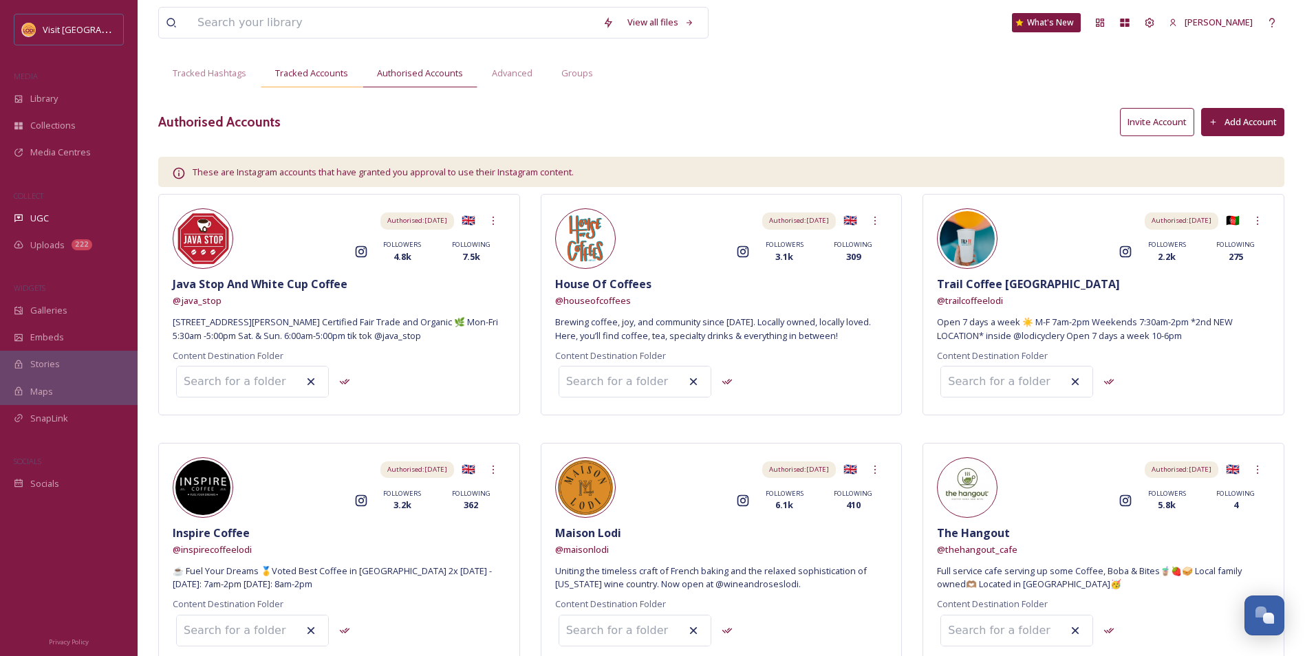
click at [312, 79] on span "Tracked Accounts" at bounding box center [311, 73] width 73 height 13
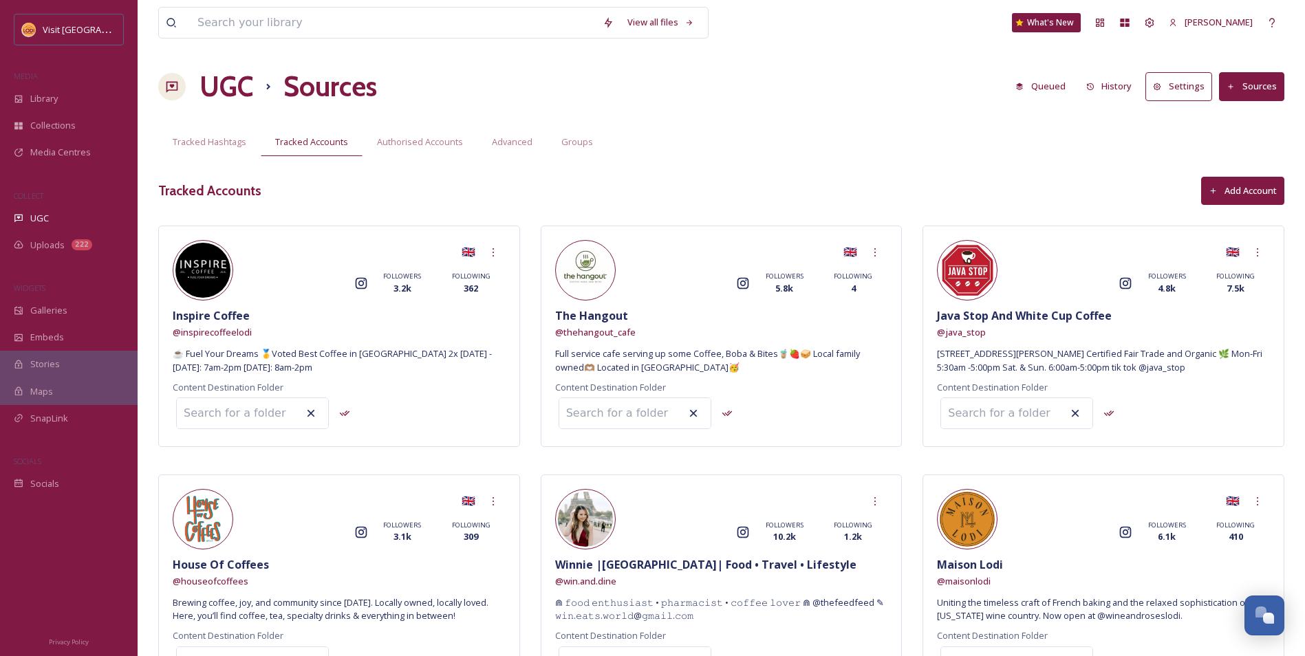
drag, startPoint x: 1215, startPoint y: 184, endPoint x: 987, endPoint y: 184, distance: 227.7
click at [1216, 184] on button "Add Account" at bounding box center [1242, 191] width 83 height 28
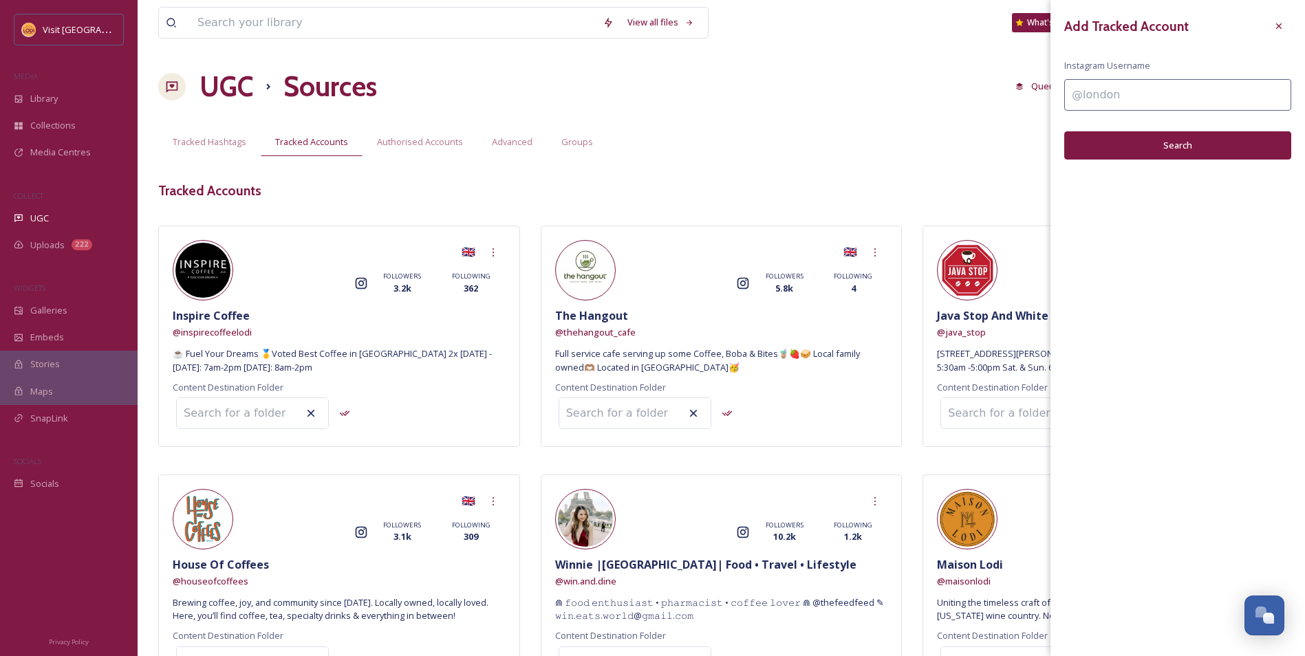
click at [1087, 100] on input at bounding box center [1177, 95] width 227 height 32
type input "brewhouselodi"
click at [1110, 140] on button "Search" at bounding box center [1177, 145] width 227 height 28
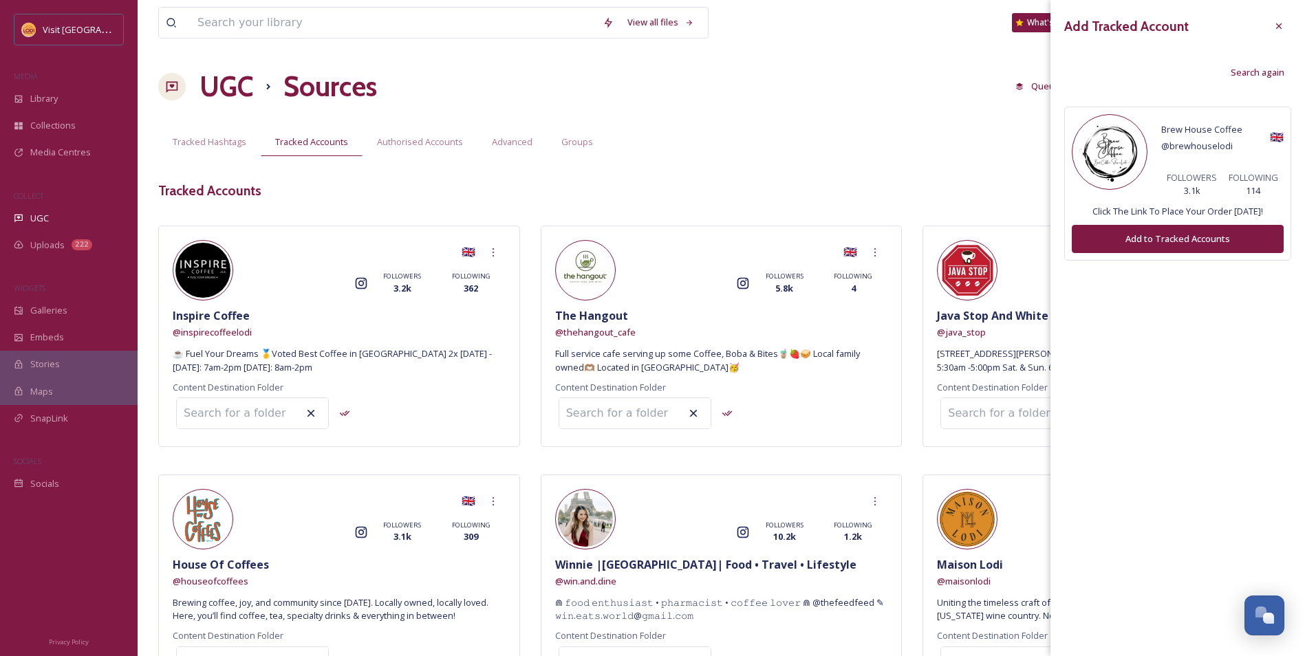
click at [1110, 252] on button "Add to Tracked Accounts" at bounding box center [1178, 239] width 212 height 28
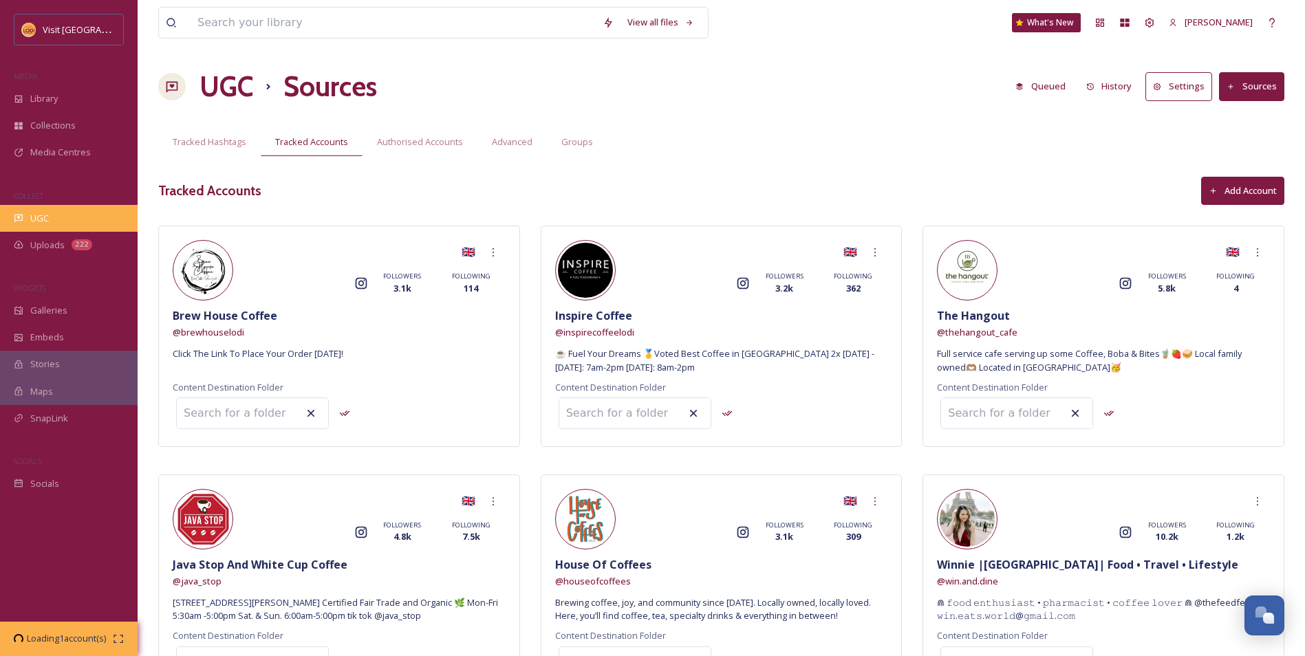
click at [97, 211] on div "UGC" at bounding box center [69, 218] width 138 height 27
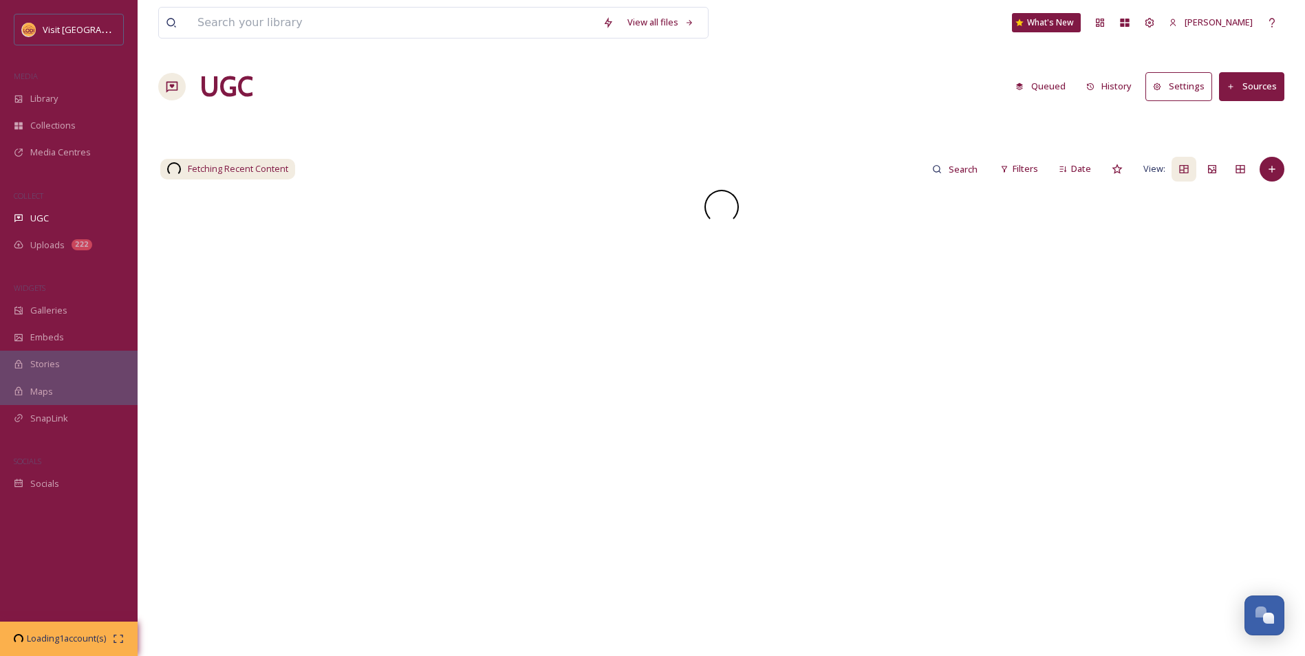
click at [91, 241] on div "Uploads 222" at bounding box center [69, 245] width 138 height 27
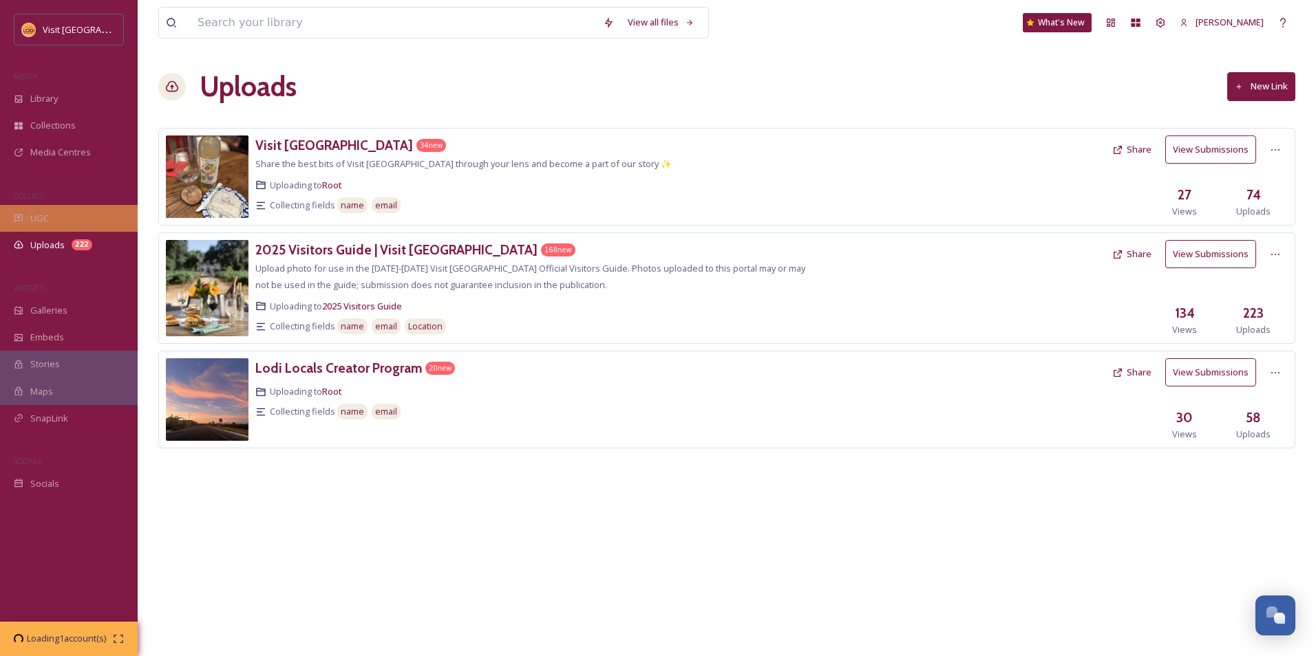
click at [87, 225] on div "UGC" at bounding box center [69, 218] width 138 height 27
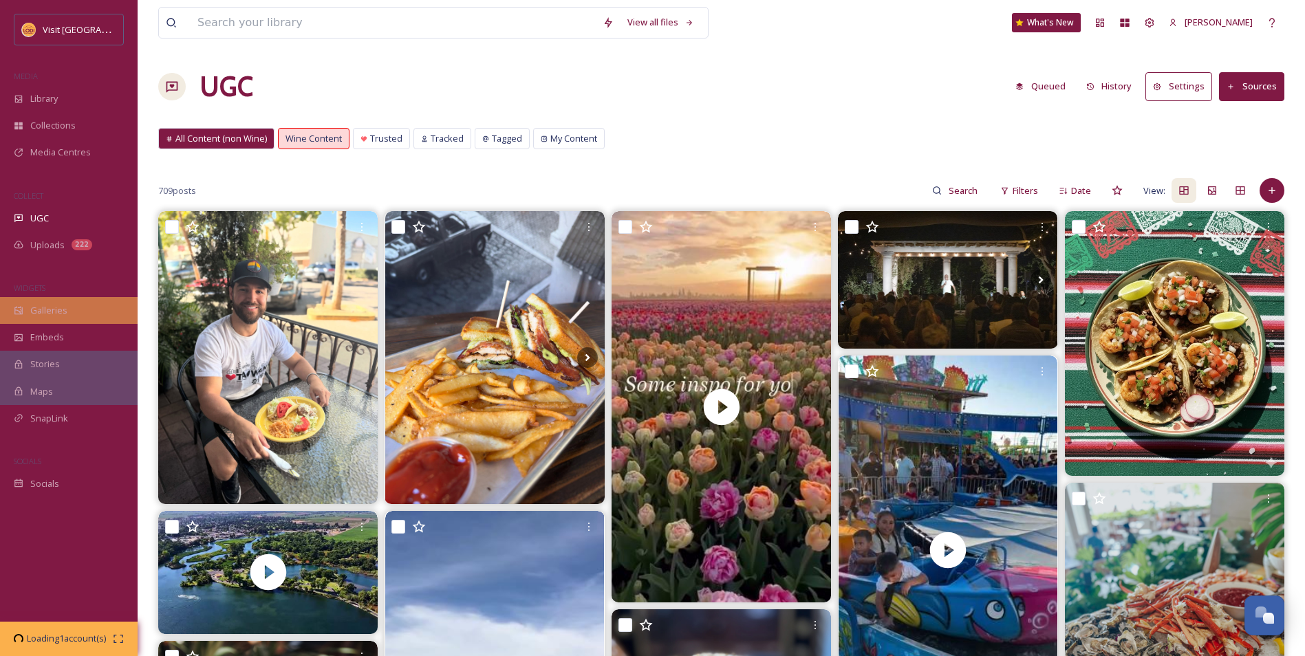
click at [81, 318] on div "Galleries" at bounding box center [69, 310] width 138 height 27
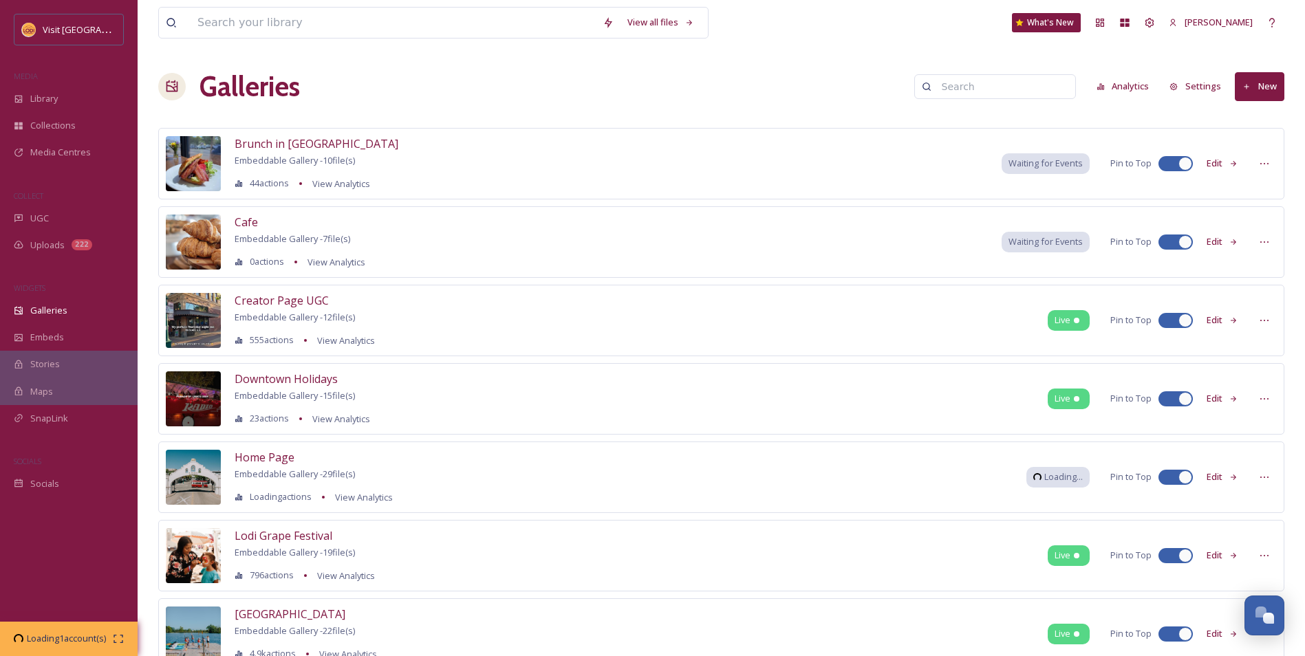
click at [1231, 241] on icon at bounding box center [1234, 242] width 9 height 9
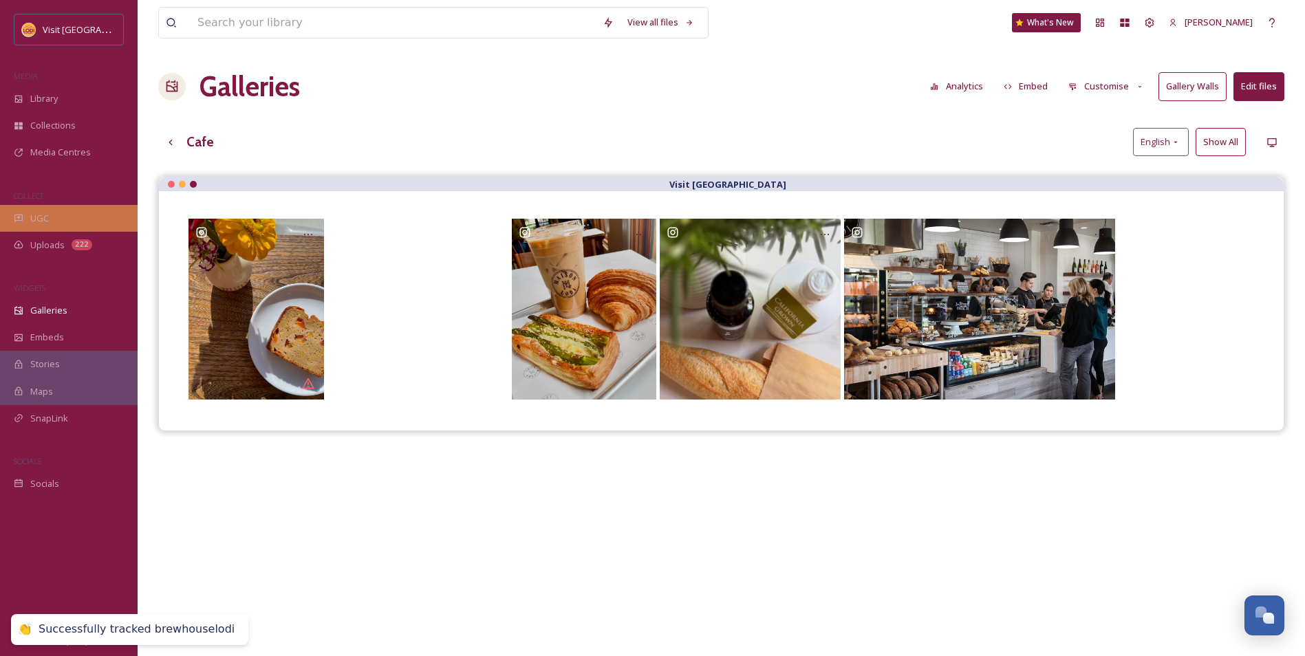
click at [44, 222] on span "UGC" at bounding box center [39, 218] width 19 height 13
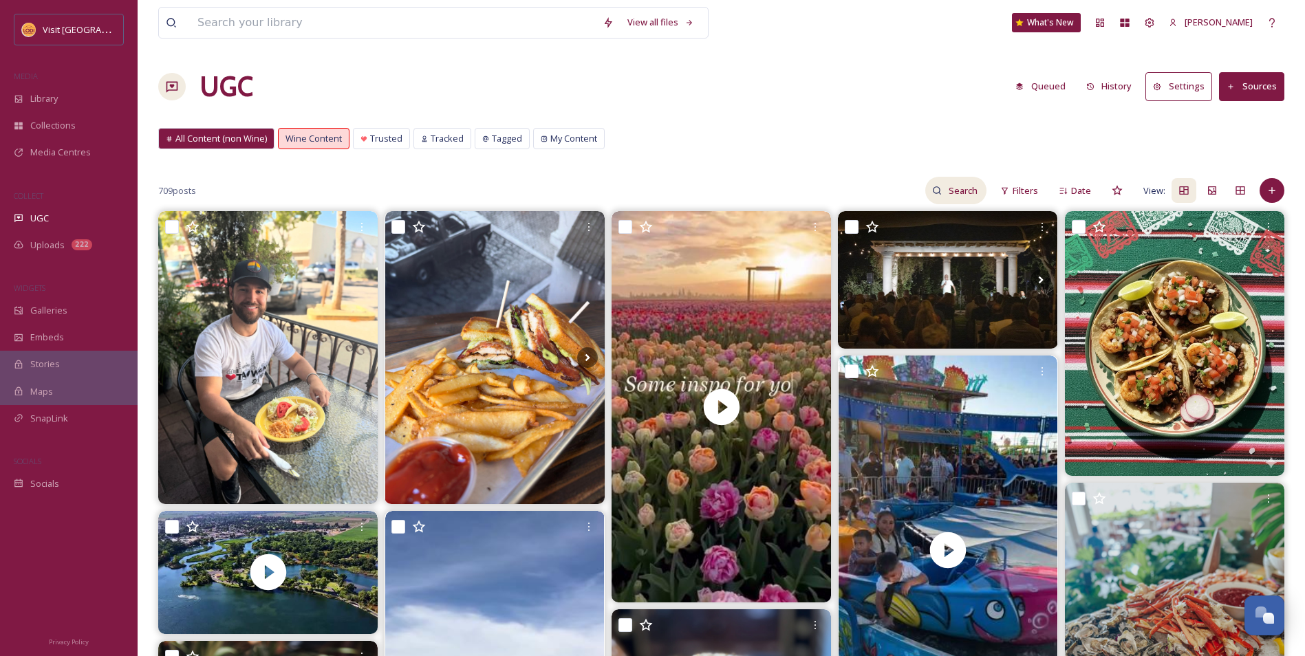
click at [959, 189] on input at bounding box center [964, 191] width 45 height 28
type input "coffee"
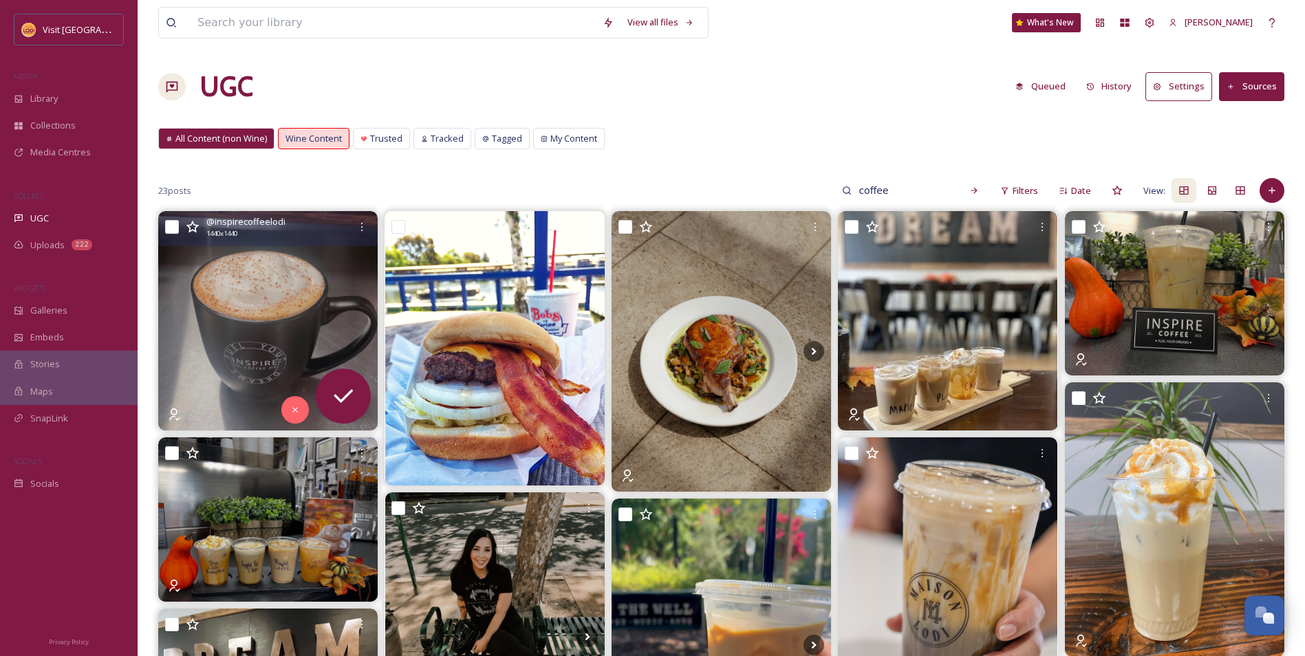
click at [171, 226] on input "checkbox" at bounding box center [172, 227] width 14 height 14
checkbox input "true"
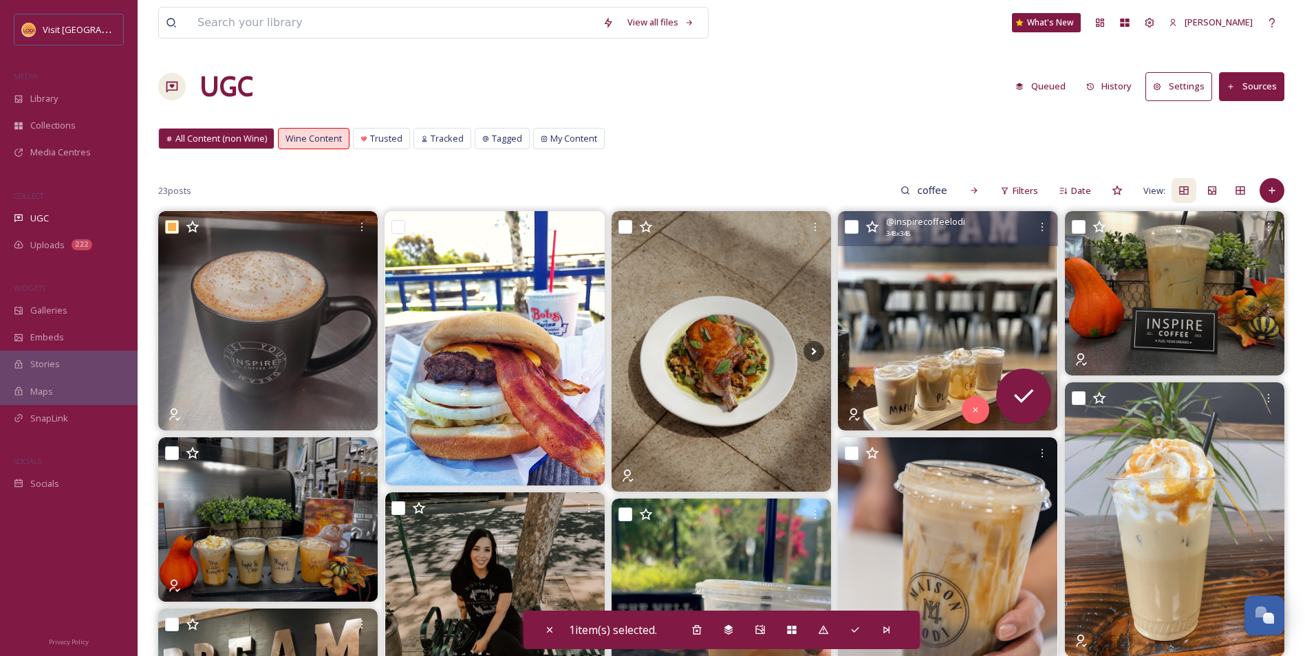
click at [856, 230] on input "checkbox" at bounding box center [852, 227] width 14 height 14
checkbox input "true"
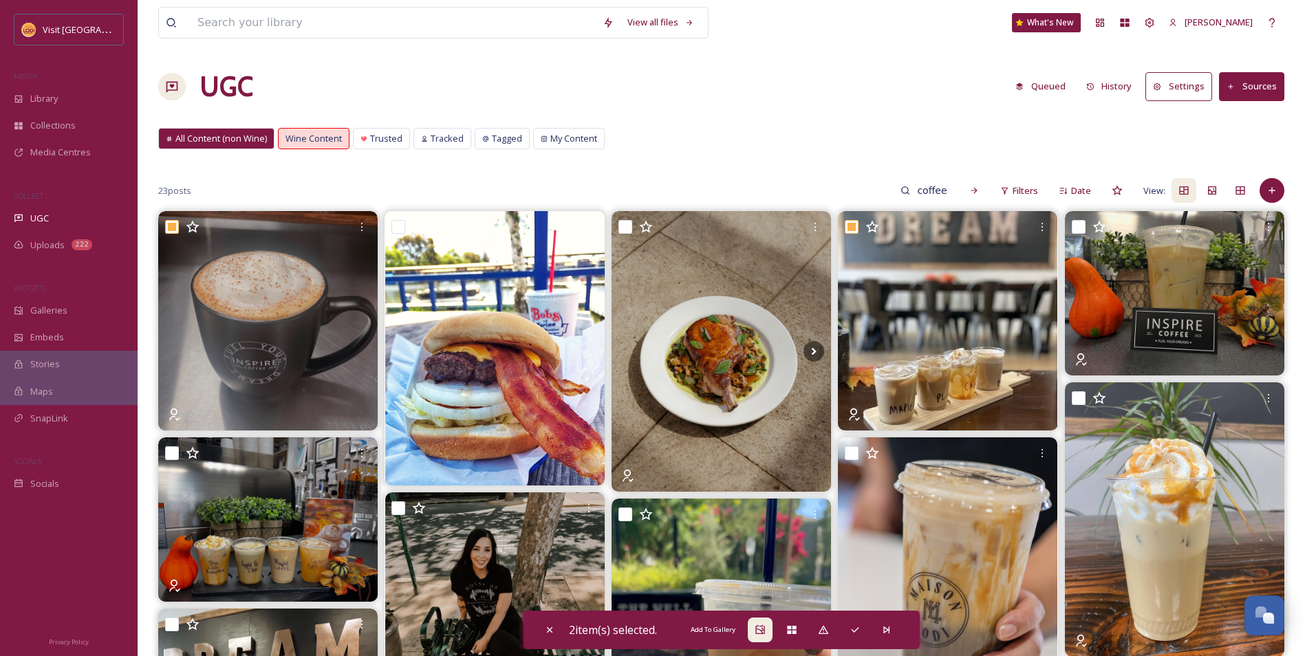
click at [764, 628] on icon at bounding box center [759, 629] width 9 height 9
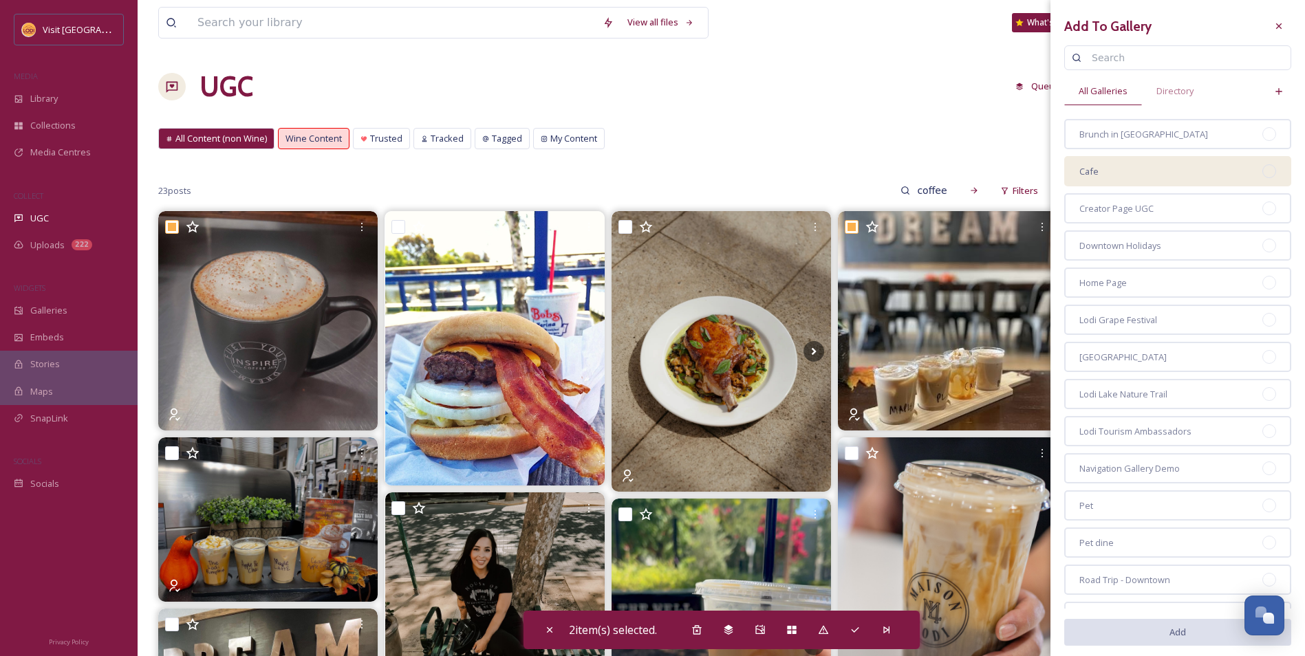
click at [1152, 181] on div "Cafe" at bounding box center [1177, 171] width 227 height 30
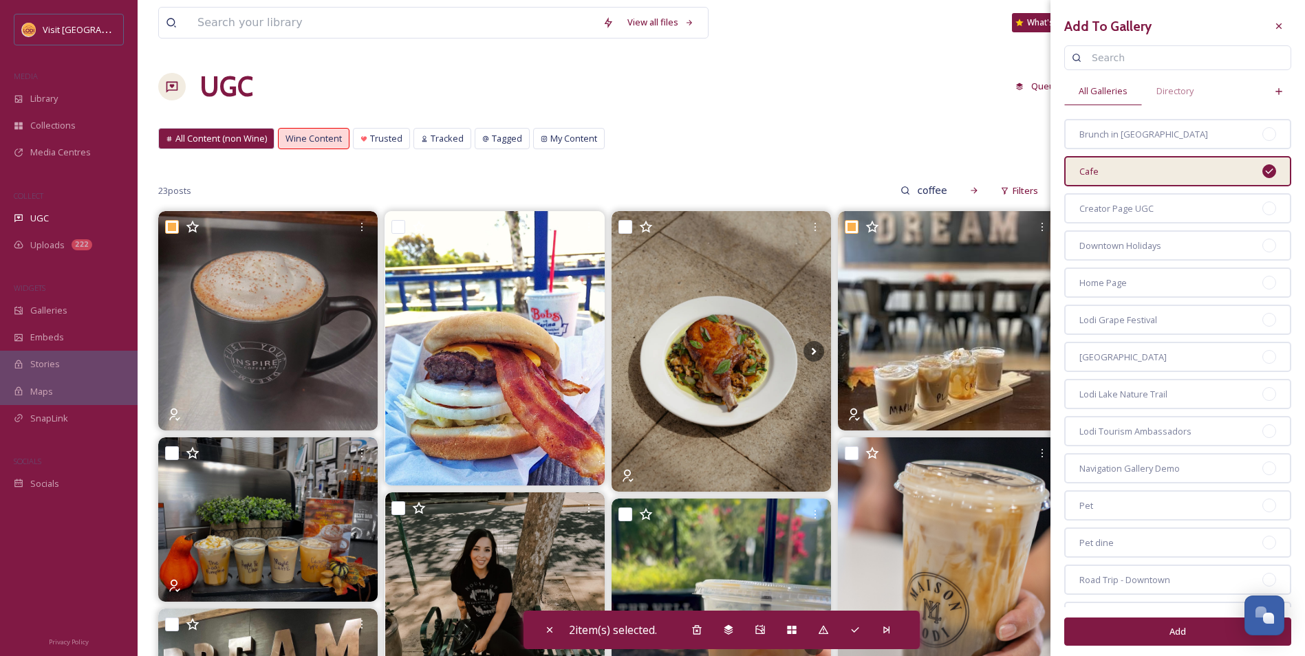
click at [1183, 647] on div "Add" at bounding box center [1177, 632] width 227 height 49
click at [1183, 643] on button "Add" at bounding box center [1177, 632] width 227 height 28
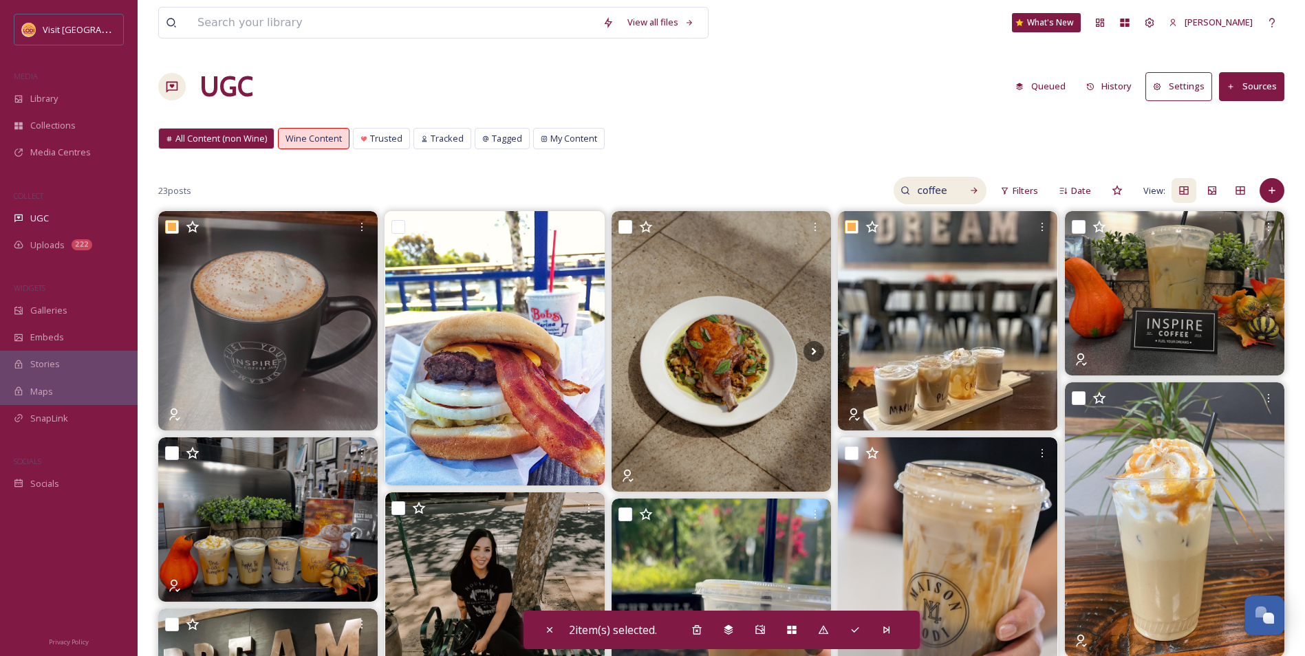
click at [961, 191] on div "coffee" at bounding box center [940, 191] width 93 height 28
drag, startPoint x: 939, startPoint y: 190, endPoint x: 822, endPoint y: 198, distance: 117.9
click at [822, 198] on div "23 posts coffee Filters Date View:" at bounding box center [721, 191] width 1126 height 28
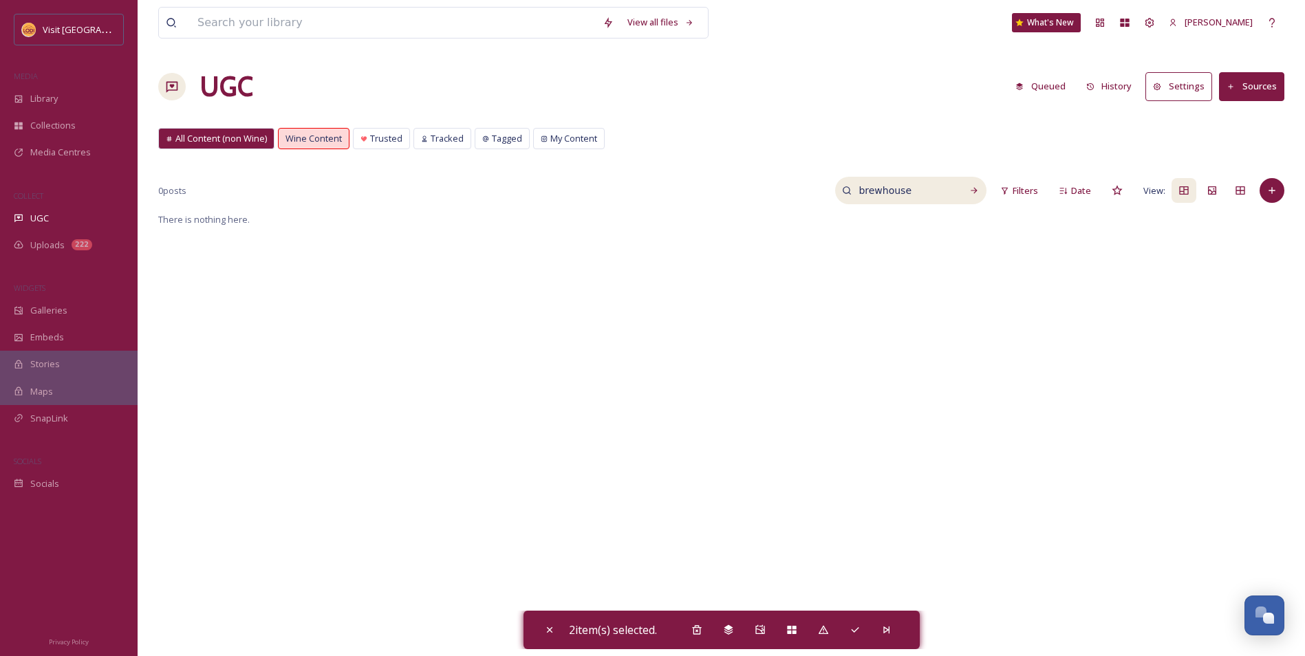
click at [883, 192] on input "brewhouse" at bounding box center [903, 191] width 103 height 28
click at [880, 192] on input "brewhouse" at bounding box center [903, 191] width 103 height 28
type input "brew house"
click at [371, 141] on span "Trusted" at bounding box center [386, 138] width 32 height 13
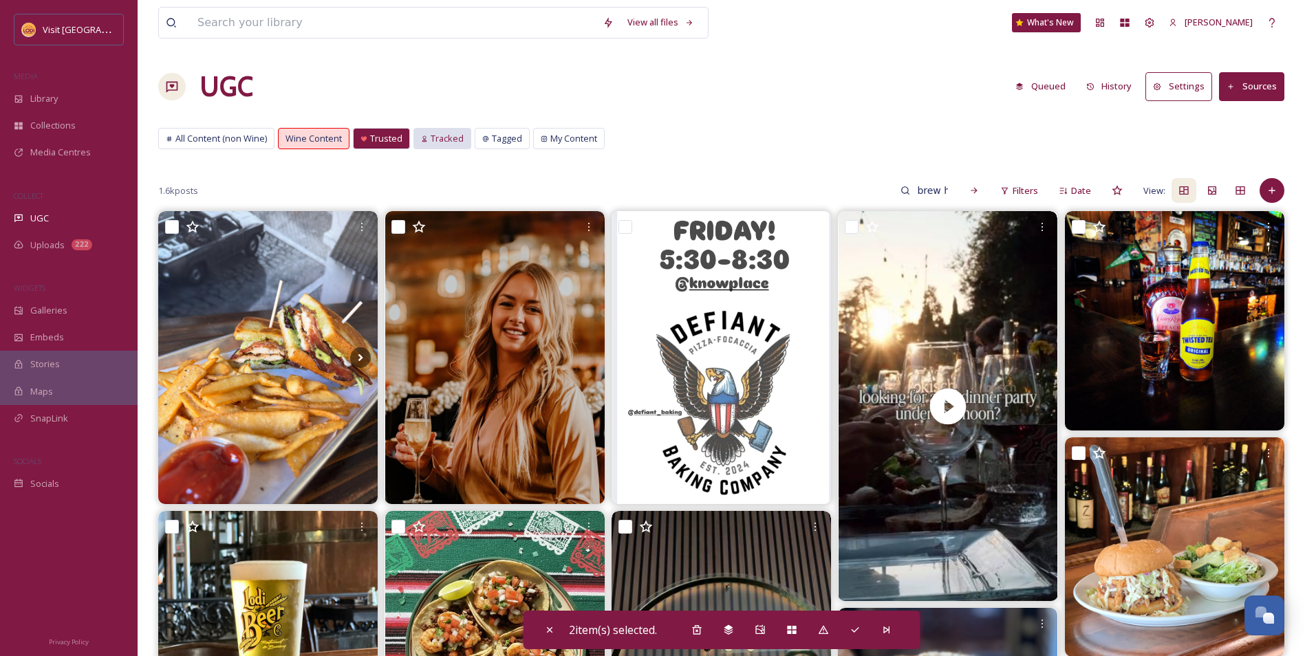
click at [432, 140] on span "Tracked" at bounding box center [447, 138] width 33 height 13
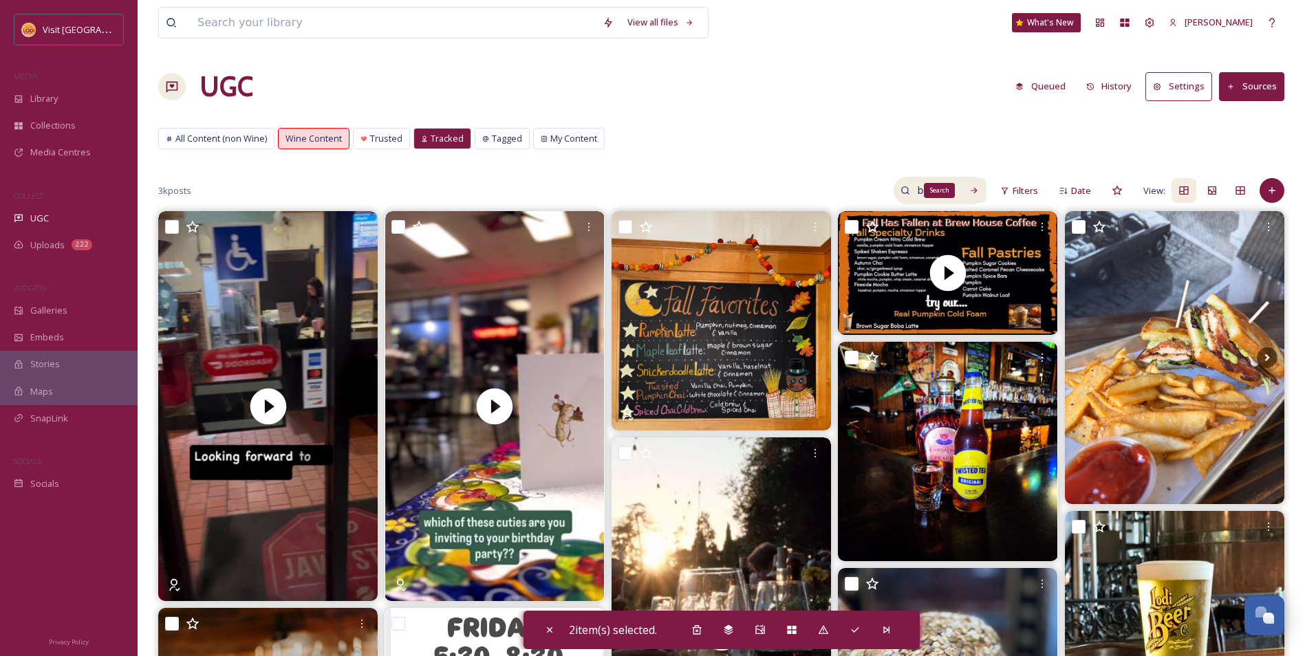
click at [976, 190] on icon at bounding box center [974, 191] width 10 height 10
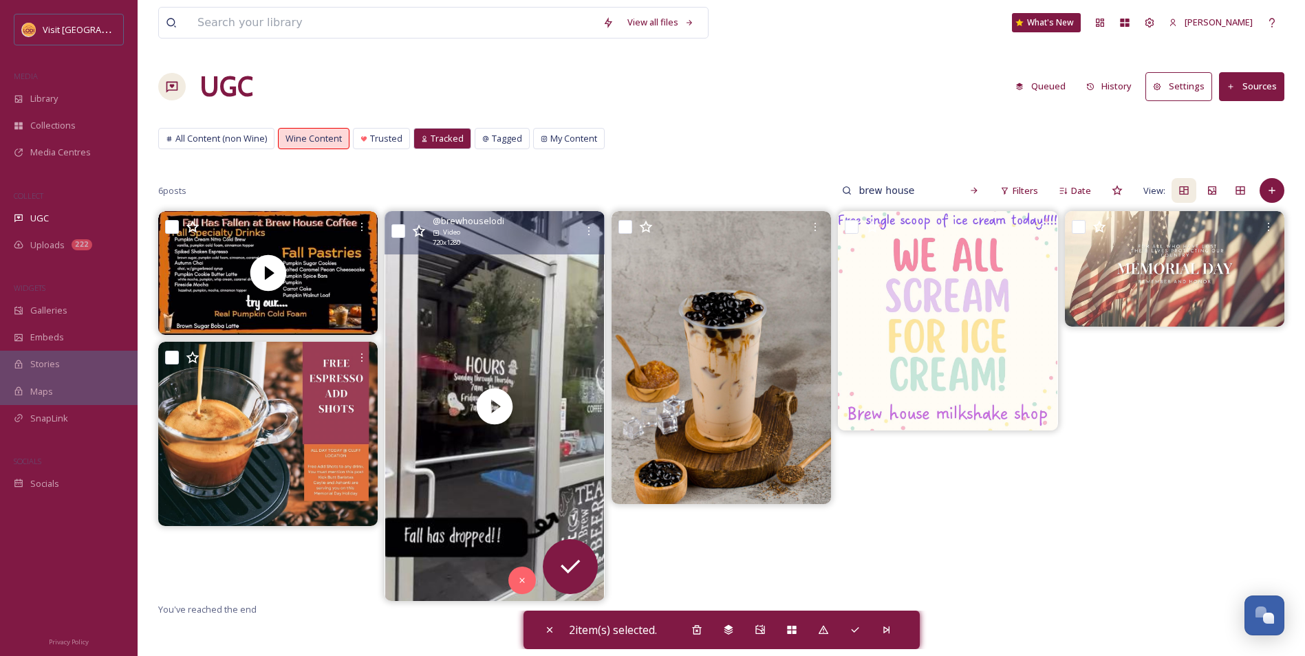
click at [391, 235] on input "checkbox" at bounding box center [398, 231] width 14 height 14
checkbox input "true"
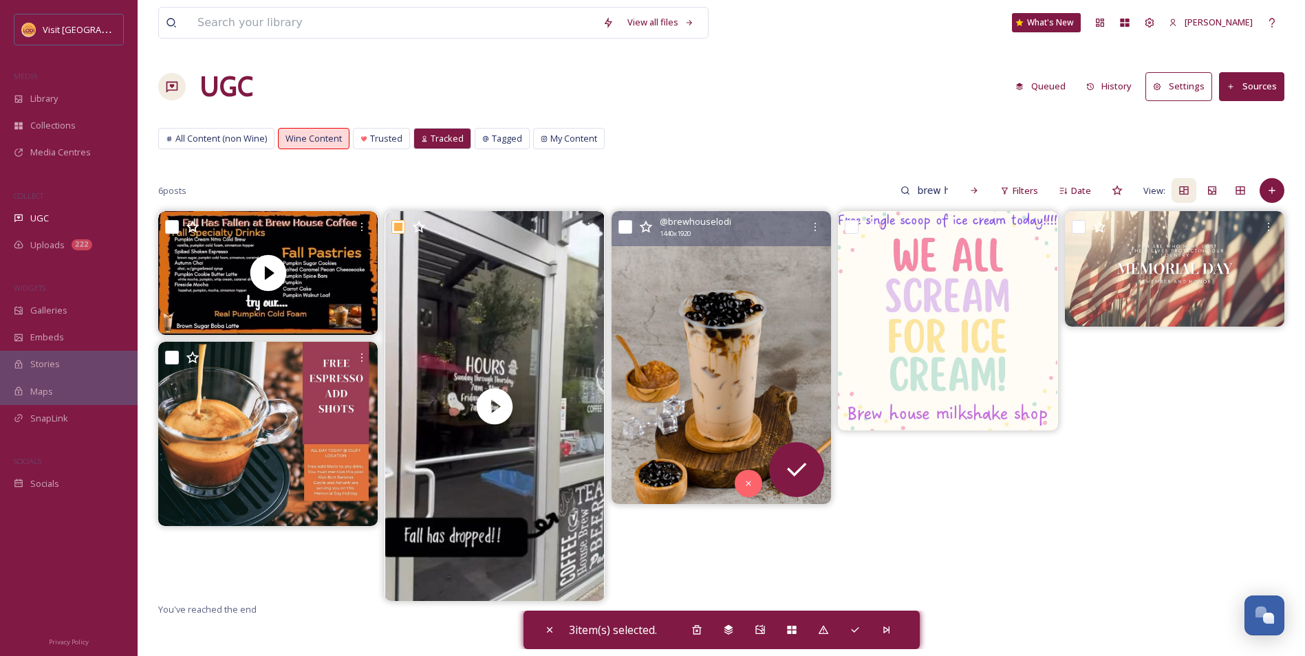
click at [628, 230] on input "checkbox" at bounding box center [626, 227] width 14 height 14
checkbox input "true"
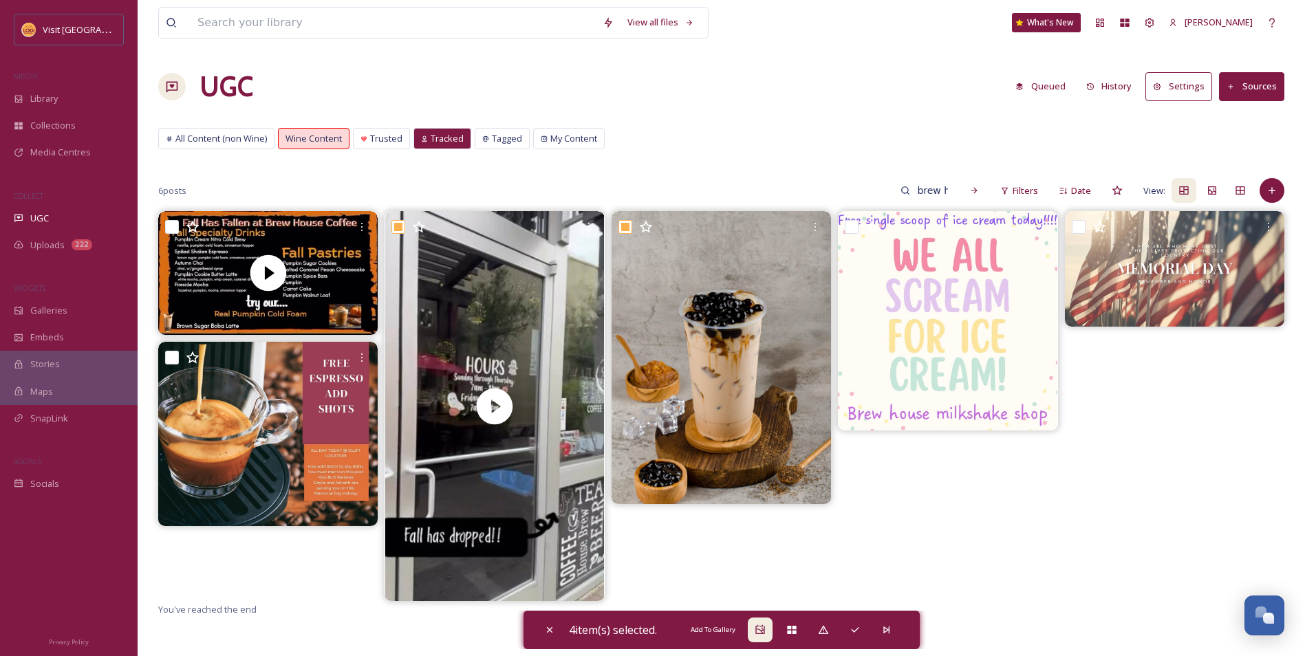
click at [772, 638] on div "Add To Gallery" at bounding box center [760, 630] width 25 height 25
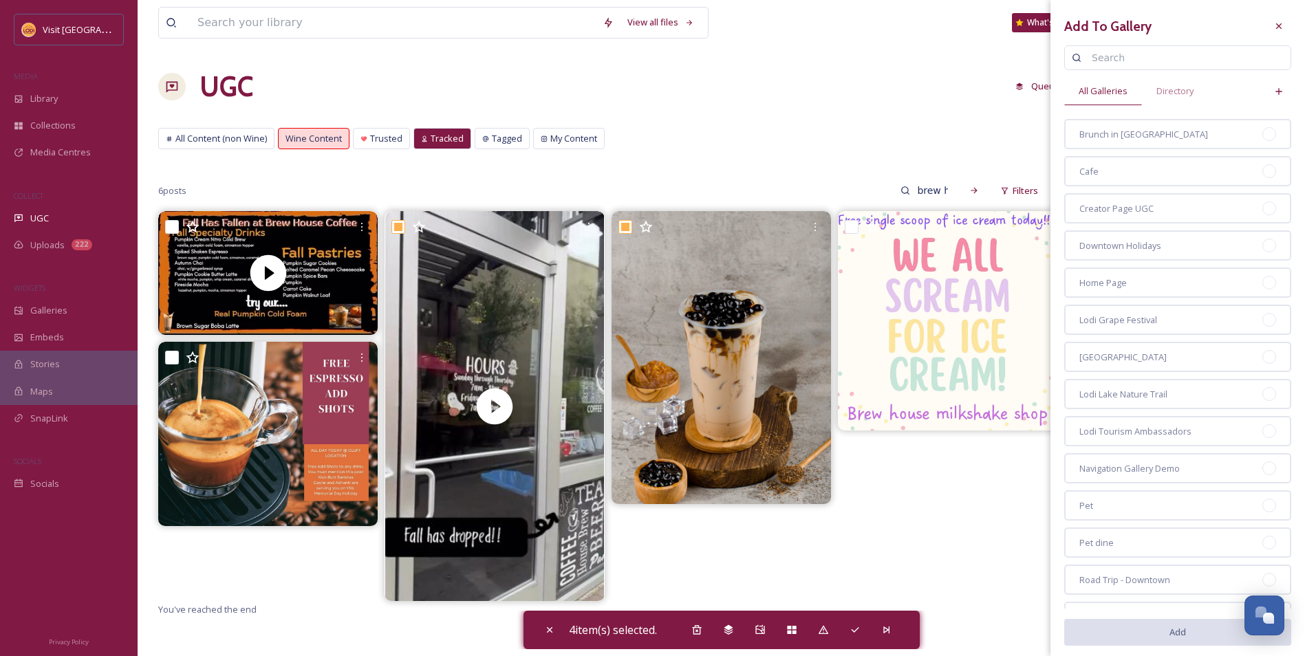
click at [1127, 188] on div "Brunch in [GEOGRAPHIC_DATA] Creator Page UGC Downtown Holidays Home Page [GEOGR…" at bounding box center [1177, 487] width 227 height 736
click at [1126, 174] on div "Cafe" at bounding box center [1177, 171] width 227 height 30
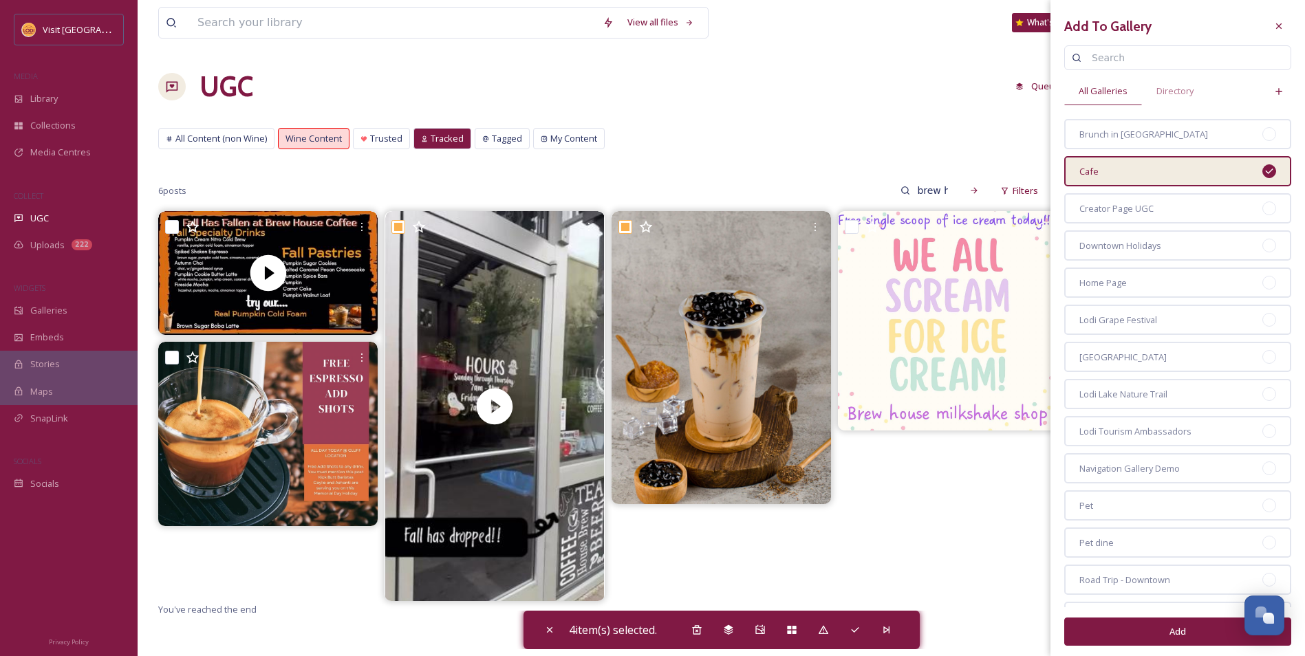
click at [1171, 634] on button "Add" at bounding box center [1177, 632] width 227 height 28
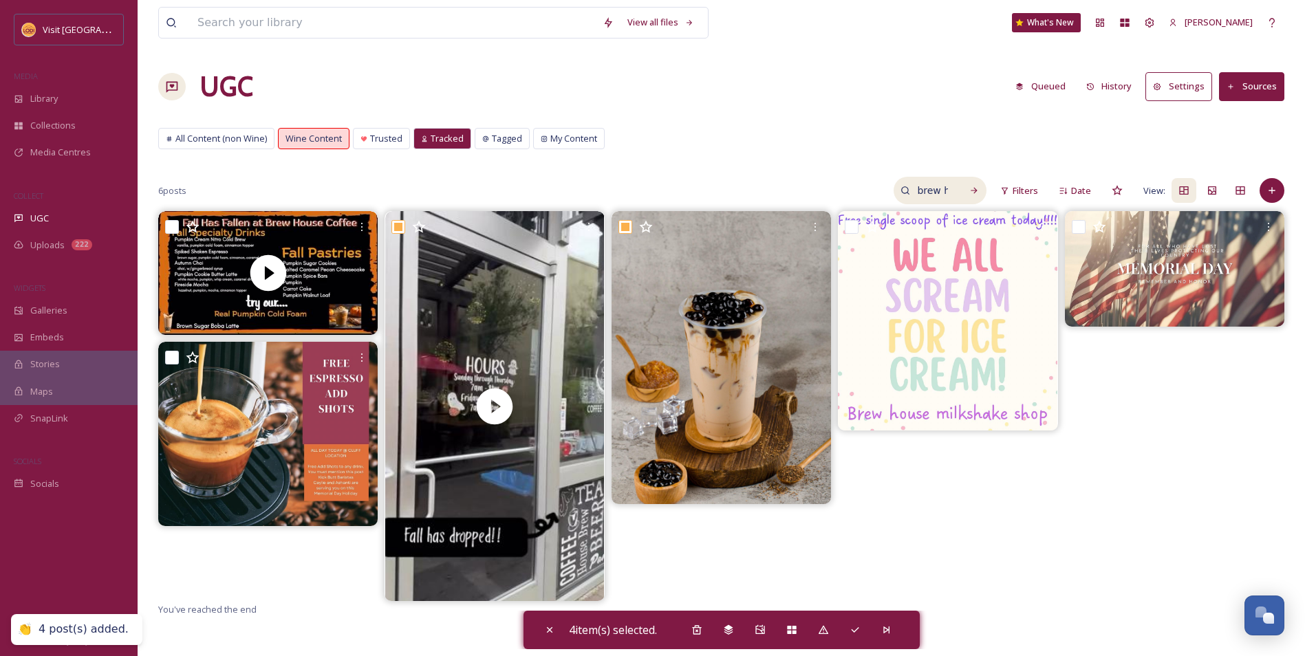
click at [944, 200] on input "brew house" at bounding box center [932, 191] width 45 height 28
drag, startPoint x: 944, startPoint y: 193, endPoint x: 836, endPoint y: 196, distance: 108.1
click at [836, 196] on div "6 posts brew house Filters Date View:" at bounding box center [721, 191] width 1126 height 28
type input "the hangout"
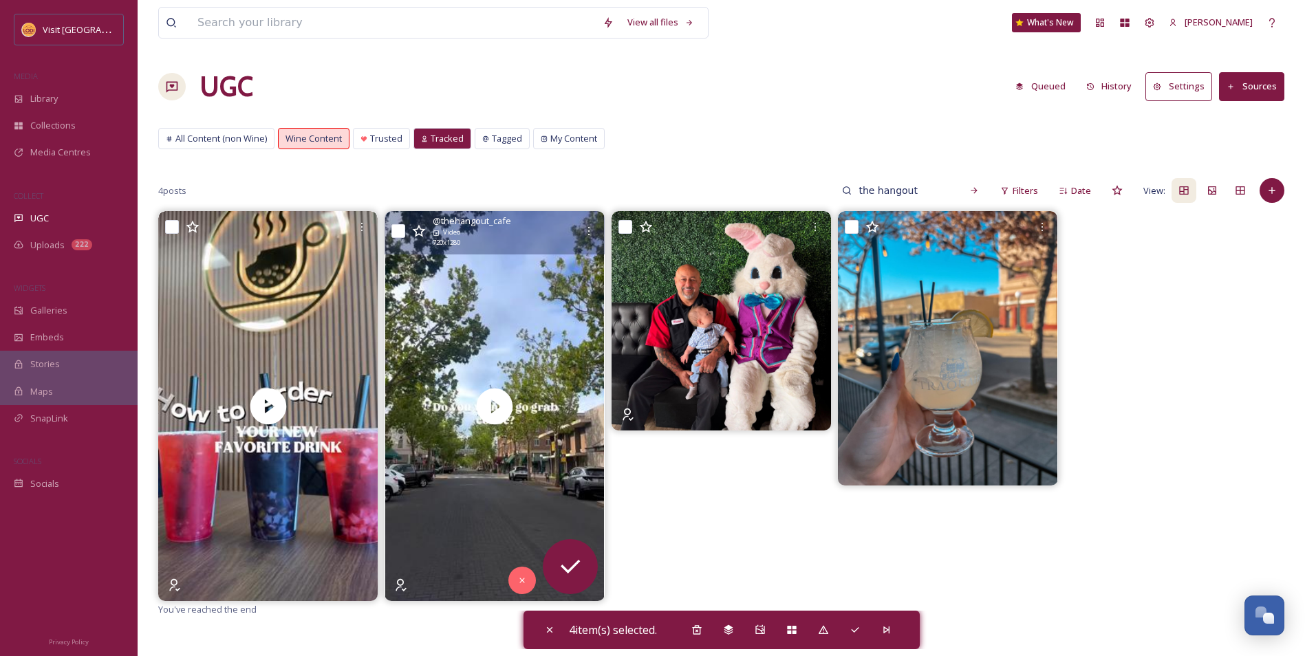
click at [392, 231] on input "checkbox" at bounding box center [398, 231] width 14 height 14
checkbox input "true"
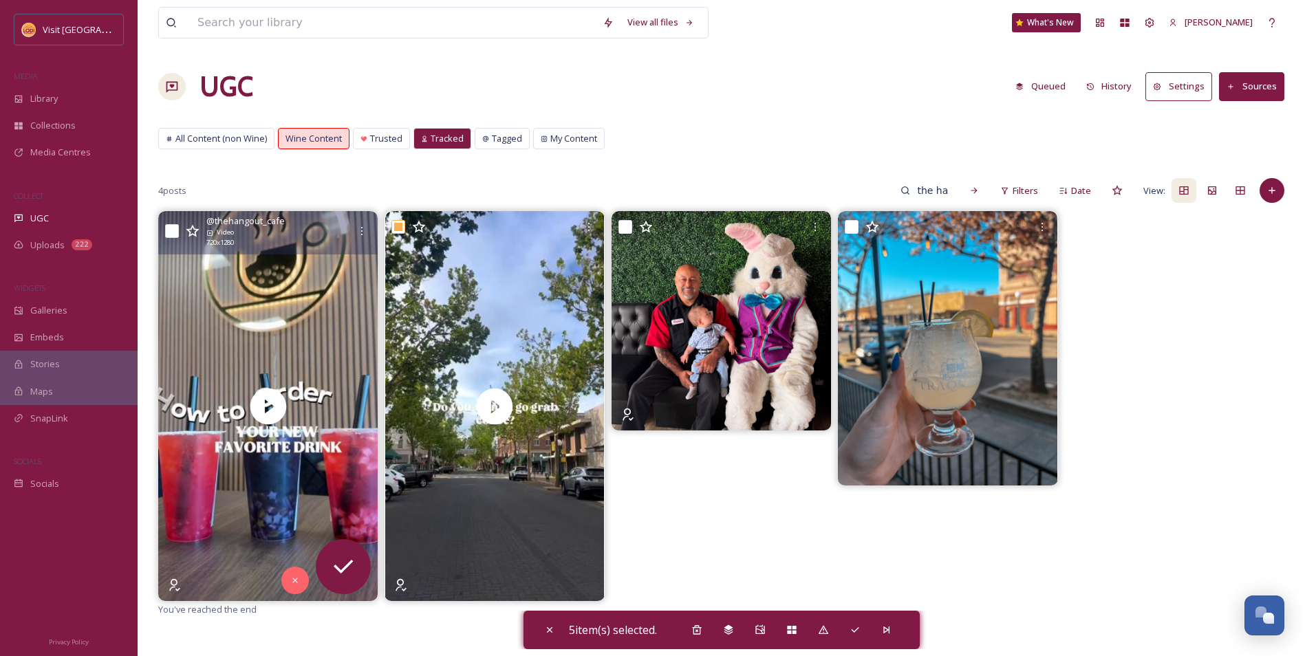
click at [174, 233] on input "checkbox" at bounding box center [172, 231] width 14 height 14
checkbox input "true"
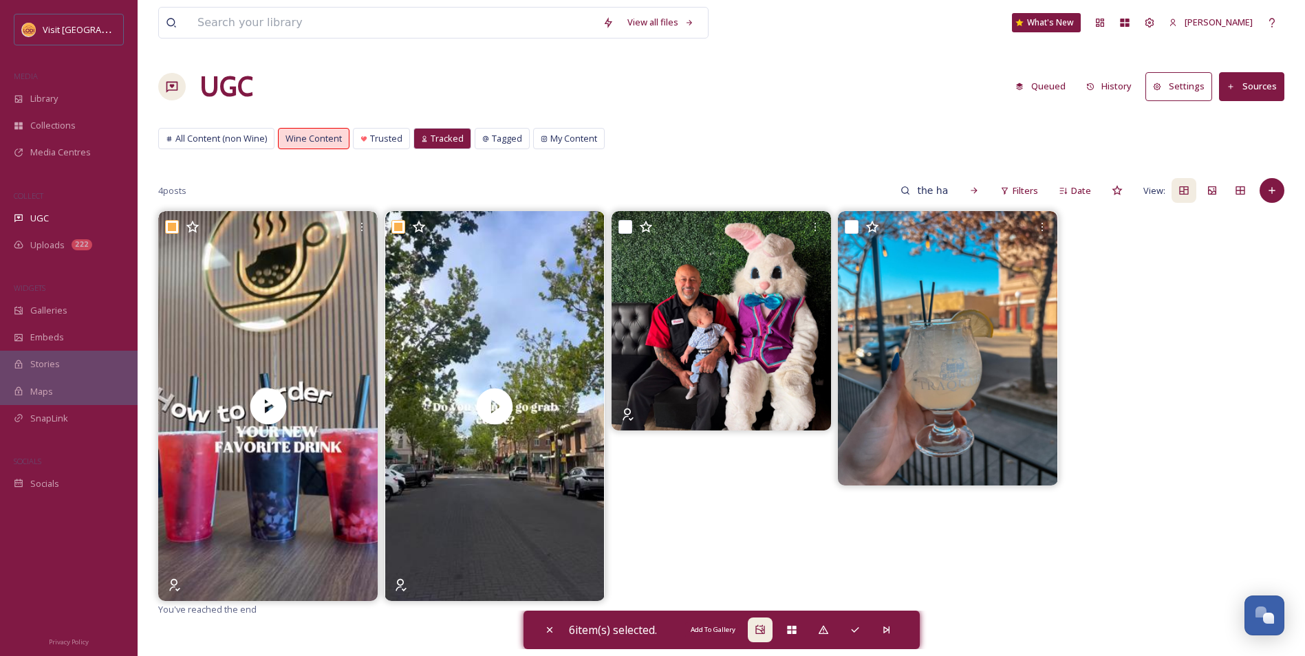
click at [764, 633] on icon at bounding box center [759, 629] width 9 height 9
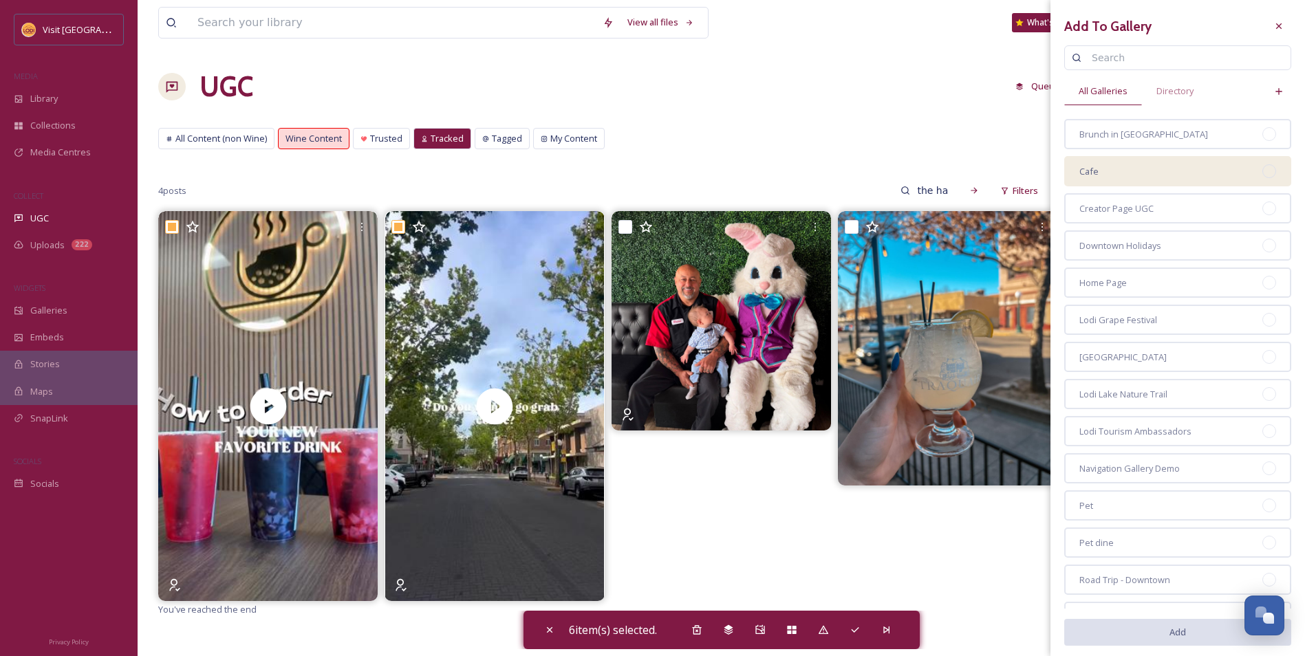
click at [1154, 170] on div "Cafe" at bounding box center [1177, 171] width 227 height 30
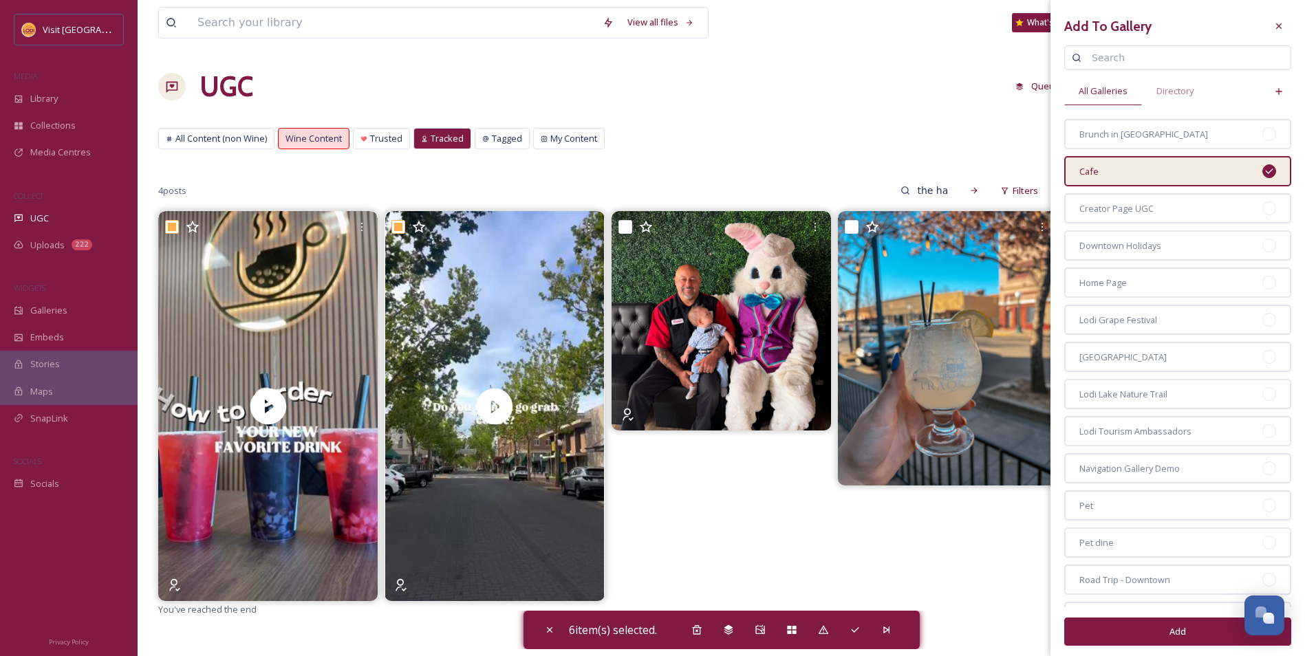
click at [1161, 629] on button "Add" at bounding box center [1177, 632] width 227 height 28
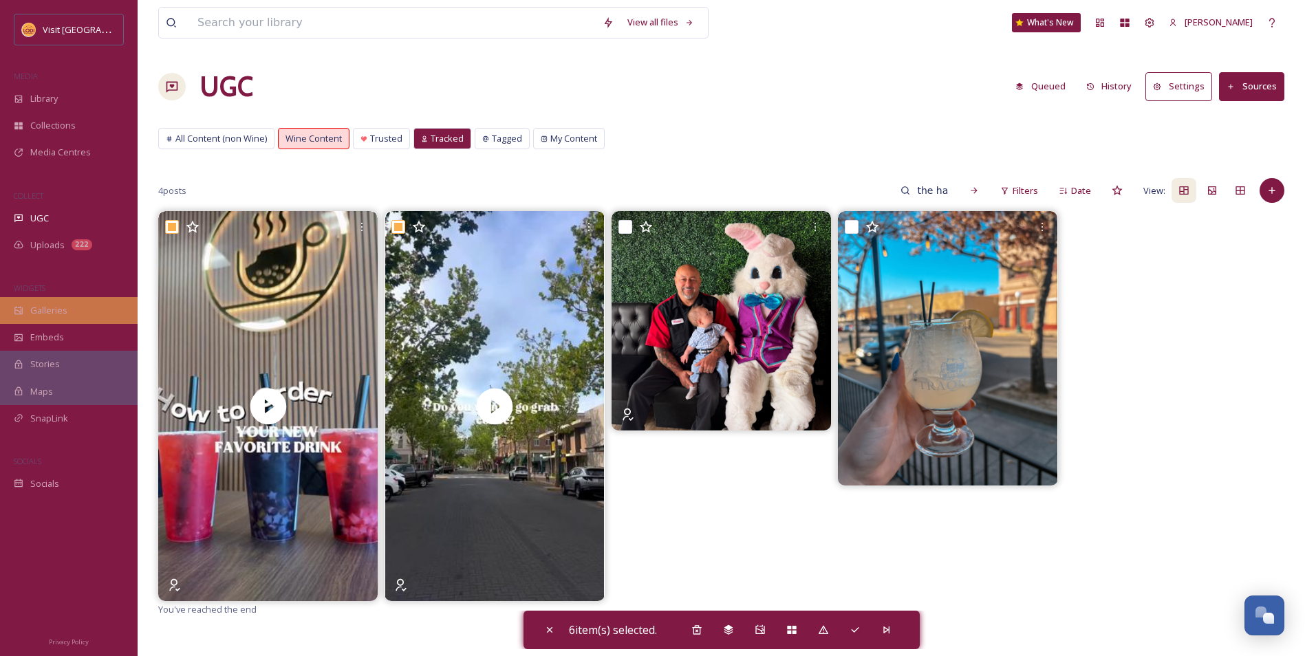
click at [95, 317] on div "Galleries" at bounding box center [69, 310] width 138 height 27
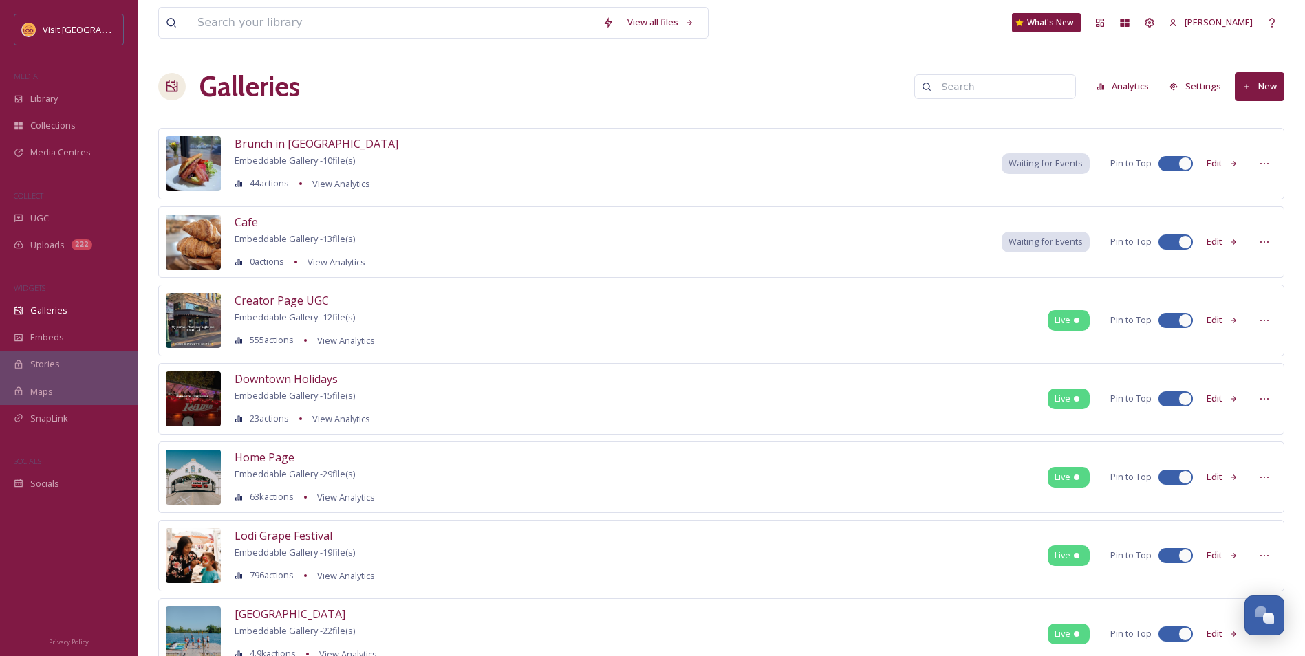
click at [1226, 245] on button "Edit" at bounding box center [1222, 241] width 45 height 27
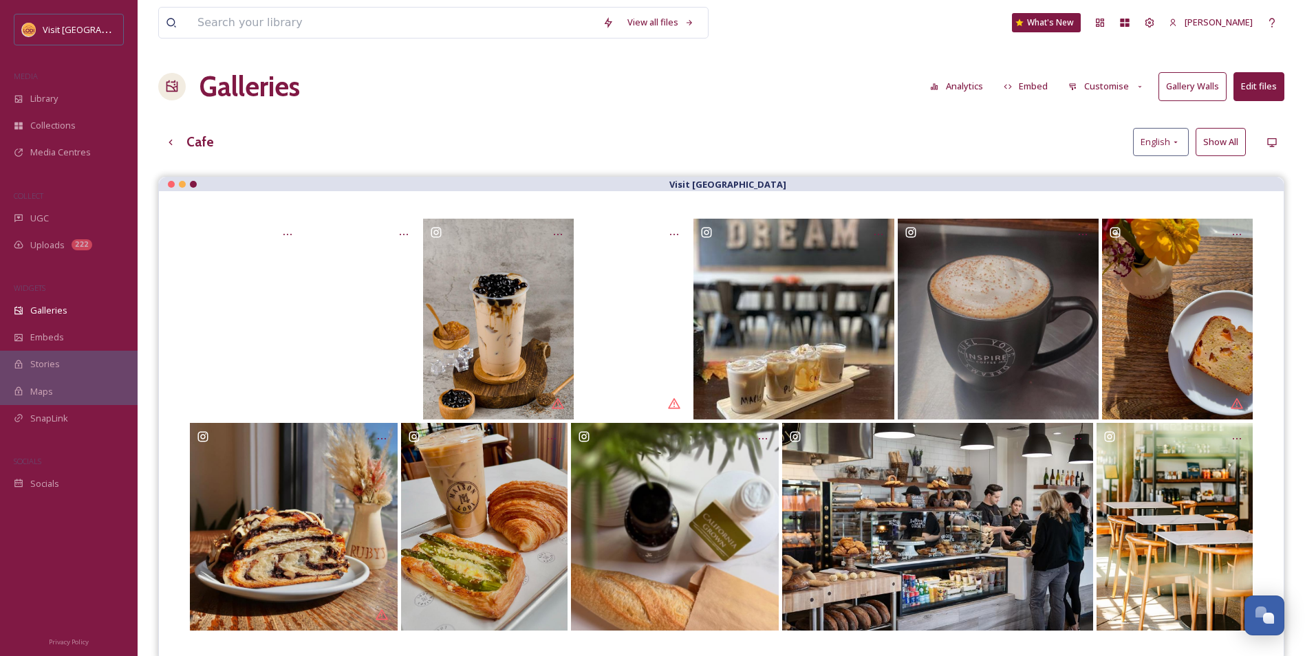
click at [1040, 85] on button "Embed" at bounding box center [1026, 86] width 58 height 27
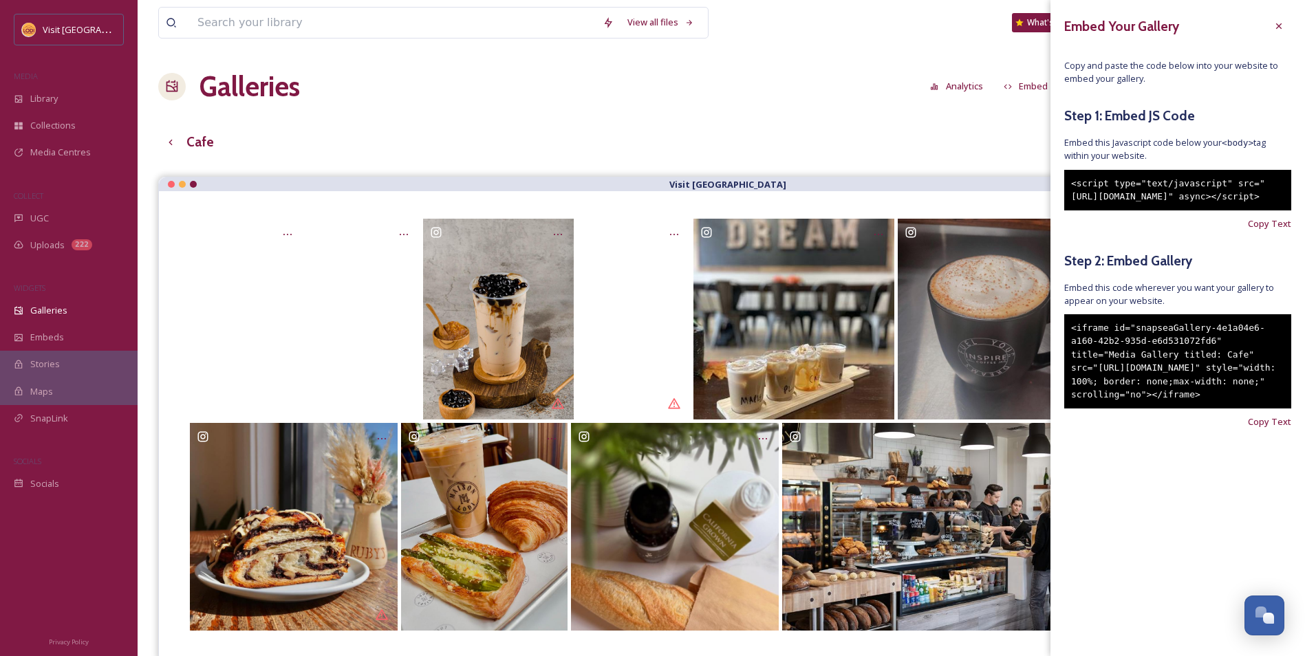
click at [1232, 409] on div "<iframe id="snapseaGallery-4e1a04e6-a160-42b2-935d-e6d531072fd6" title="Media G…" at bounding box center [1177, 361] width 227 height 94
drag, startPoint x: 1231, startPoint y: 433, endPoint x: 1066, endPoint y: 351, distance: 184.0
click at [1066, 351] on div "<iframe id="snapseaGallery-4e1a04e6-a160-42b2-935d-e6d531072fd6" title="Media G…" at bounding box center [1177, 361] width 227 height 94
copy div "<iframe id="snapseaGallery-4e1a04e6-a160-42b2-935d-e6d531072fd6" title="Media G…"
